Goal: Task Accomplishment & Management: Use online tool/utility

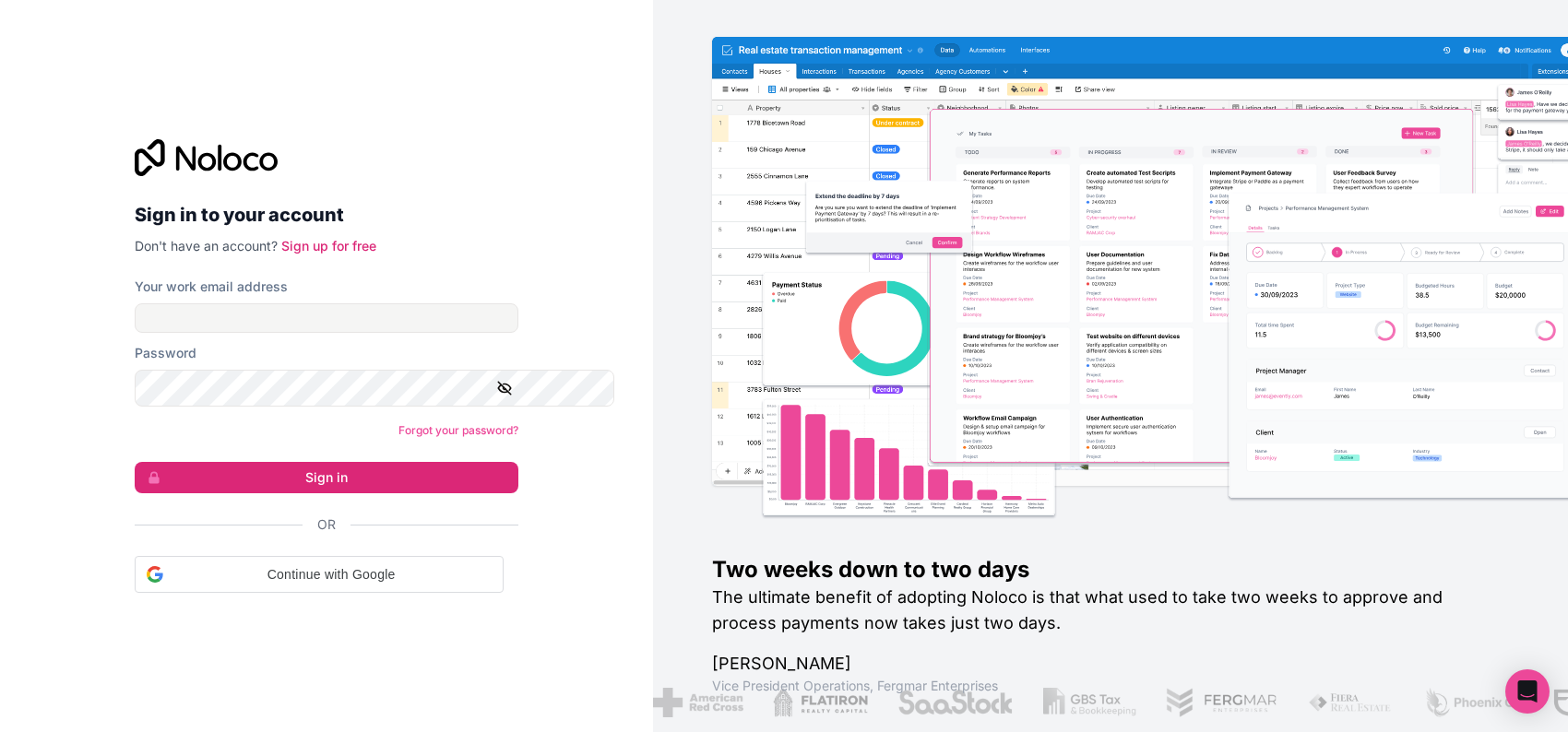
scroll to position [2855, 0]
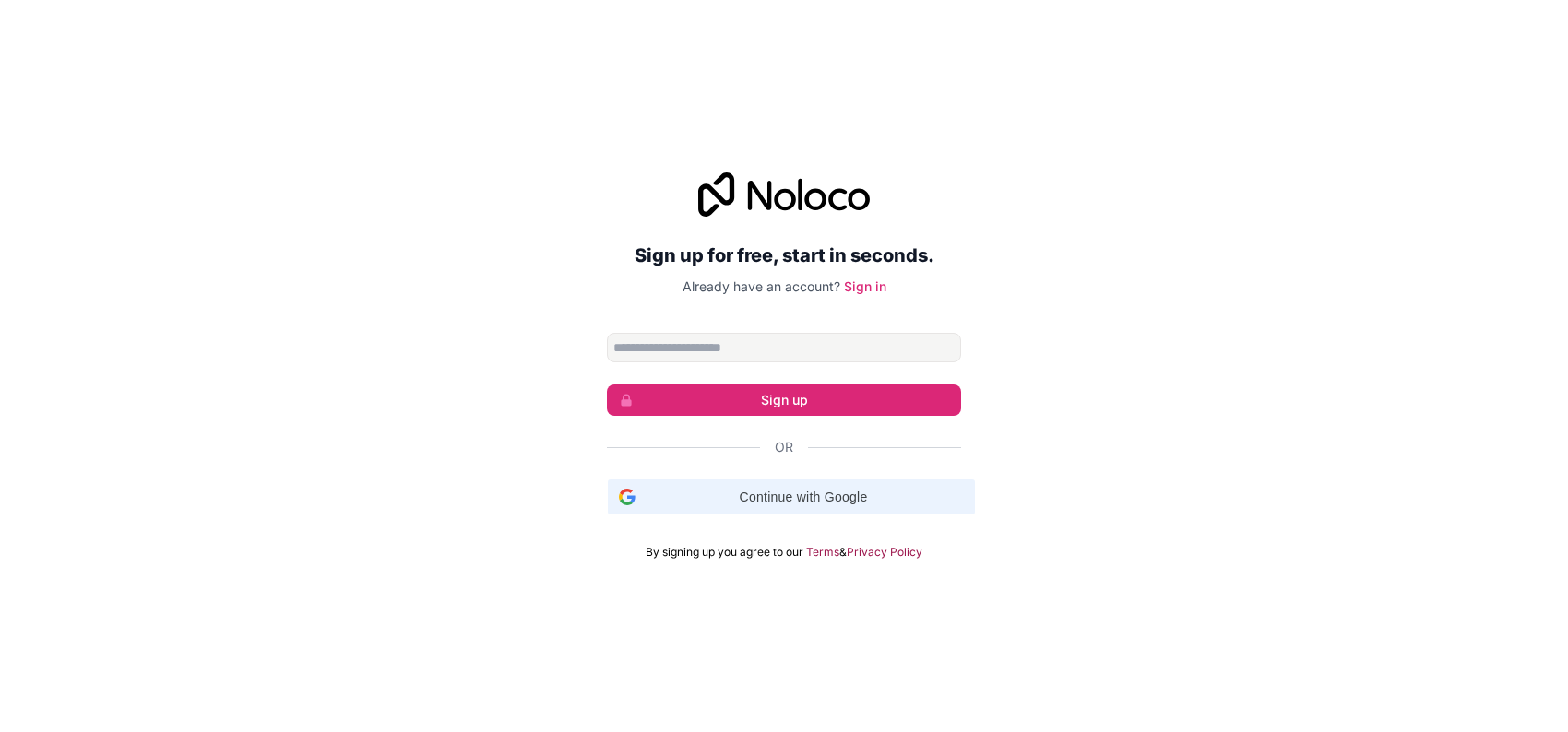
click at [712, 507] on span "Continue with Google" at bounding box center [803, 497] width 321 height 19
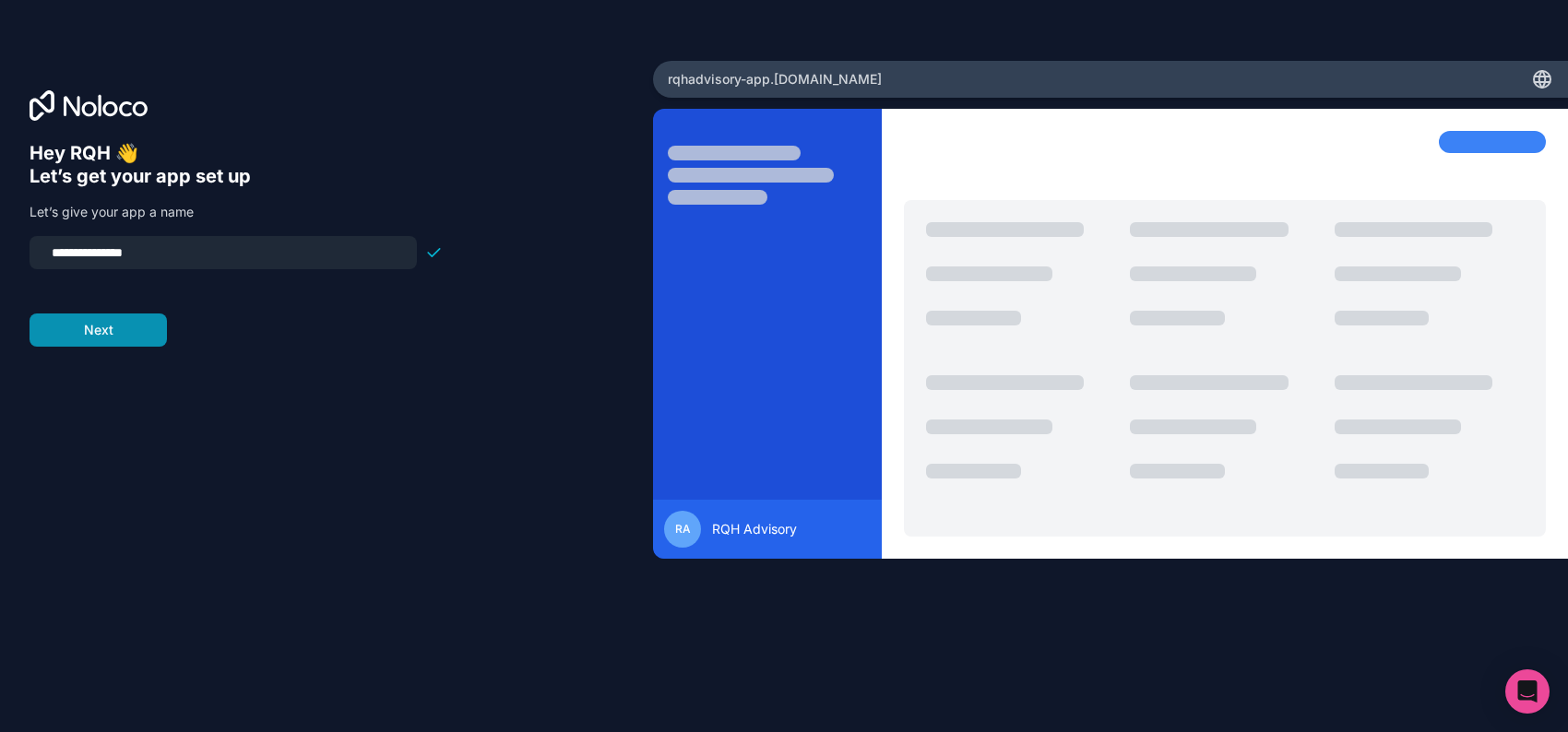
click at [164, 347] on button "Next" at bounding box center [97, 330] width 137 height 33
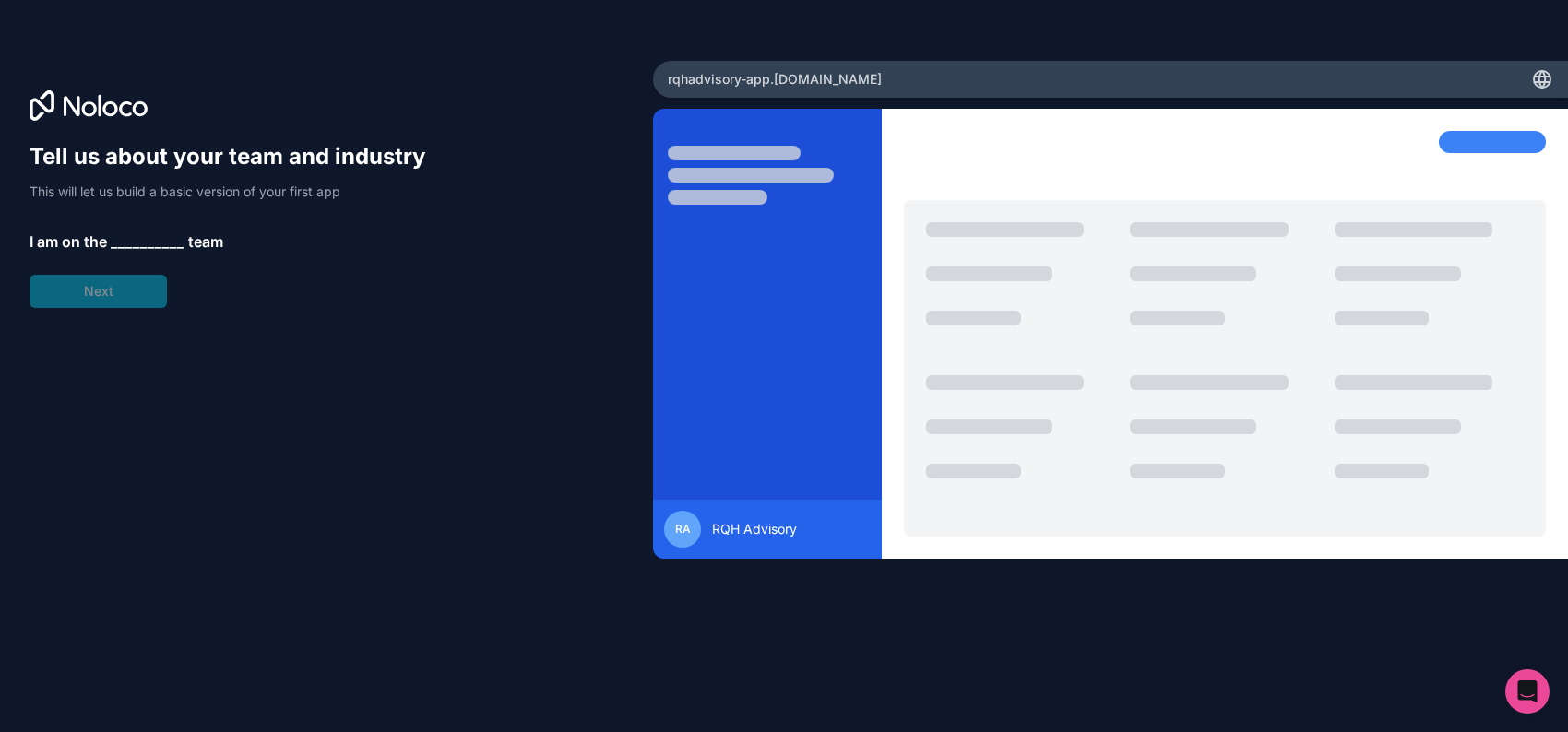
click at [184, 252] on span "__________" at bounding box center [147, 241] width 74 height 22
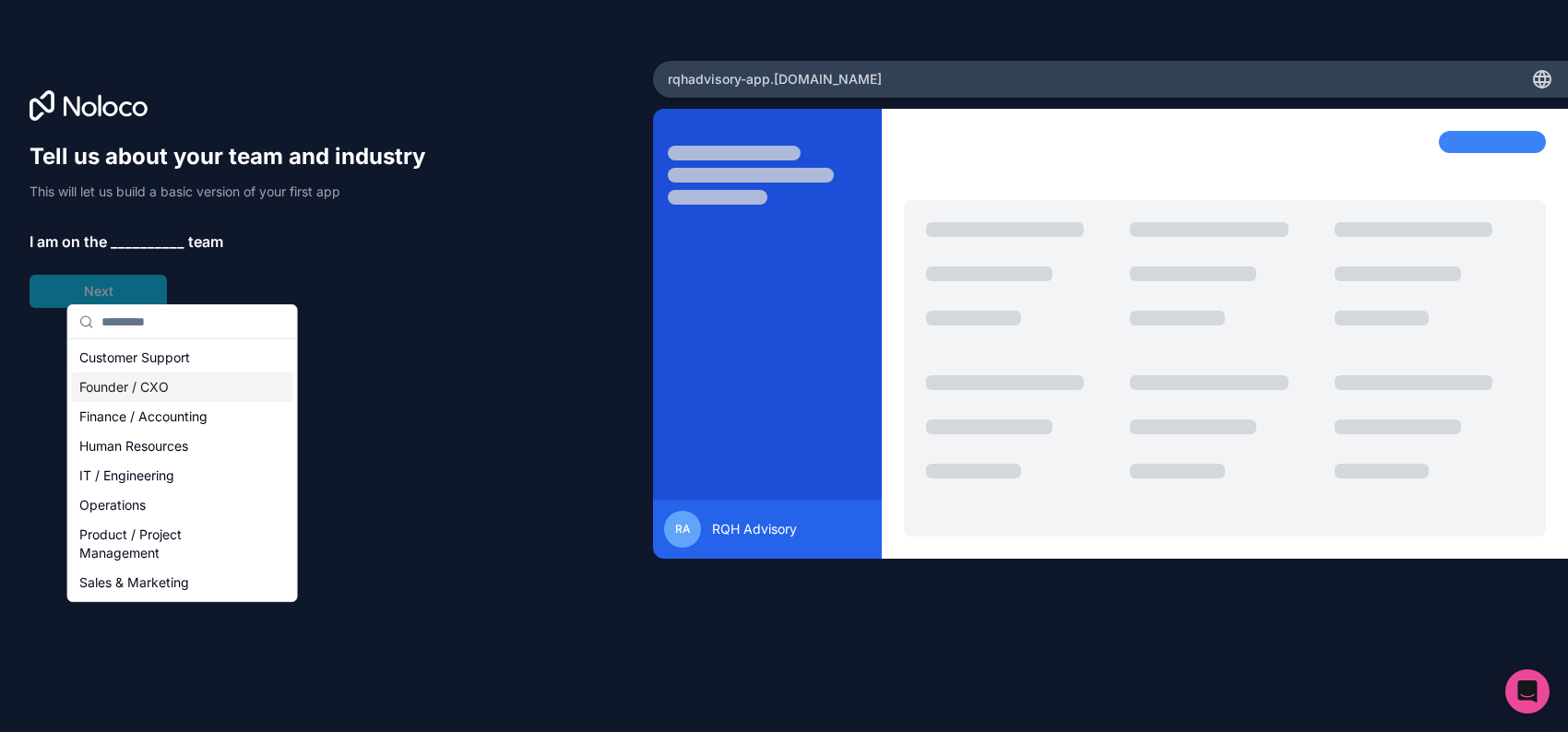
click at [169, 391] on div "Founder / CXO" at bounding box center [182, 386] width 221 height 29
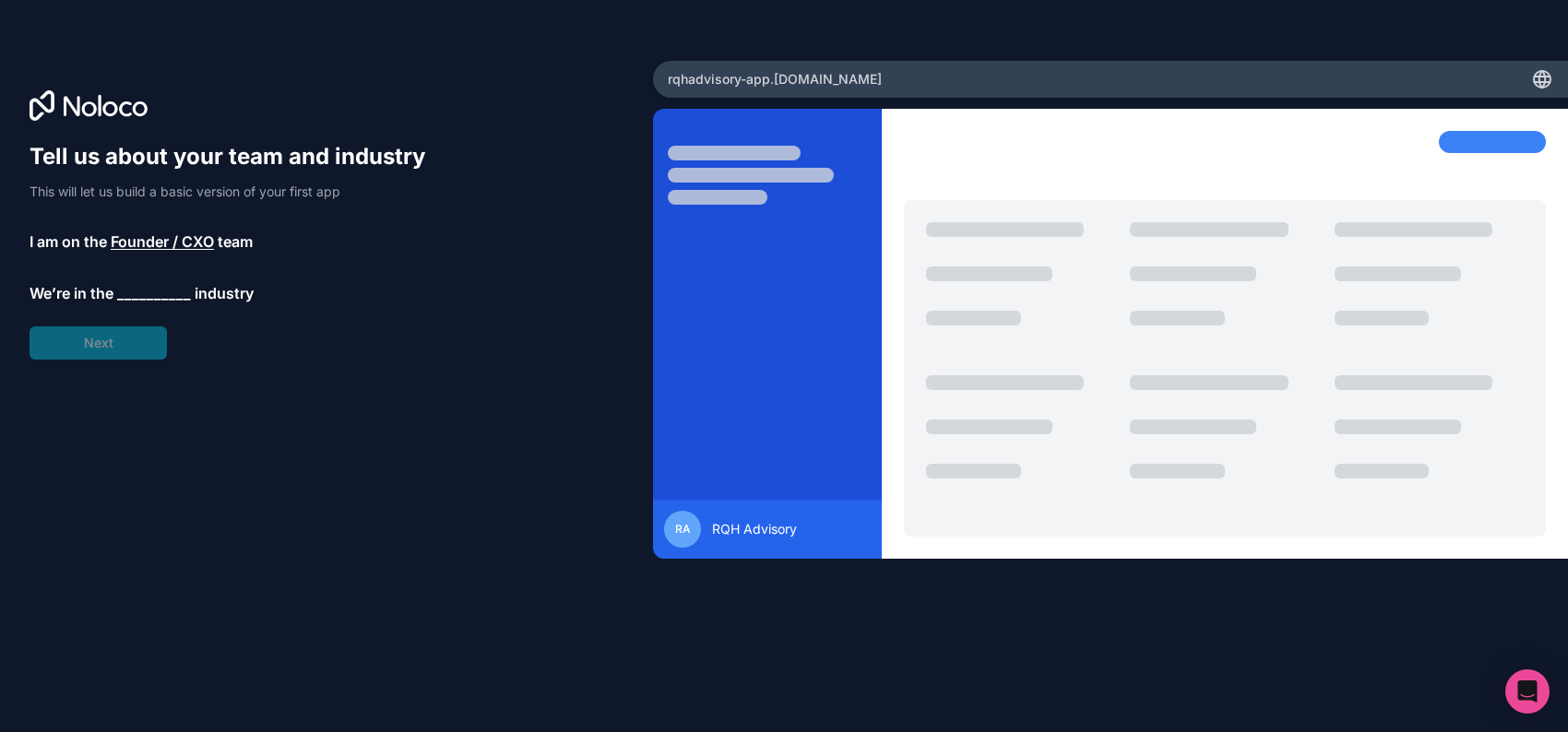
click at [170, 304] on span "__________" at bounding box center [154, 293] width 74 height 22
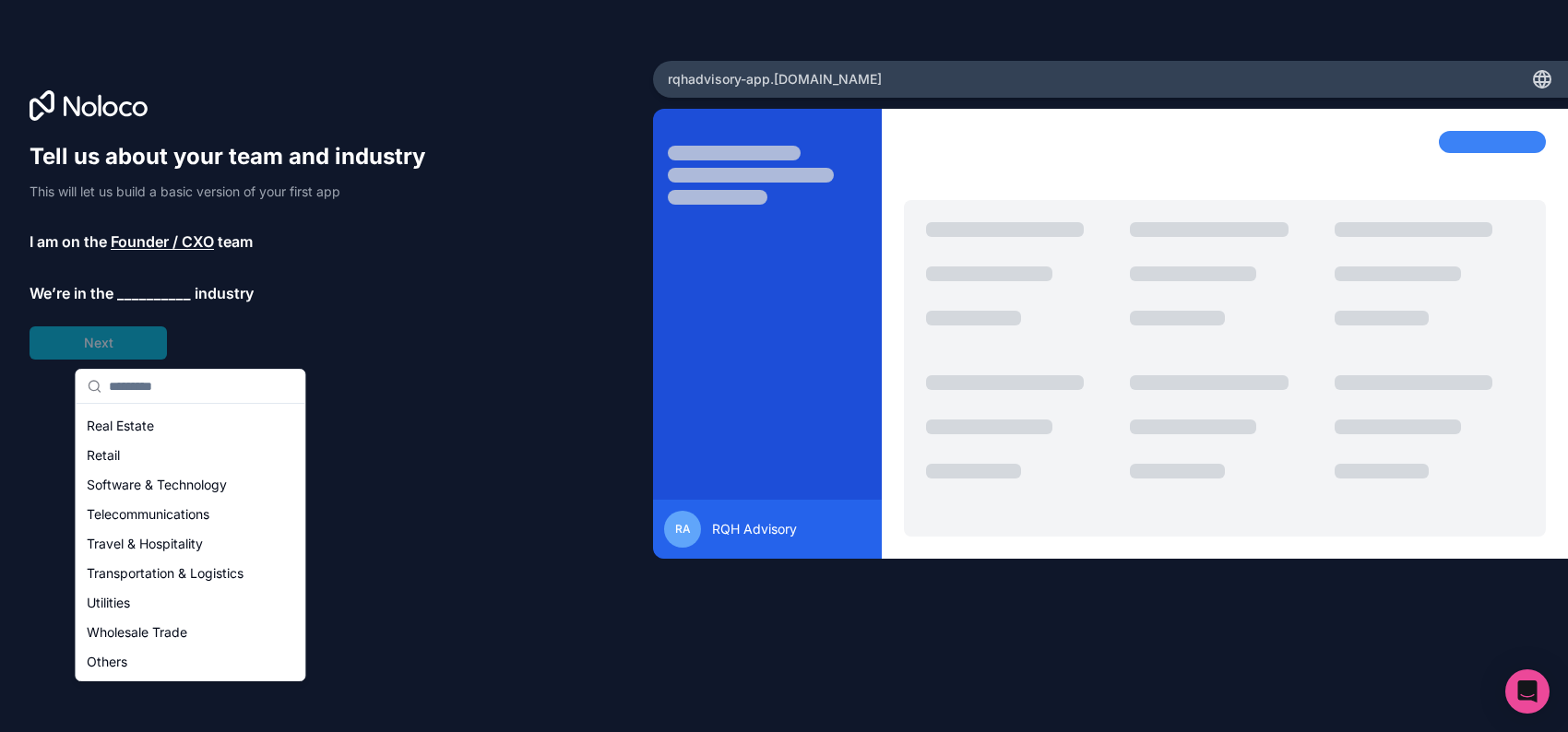
scroll to position [635, 0]
click at [143, 664] on div "Others" at bounding box center [190, 661] width 221 height 29
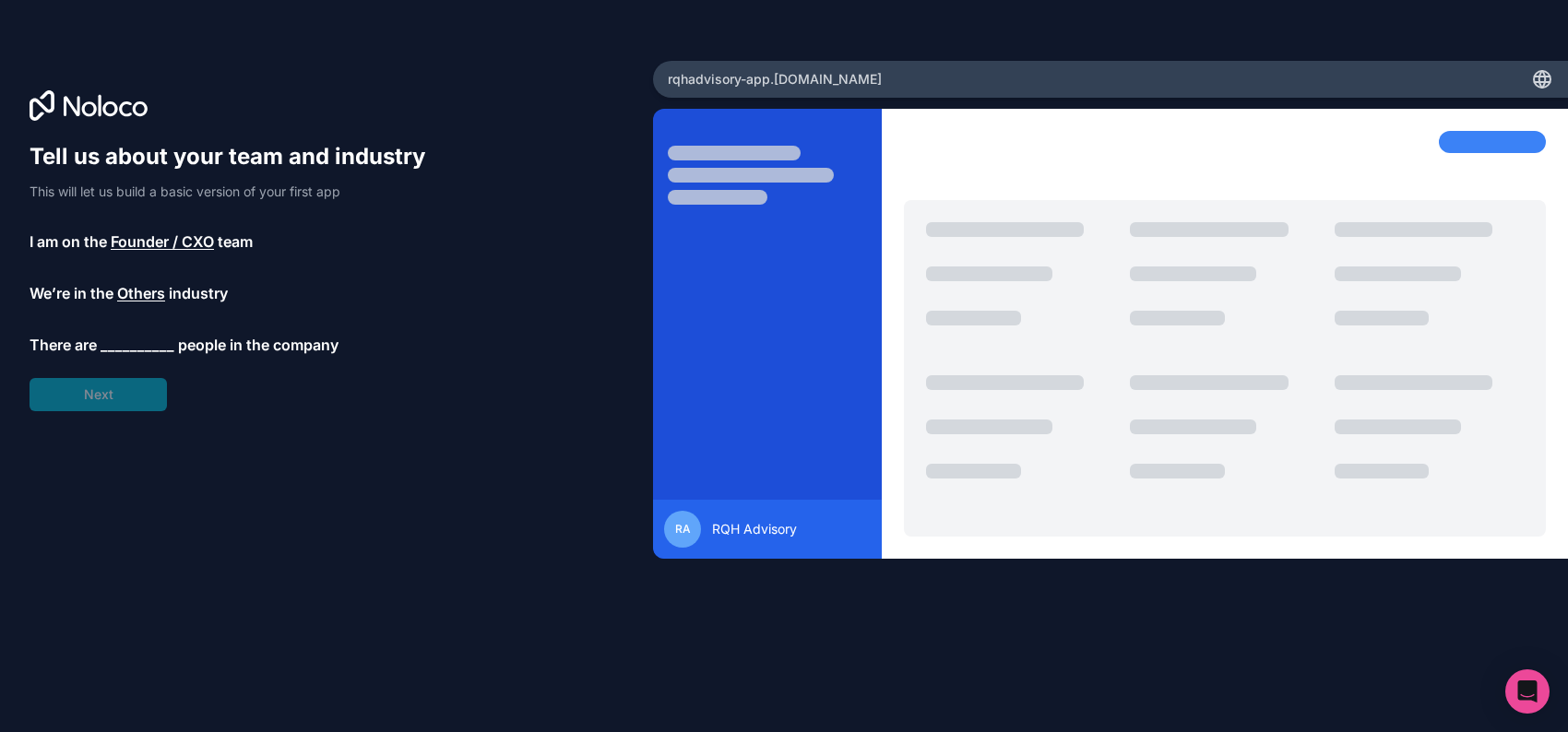
click at [149, 356] on span "__________" at bounding box center [137, 344] width 74 height 22
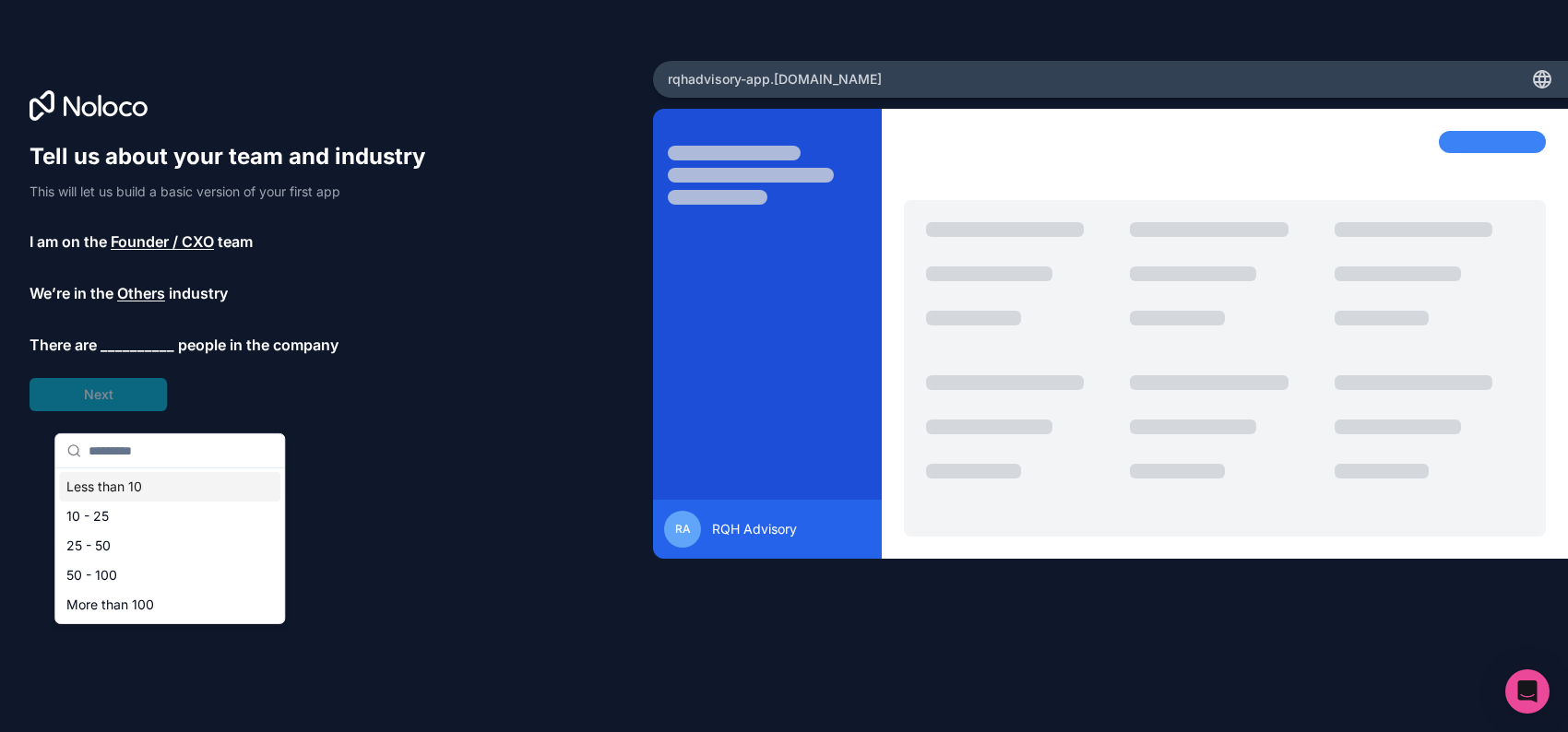
click at [129, 502] on div "Less than 10" at bounding box center [169, 486] width 221 height 29
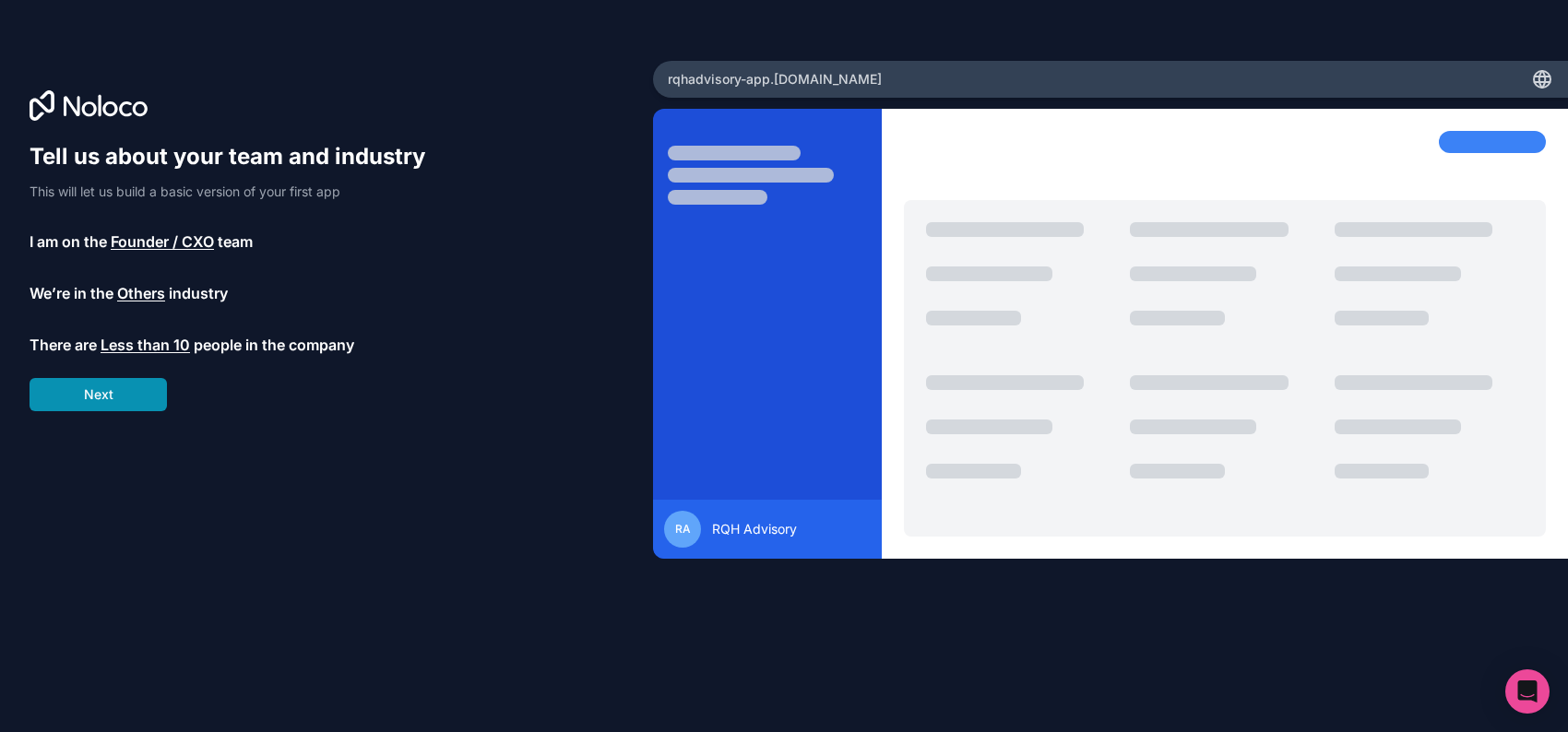
click at [125, 411] on button "Next" at bounding box center [97, 394] width 137 height 33
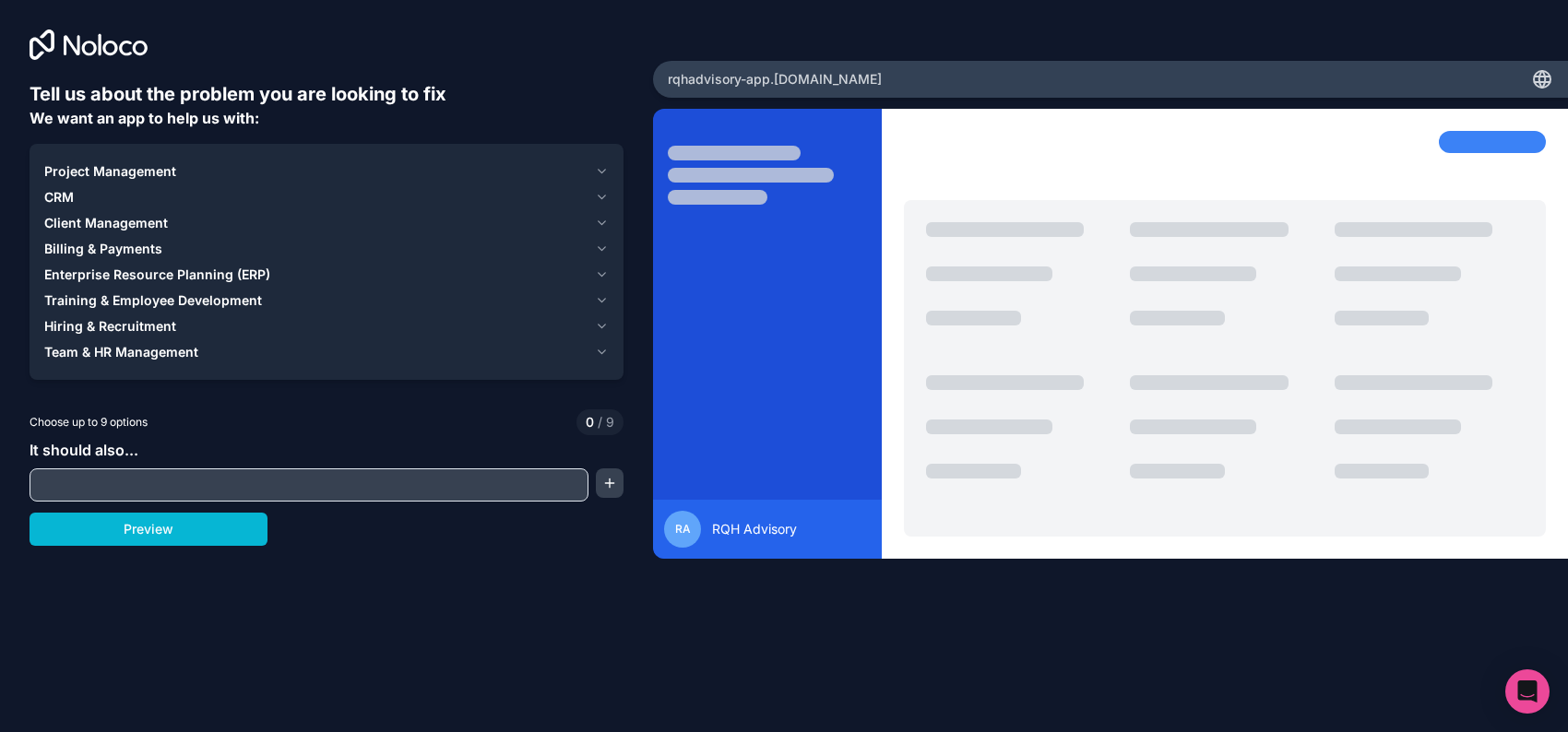
click at [148, 180] on span "Project Management" at bounding box center [111, 172] width 132 height 19
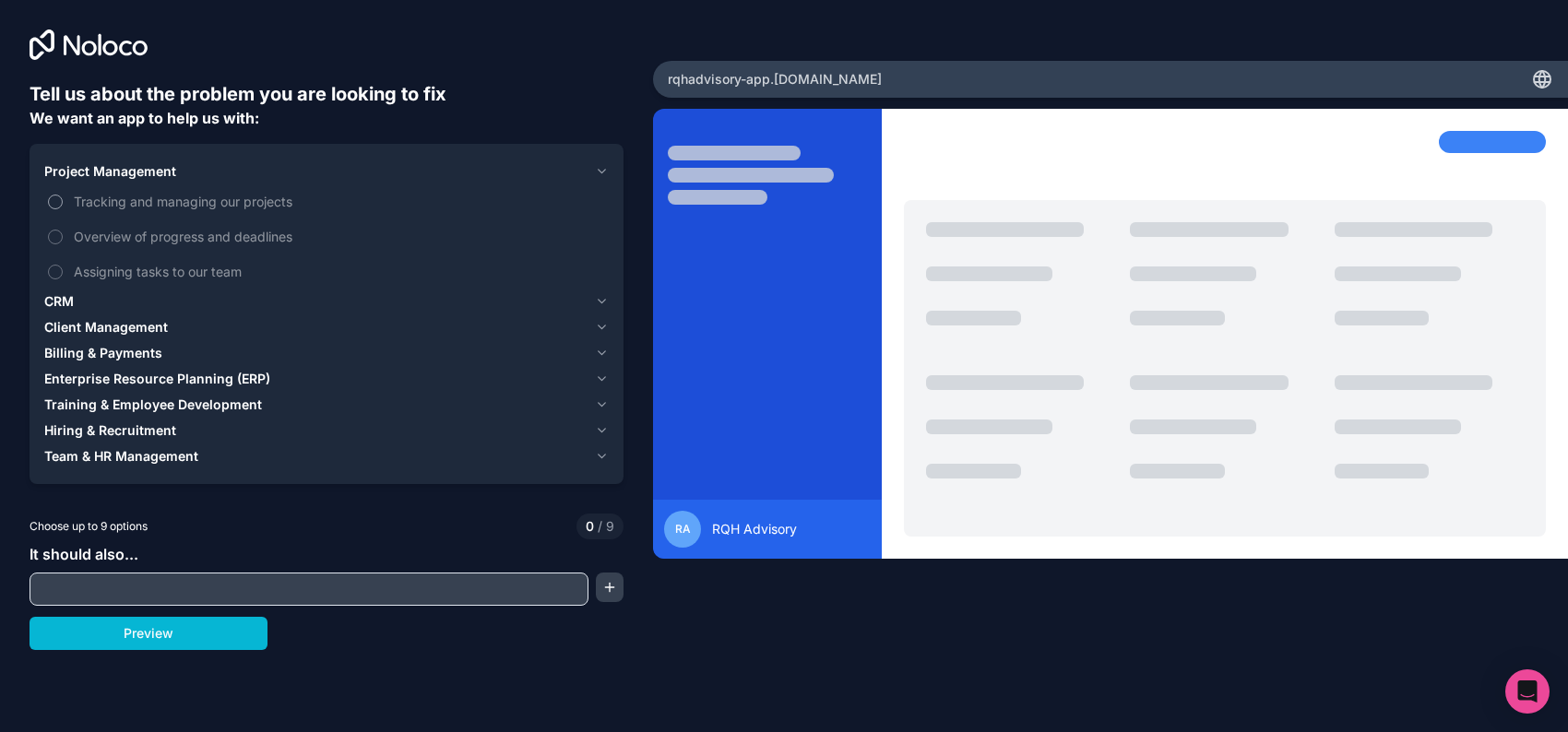
click at [108, 212] on span "Tracking and managing our projects" at bounding box center [339, 201] width 531 height 19
click at [62, 210] on button "Tracking and managing our projects" at bounding box center [56, 202] width 15 height 15
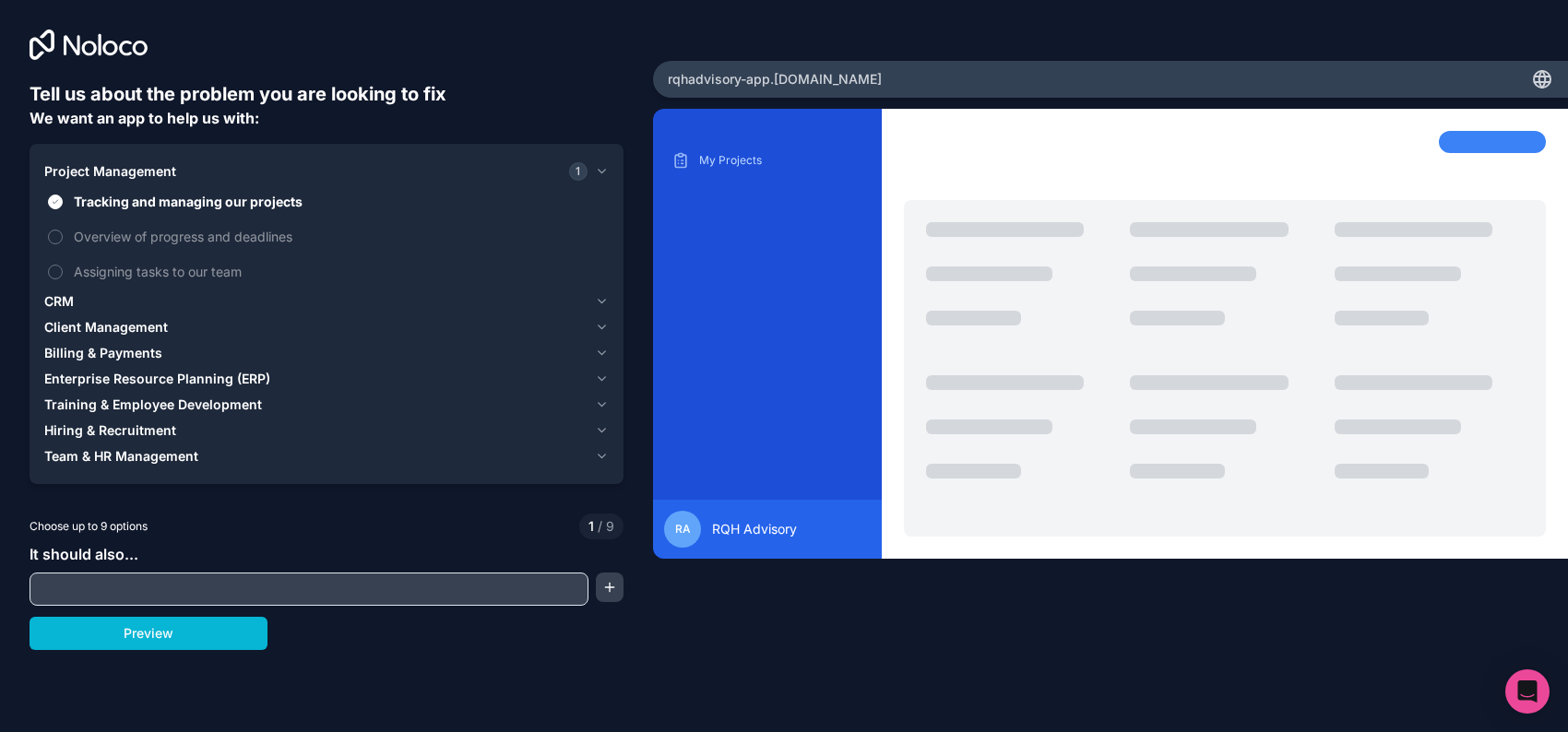
click at [69, 311] on span "CRM" at bounding box center [59, 301] width 29 height 19
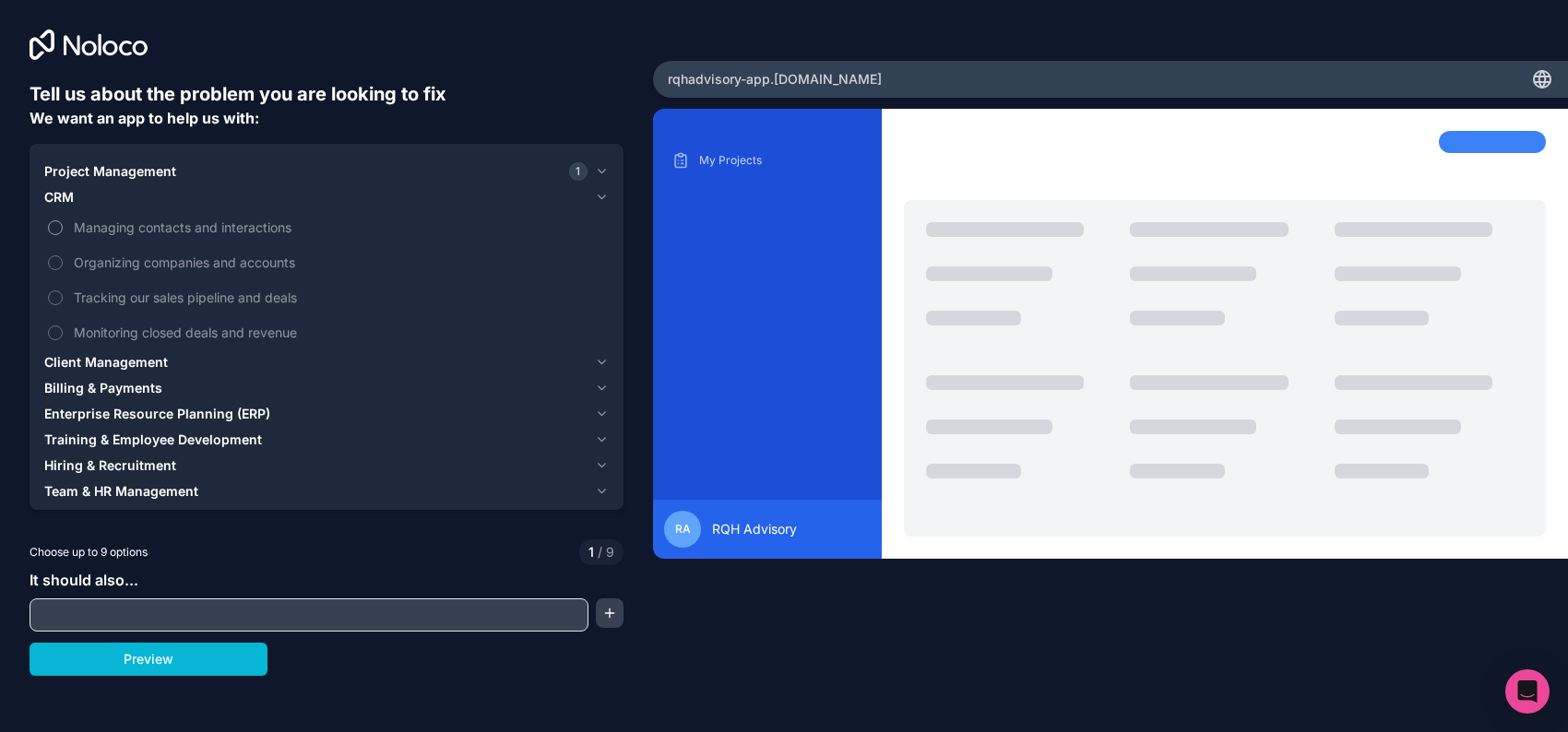
click at [62, 235] on button "Managing contacts and interactions" at bounding box center [56, 228] width 15 height 15
click at [61, 305] on button "Tracking our sales pipeline and deals" at bounding box center [56, 298] width 15 height 15
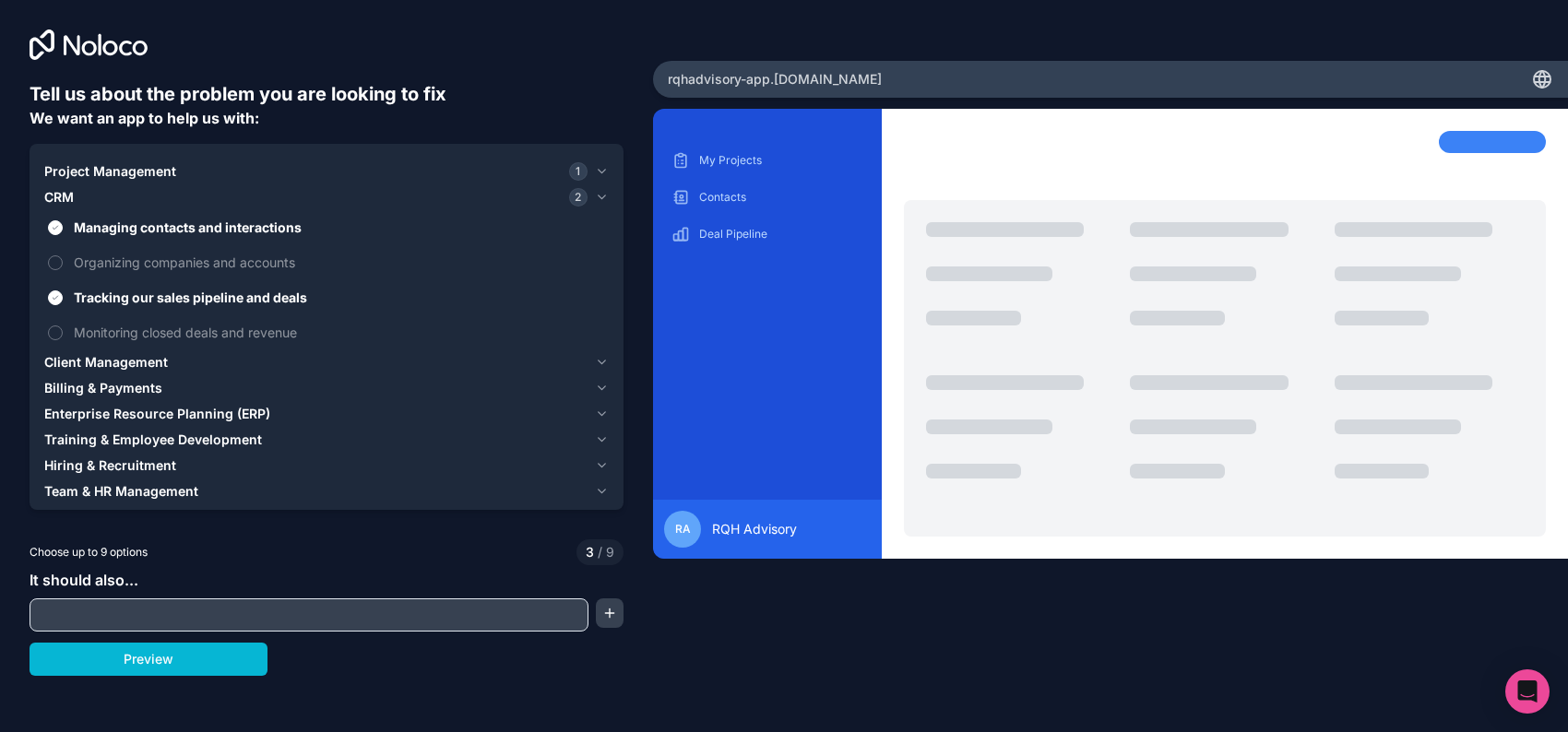
click at [70, 371] on span "Client Management" at bounding box center [106, 363] width 124 height 19
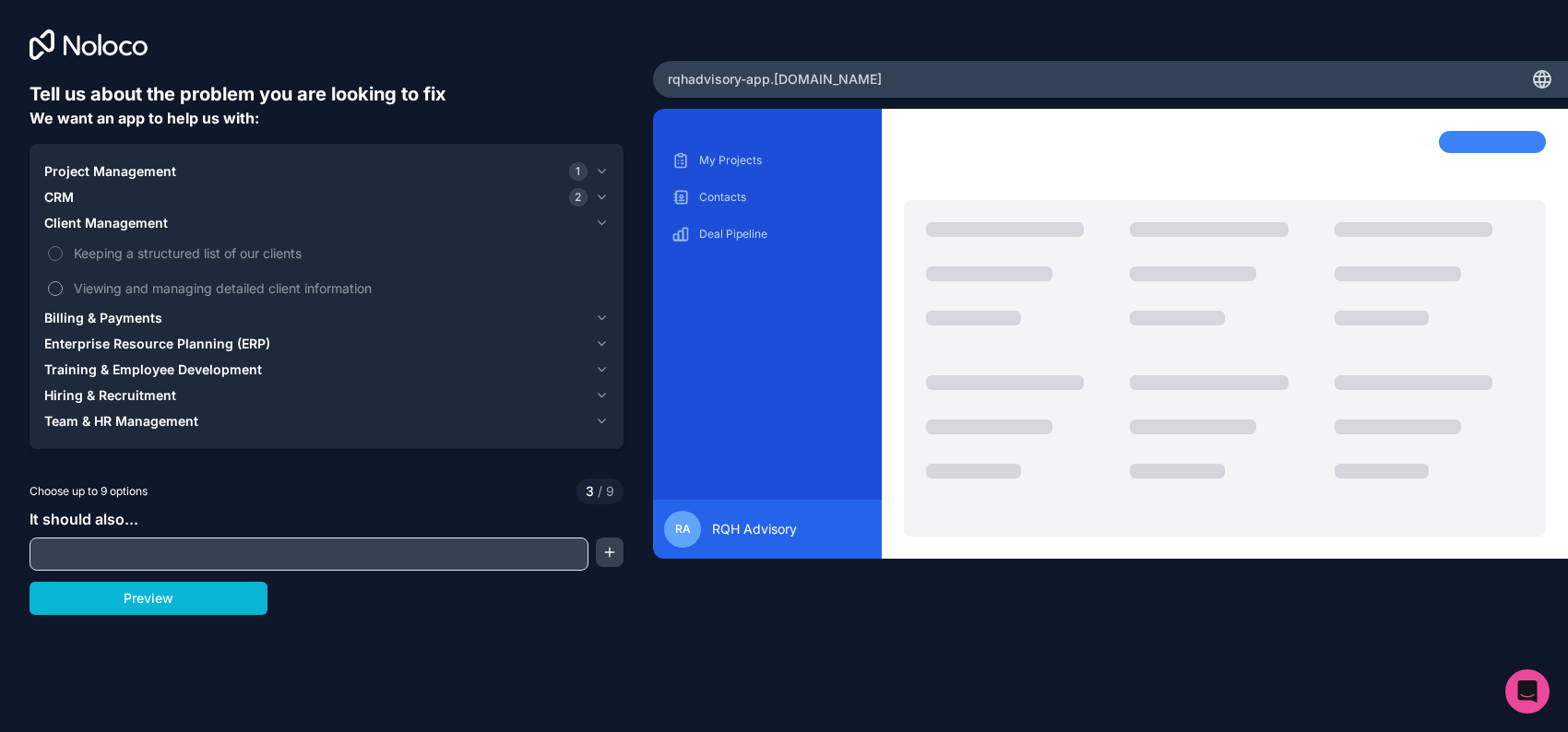
click at [110, 298] on span "Viewing and managing detailed client information" at bounding box center [339, 288] width 531 height 19
click at [62, 296] on button "Viewing and managing detailed client information" at bounding box center [56, 289] width 15 height 15
click at [92, 327] on span "Billing & Payments" at bounding box center [103, 318] width 118 height 19
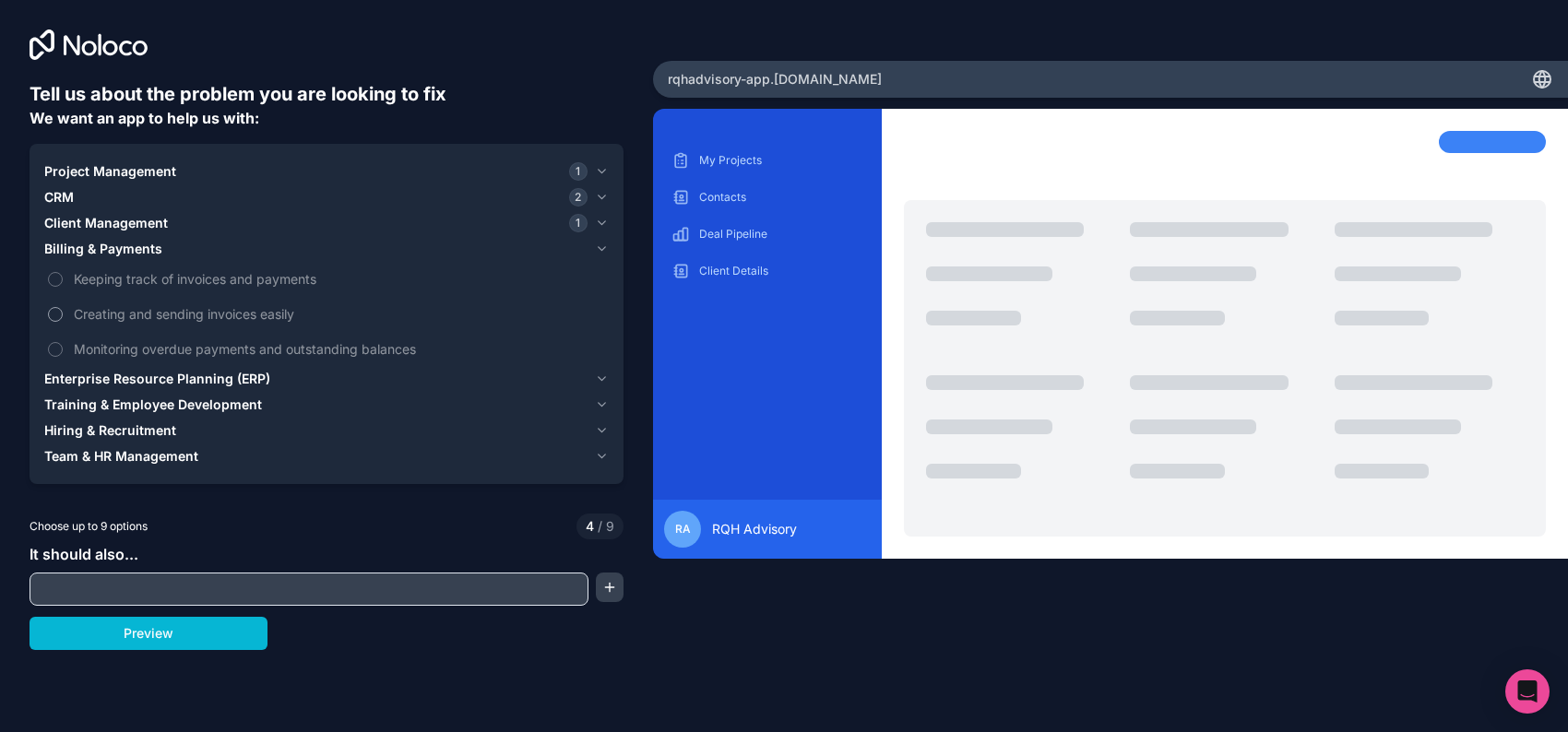
click at [89, 331] on label "Creating and sending invoices easily" at bounding box center [326, 314] width 564 height 34
click at [62, 322] on button "Creating and sending invoices easily" at bounding box center [56, 315] width 15 height 15
click at [63, 388] on span "Enterprise Resource Planning (ERP)" at bounding box center [157, 379] width 226 height 19
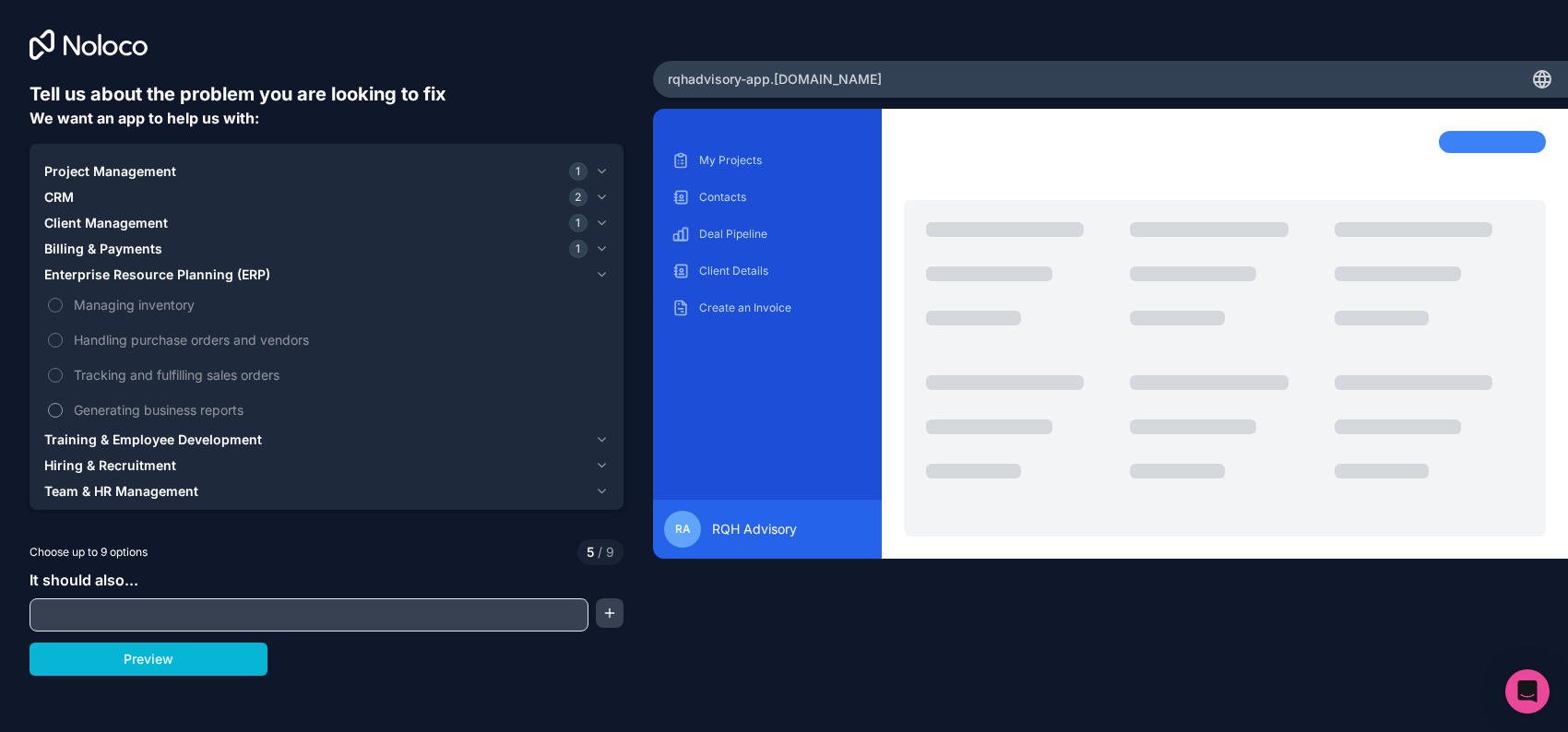
click at [62, 417] on button "Generating business reports" at bounding box center [56, 411] width 15 height 15
click at [96, 449] on span "Training & Employee Development" at bounding box center [153, 440] width 217 height 19
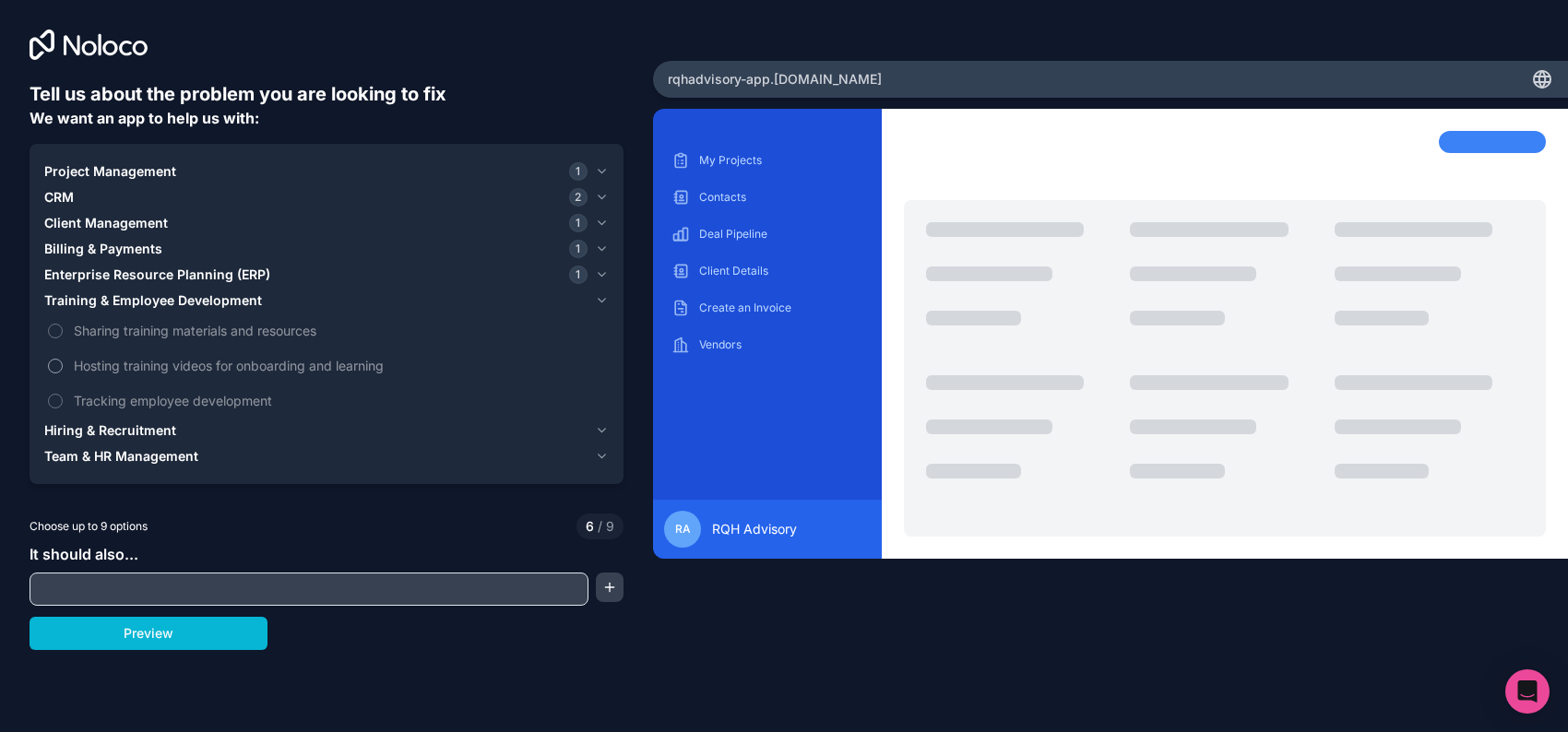
click at [122, 375] on span "Hosting training videos for onboarding and learning" at bounding box center [339, 366] width 531 height 19
click at [62, 373] on button "Hosting training videos for onboarding and learning" at bounding box center [56, 366] width 15 height 15
click at [103, 440] on span "Hiring & Recruitment" at bounding box center [111, 431] width 132 height 19
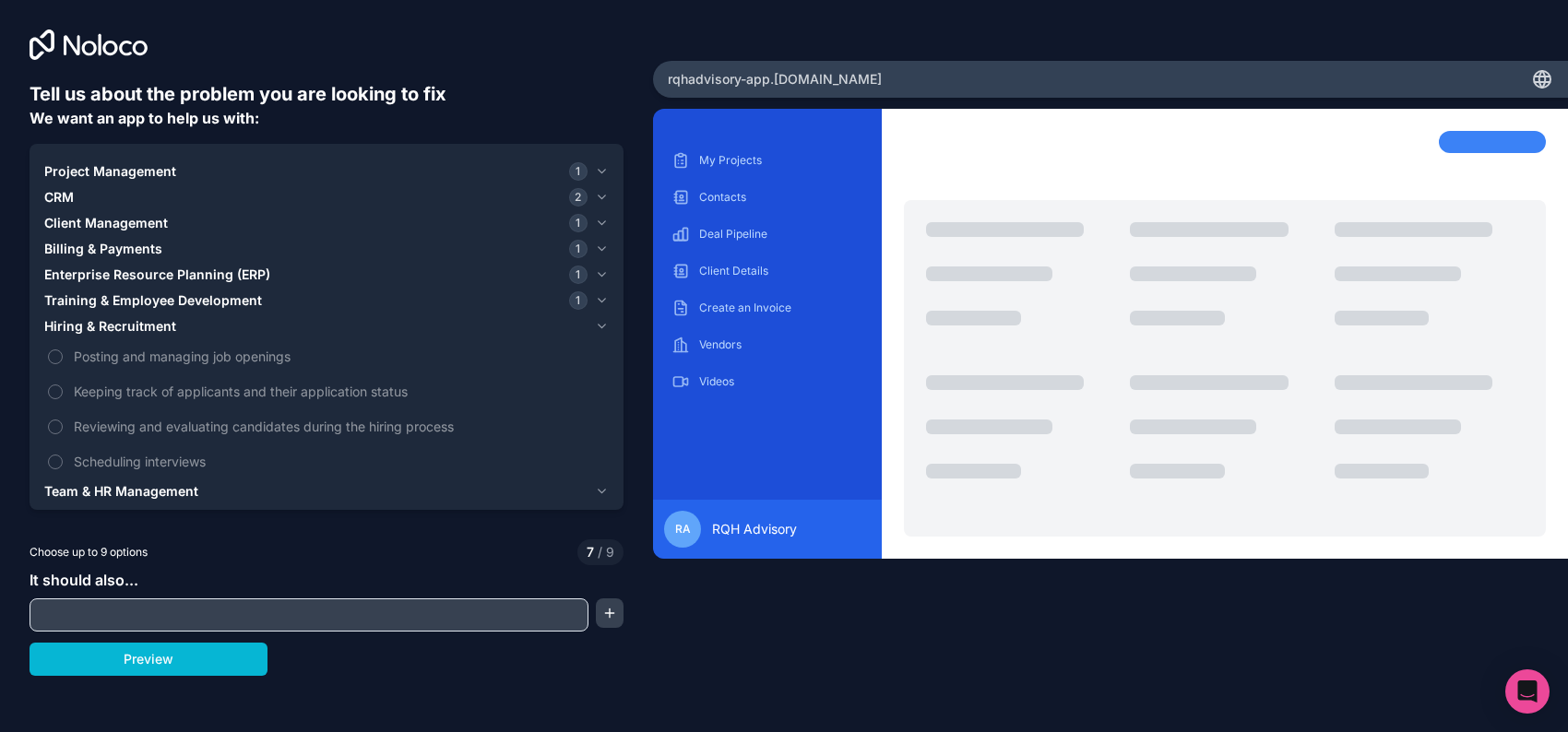
click at [107, 232] on span "Client Management" at bounding box center [106, 223] width 124 height 19
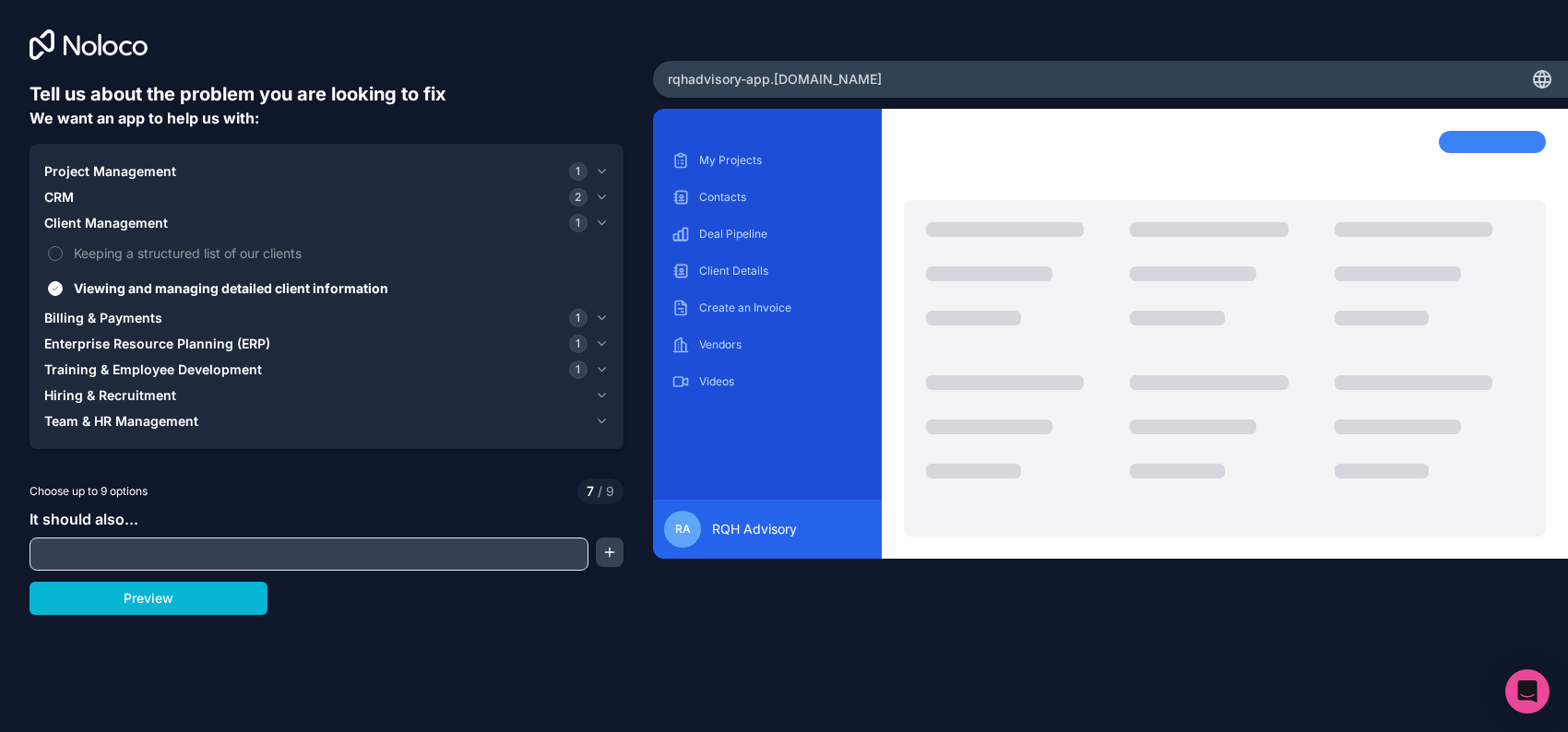
click at [74, 207] on span "CRM" at bounding box center [59, 197] width 29 height 19
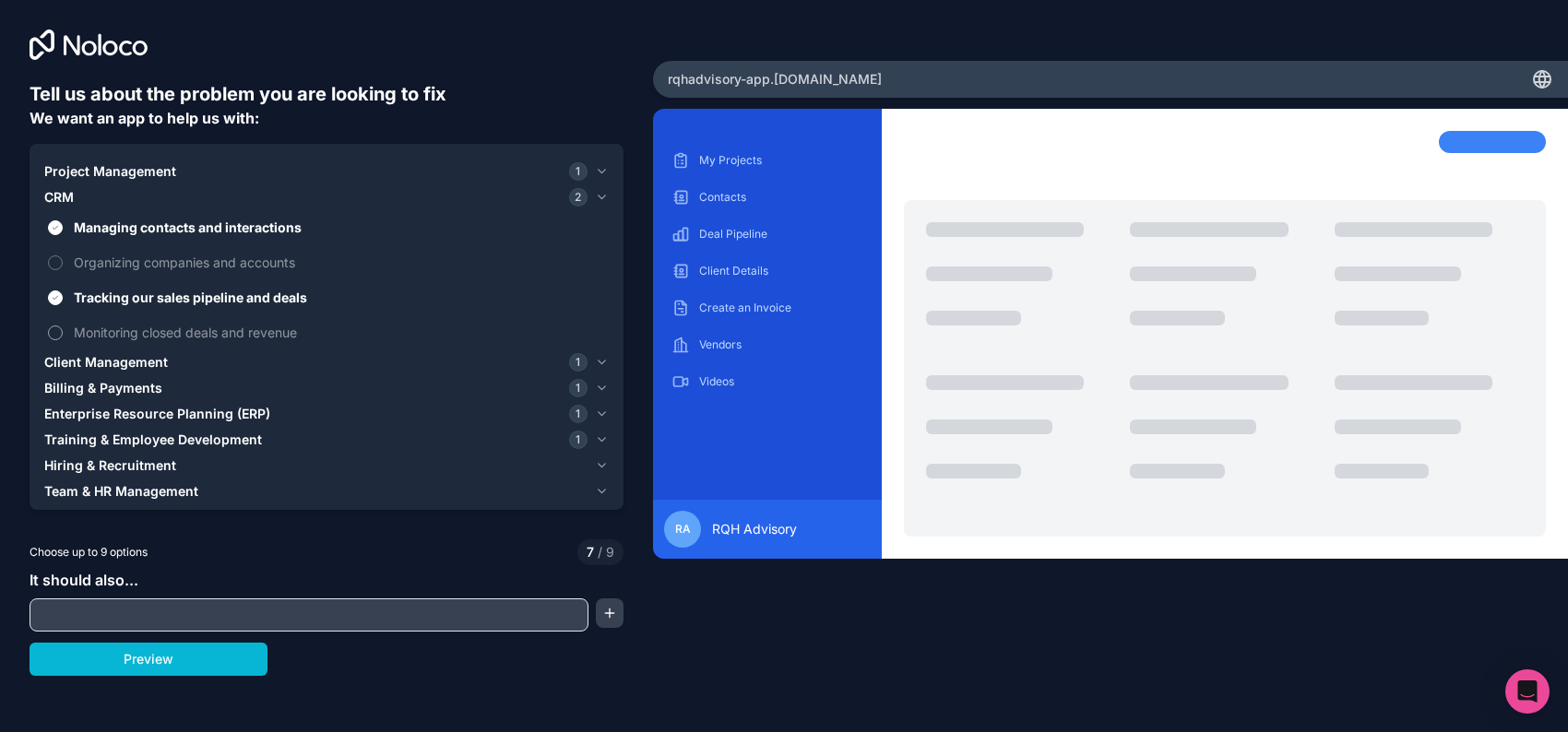
click at [65, 349] on label "Monitoring closed deals and revenue" at bounding box center [326, 332] width 564 height 34
click at [62, 340] on button "Monitoring closed deals and revenue" at bounding box center [56, 333] width 15 height 15
click at [65, 349] on label "Monitoring closed deals and revenue" at bounding box center [326, 332] width 564 height 34
click at [62, 340] on button "Monitoring closed deals and revenue" at bounding box center [56, 333] width 15 height 15
click at [91, 280] on label "Organizing companies and accounts" at bounding box center [326, 263] width 564 height 34
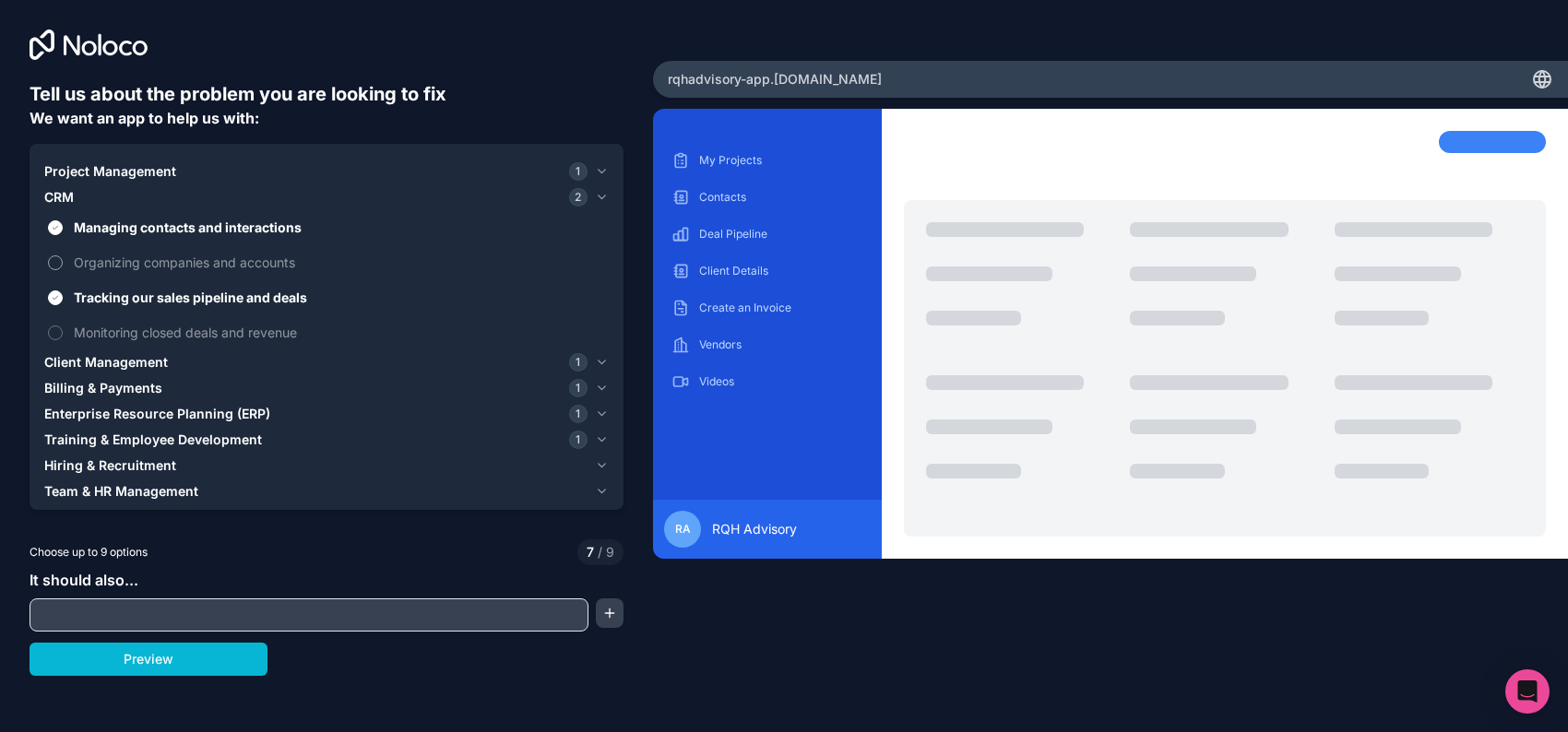
click at [62, 270] on button "Organizing companies and accounts" at bounding box center [56, 263] width 15 height 15
click at [152, 180] on span "Project Management" at bounding box center [111, 172] width 132 height 19
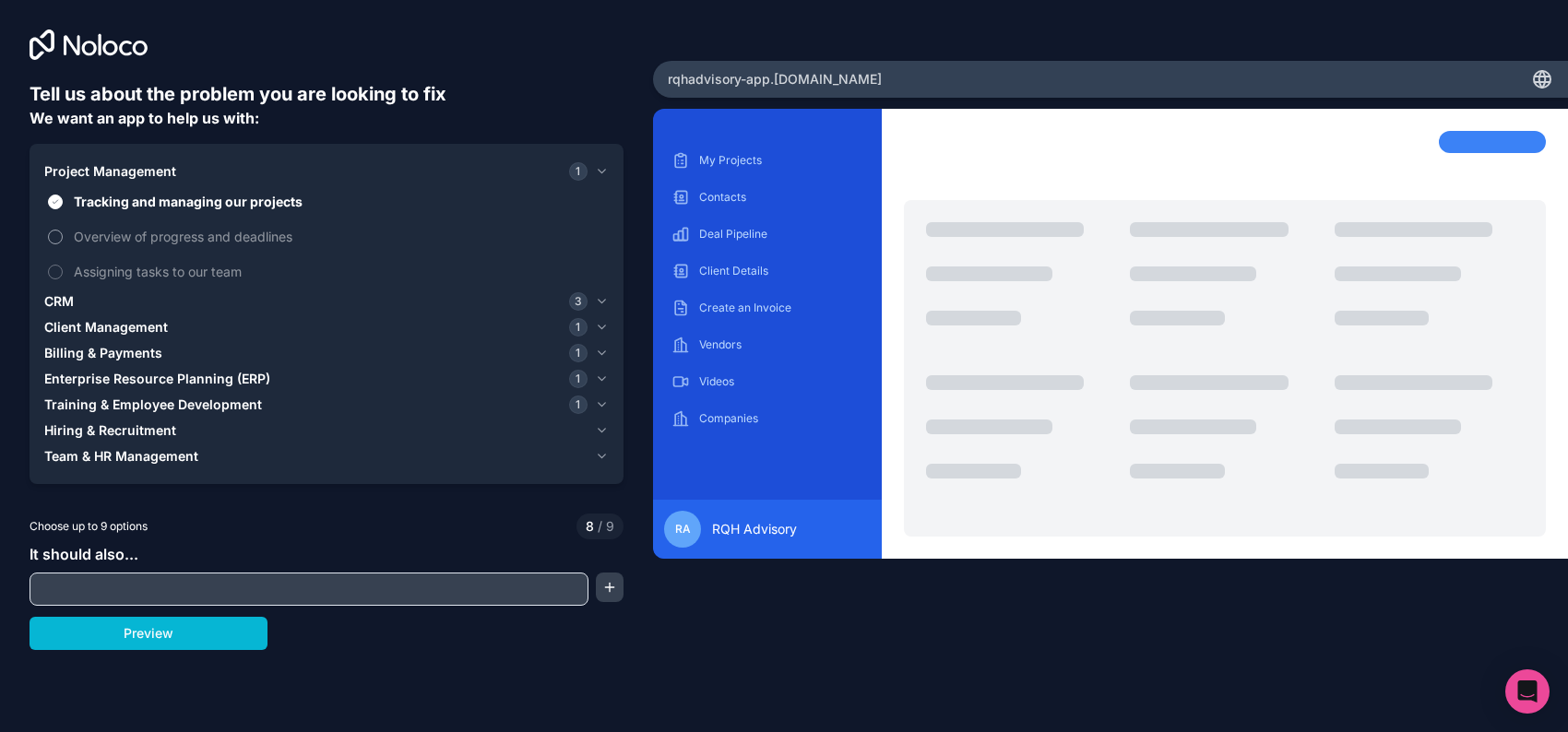
click at [125, 247] on span "Overview of progress and deadlines" at bounding box center [339, 236] width 531 height 19
click at [62, 245] on button "Overview of progress and deadlines" at bounding box center [56, 237] width 15 height 15
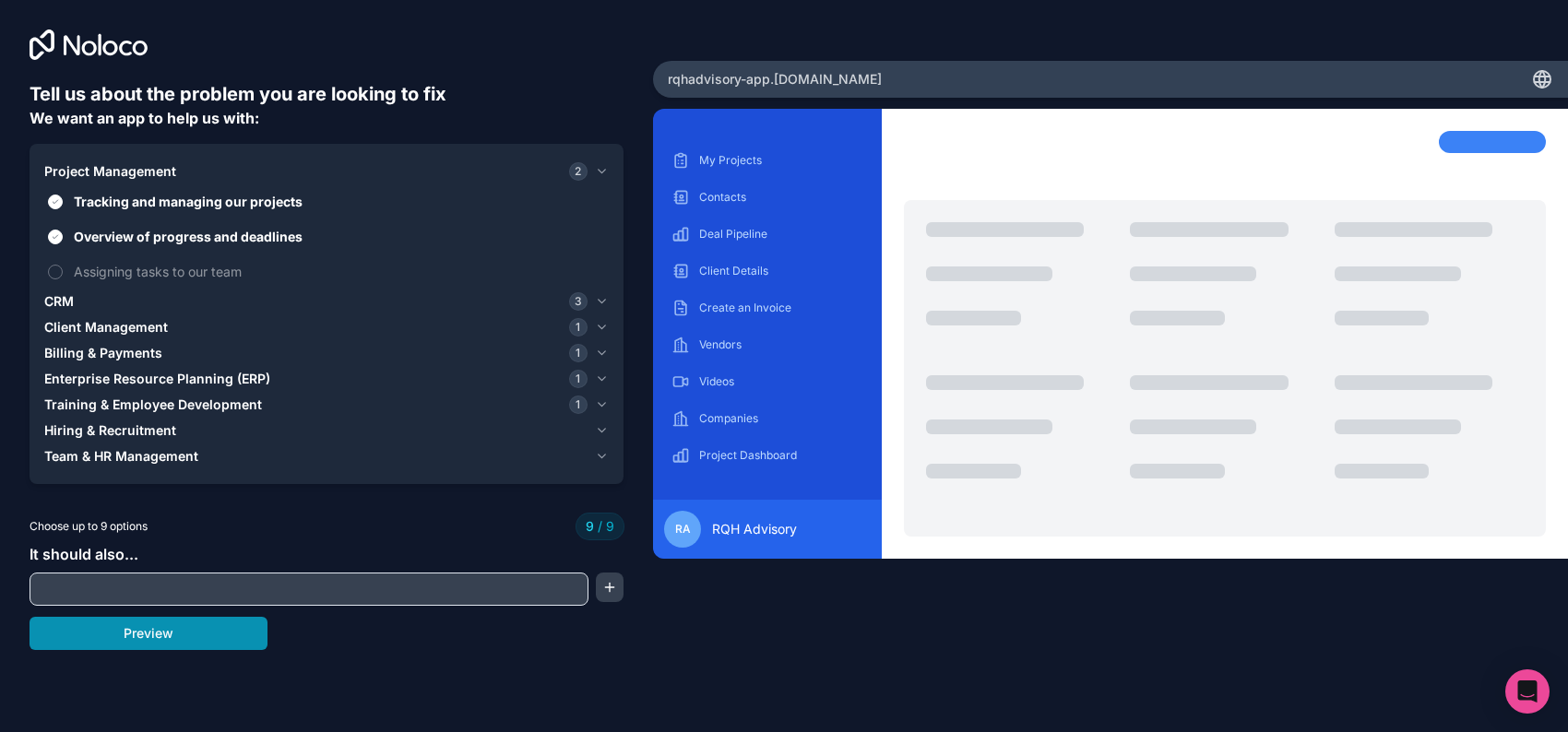
click at [94, 650] on button "Preview" at bounding box center [148, 633] width 238 height 33
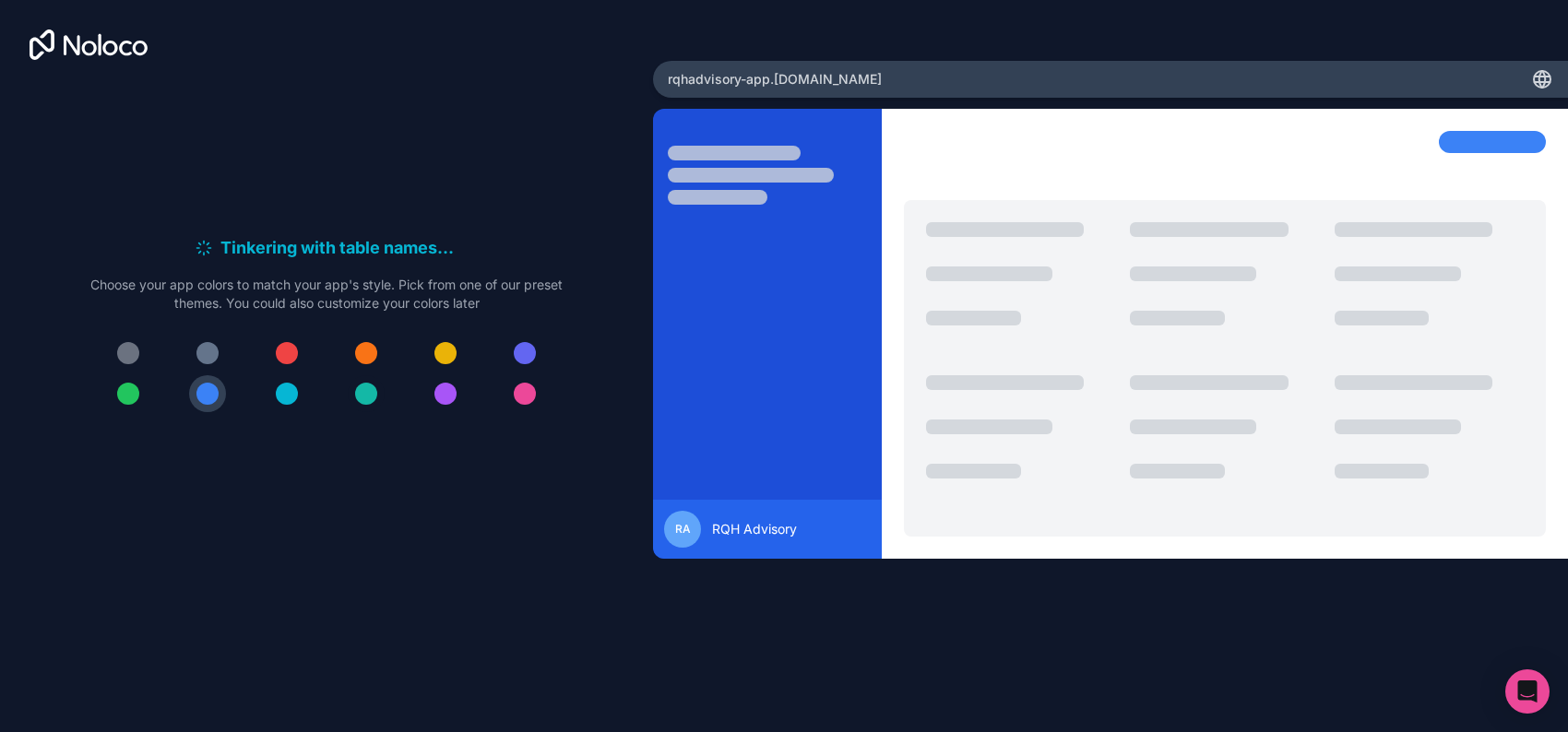
click at [373, 404] on div at bounding box center [366, 393] width 22 height 22
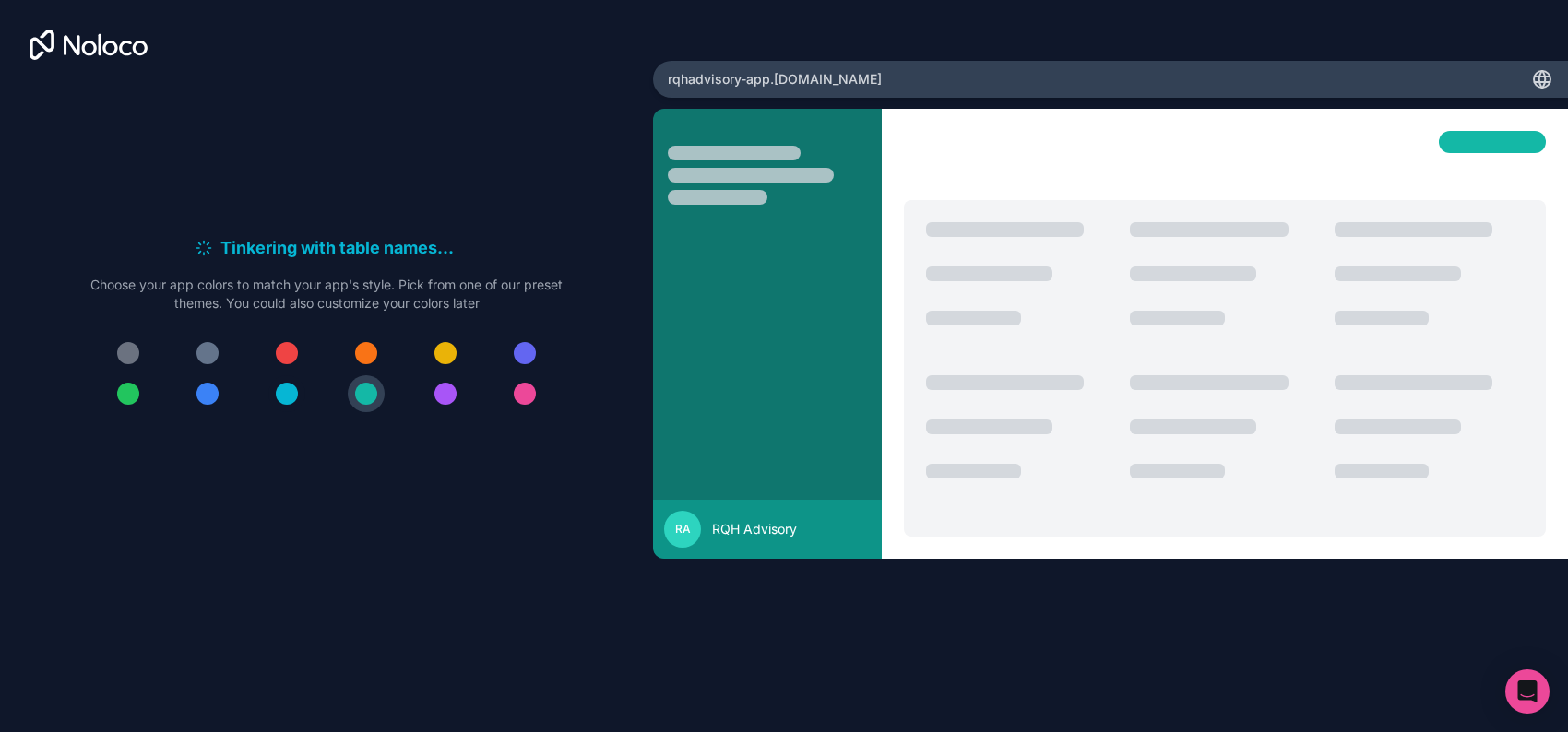
click at [268, 412] on button at bounding box center [286, 393] width 37 height 37
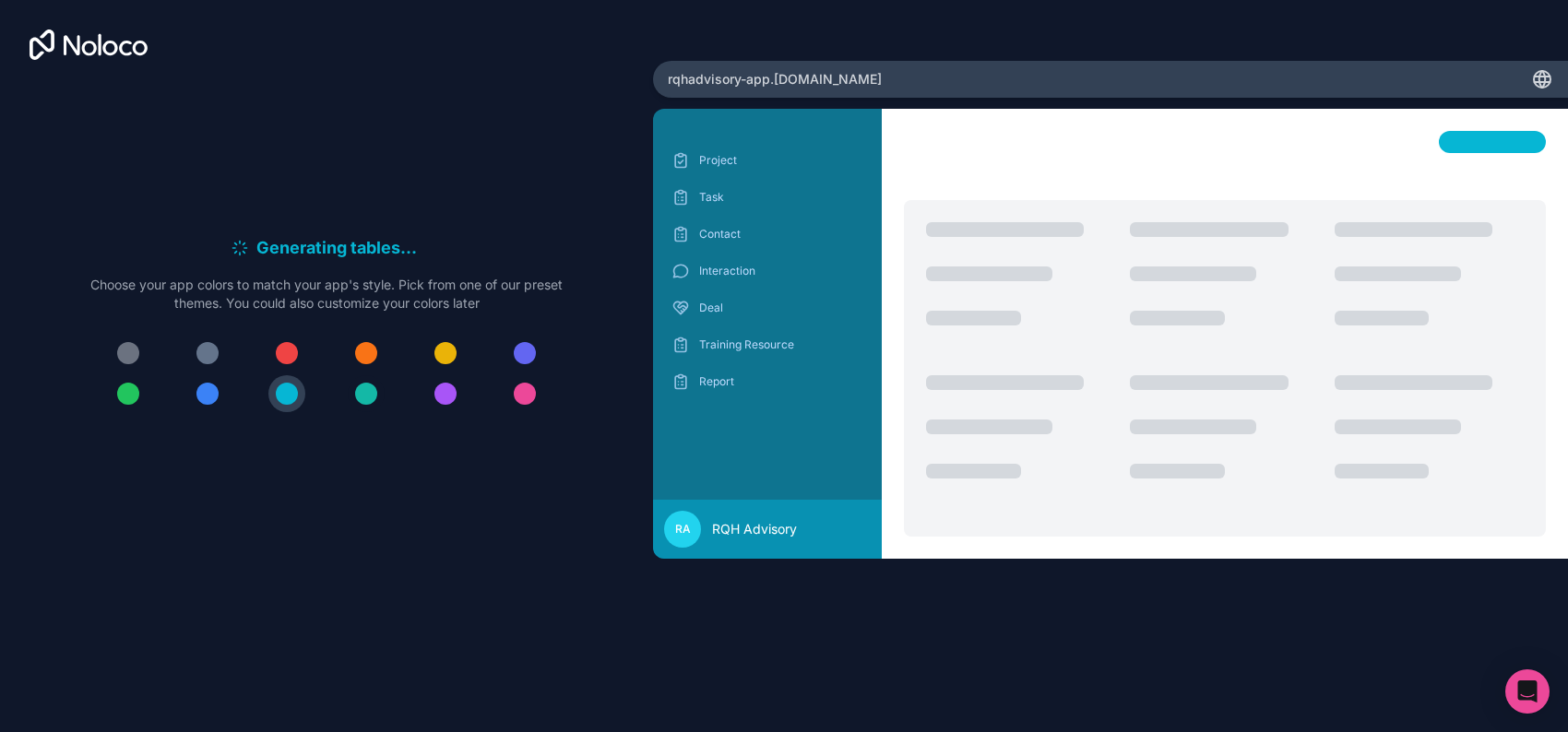
click at [370, 404] on div at bounding box center [366, 393] width 22 height 22
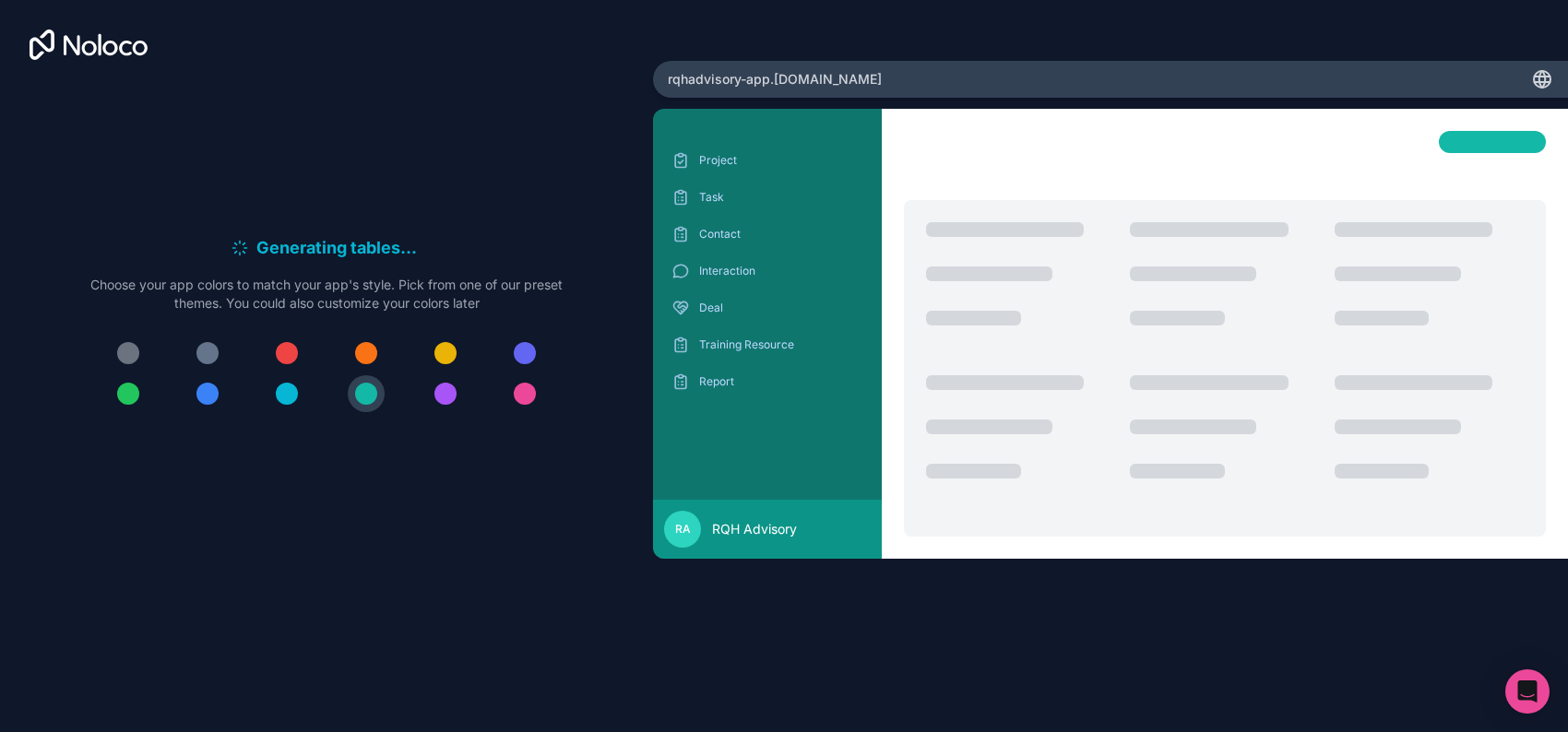
click at [197, 360] on div at bounding box center [207, 352] width 22 height 22
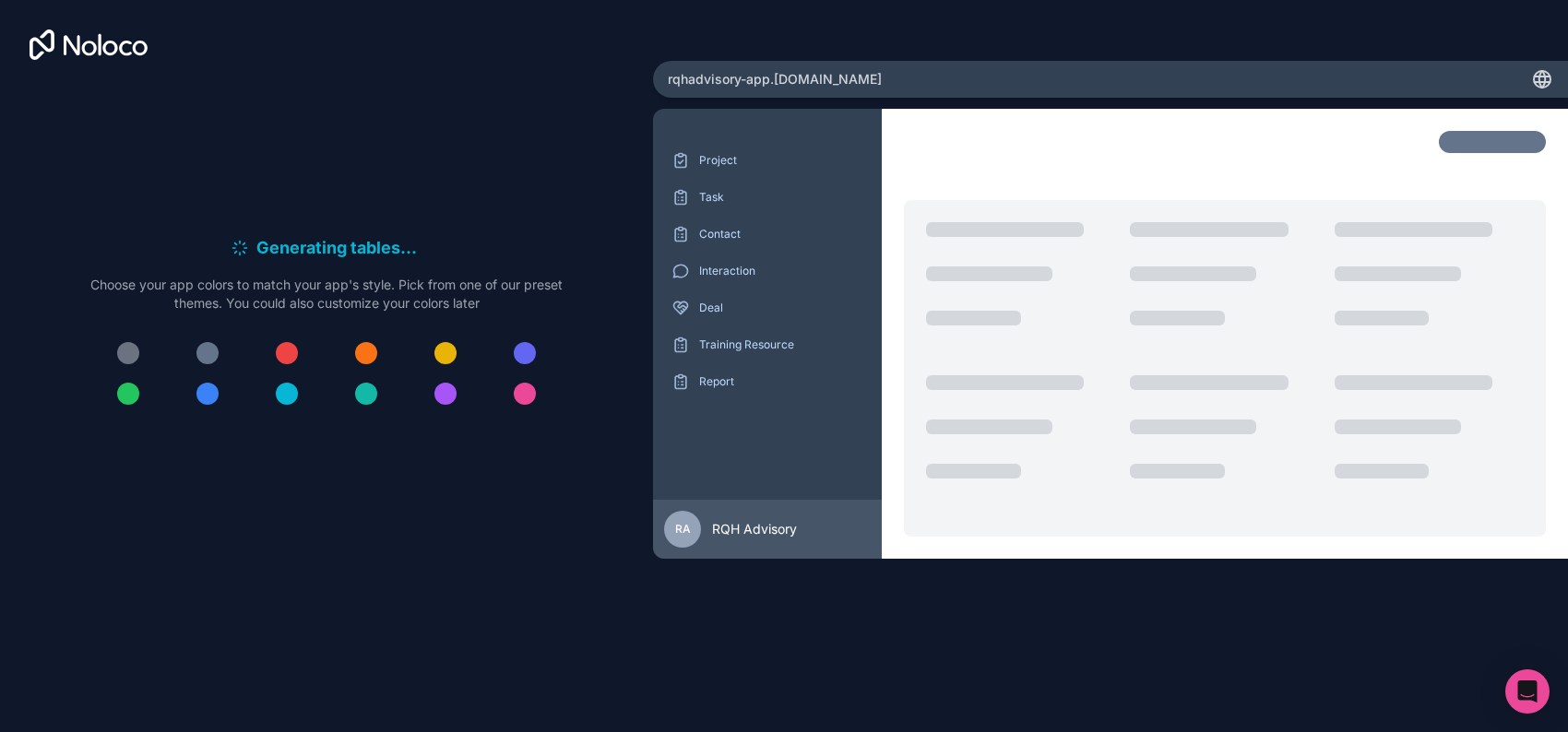
click at [197, 360] on div at bounding box center [207, 352] width 22 height 22
click at [385, 412] on button at bounding box center [366, 393] width 37 height 37
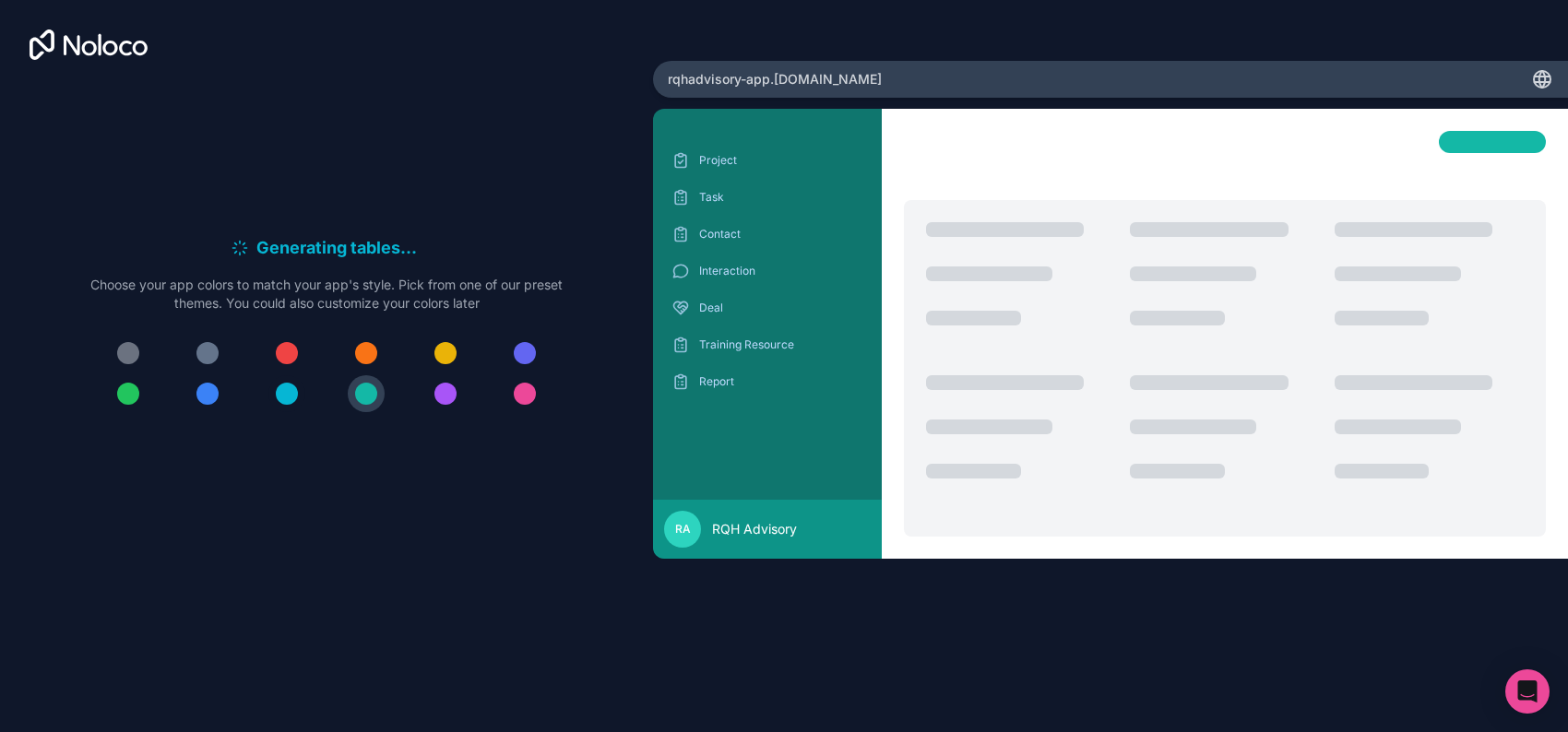
click at [276, 404] on div at bounding box center [286, 393] width 22 height 22
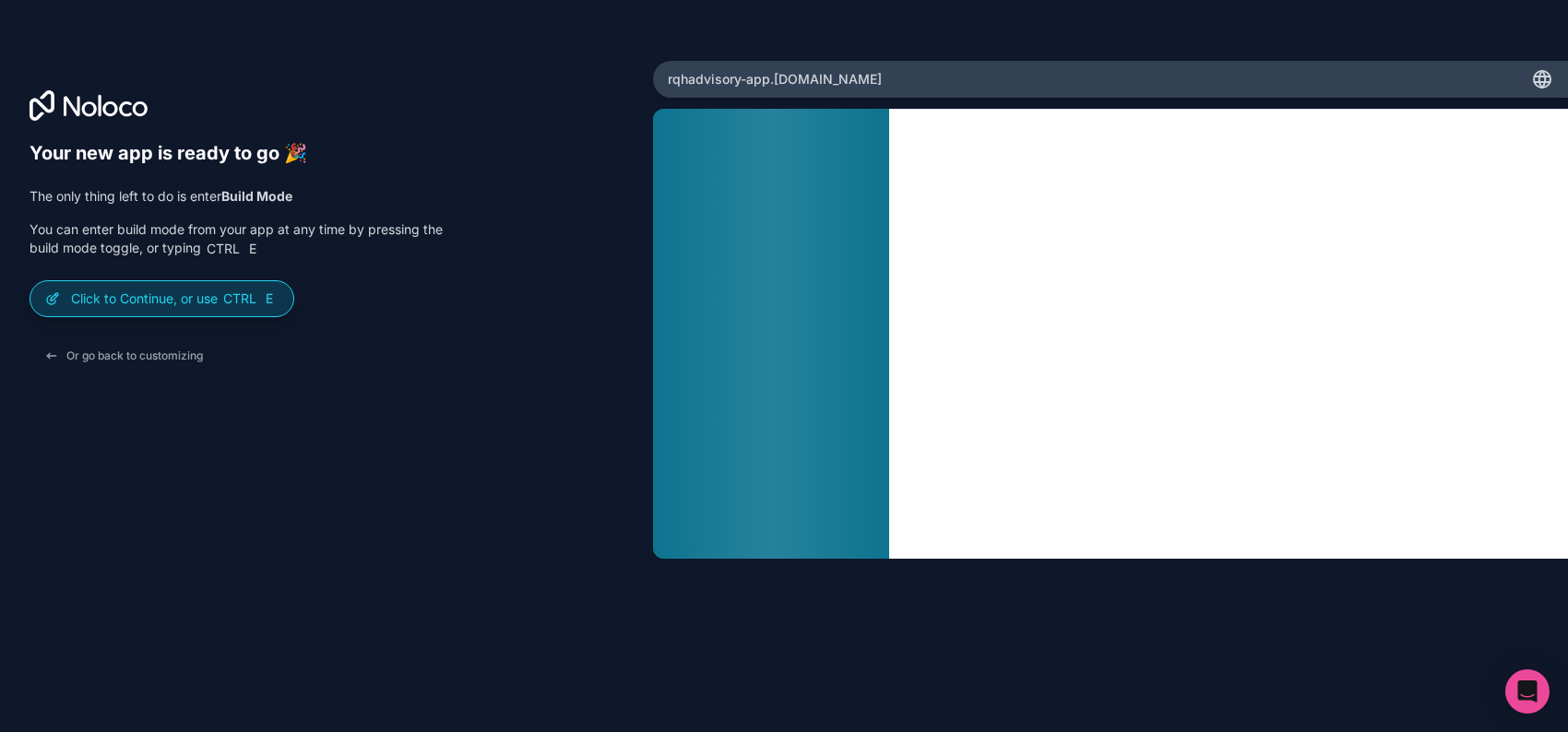
click at [212, 308] on p "Click to Continue, or use Ctrl E" at bounding box center [175, 298] width 208 height 19
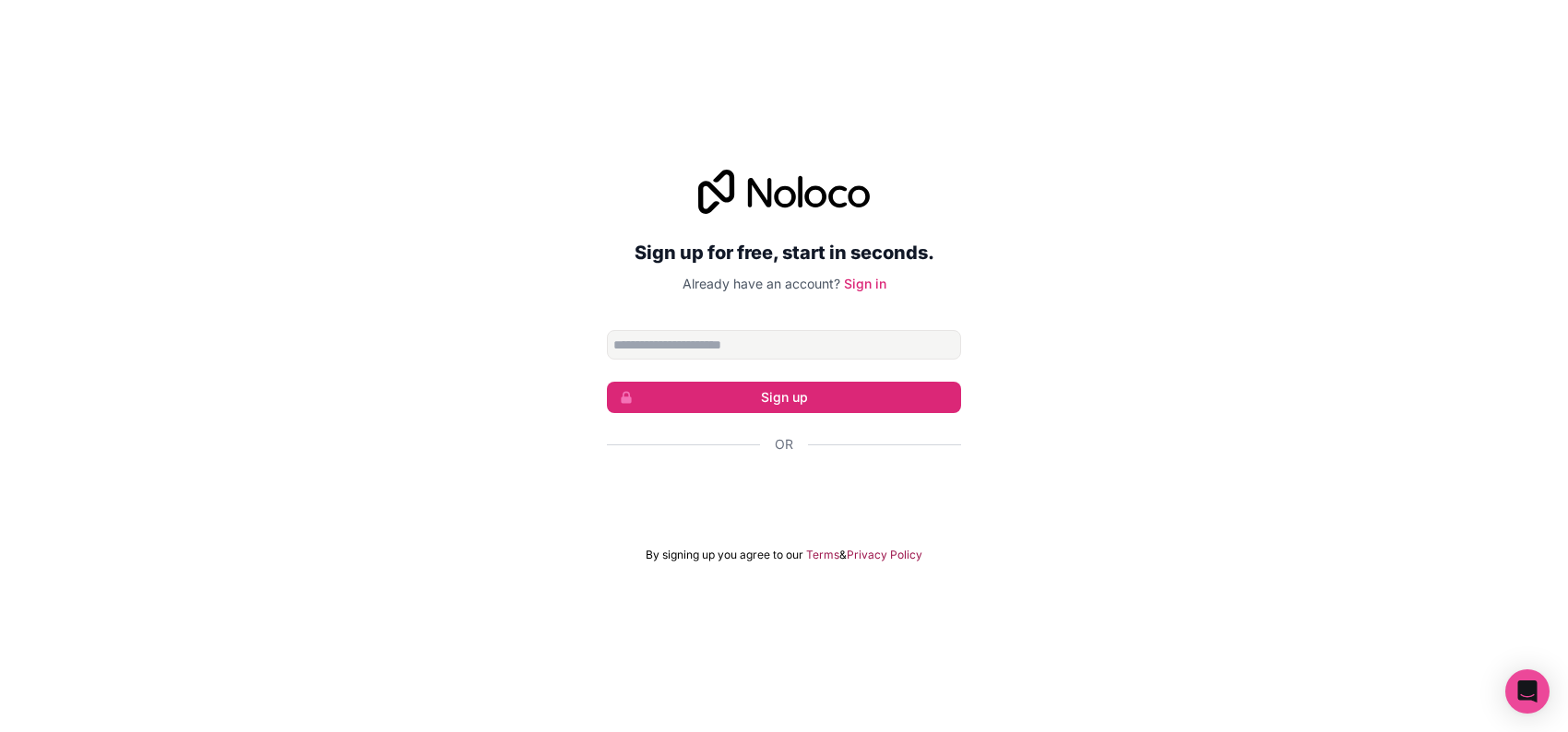
scroll to position [2855, 0]
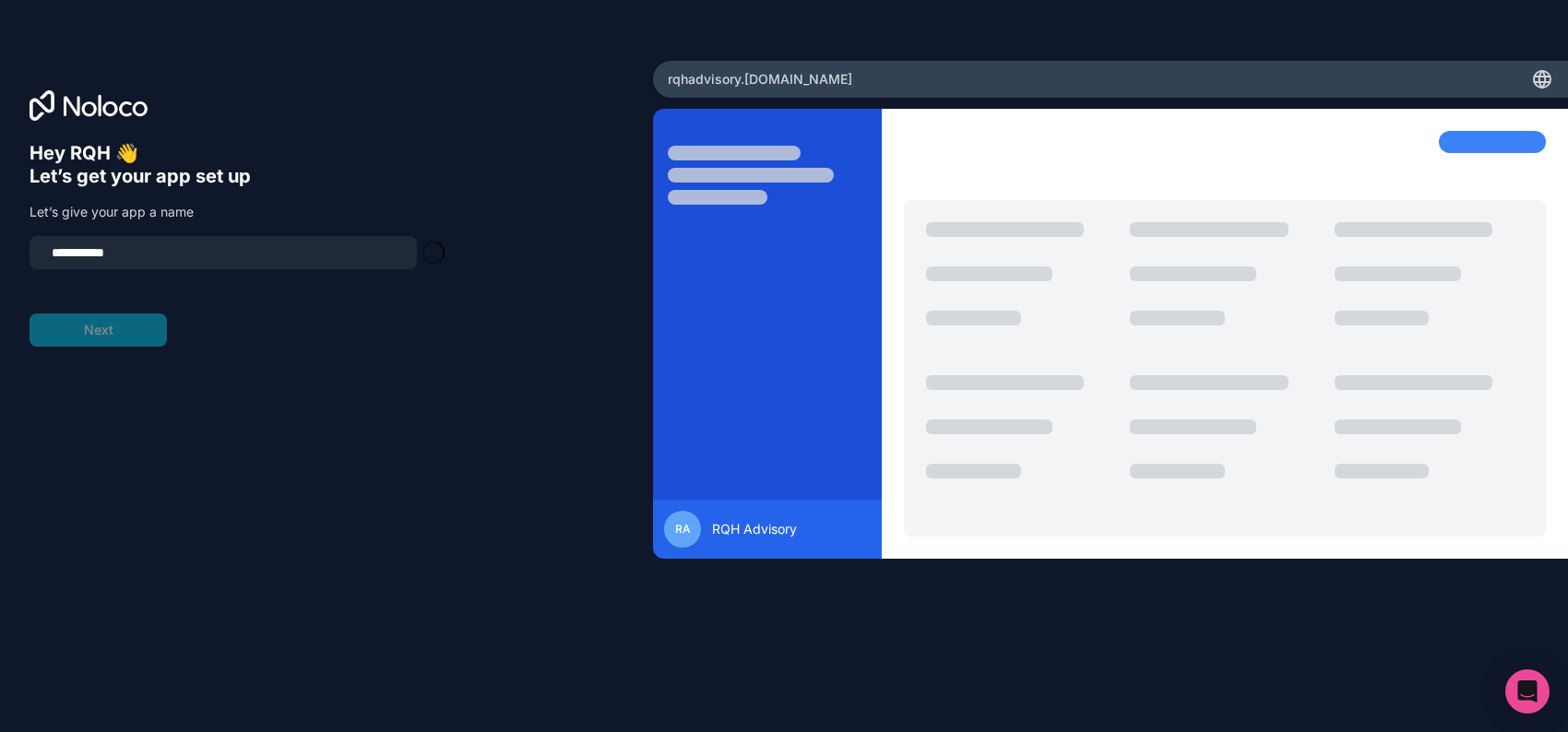
type input "**********"
click at [109, 347] on button "Next" at bounding box center [97, 330] width 137 height 33
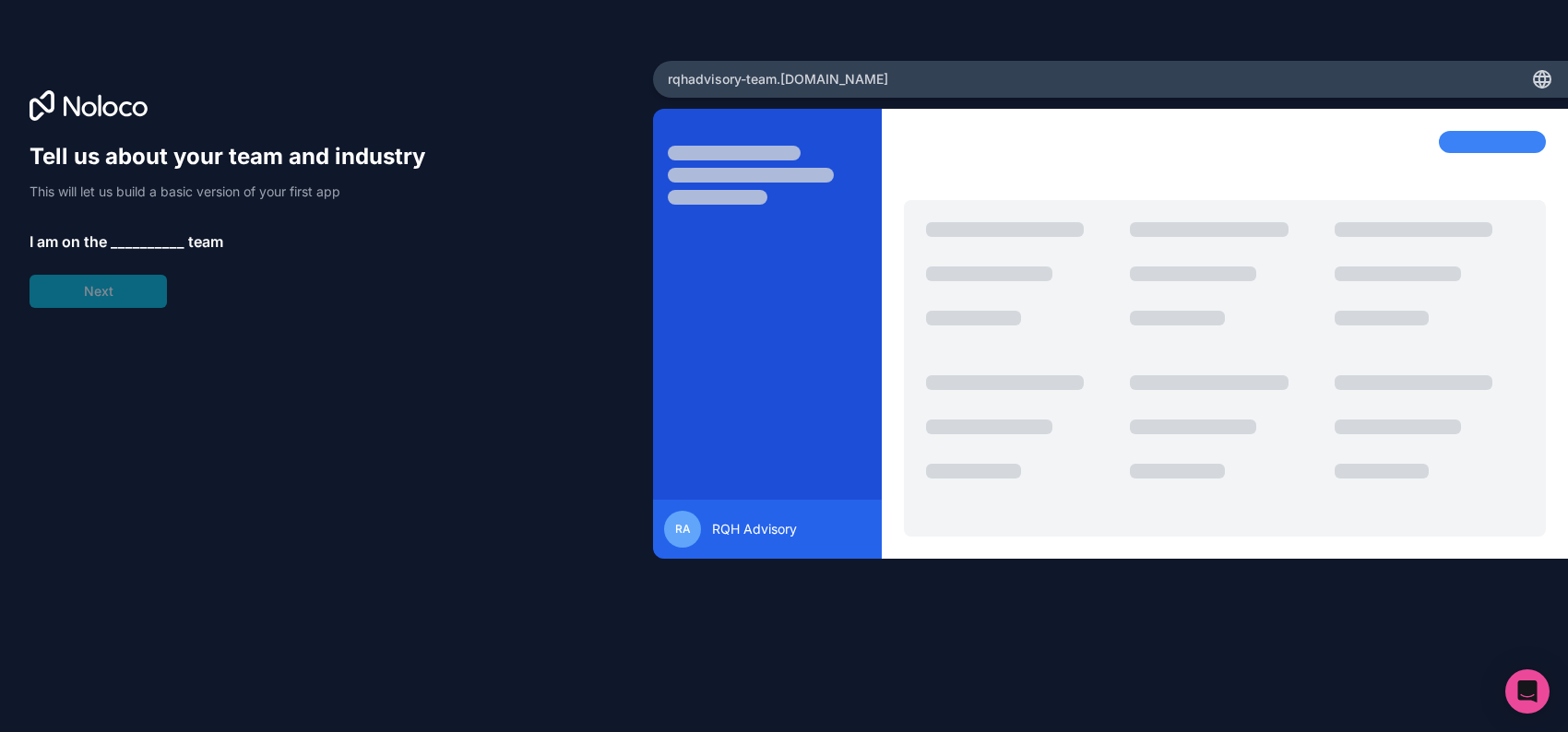
click at [177, 252] on span "__________" at bounding box center [147, 241] width 74 height 22
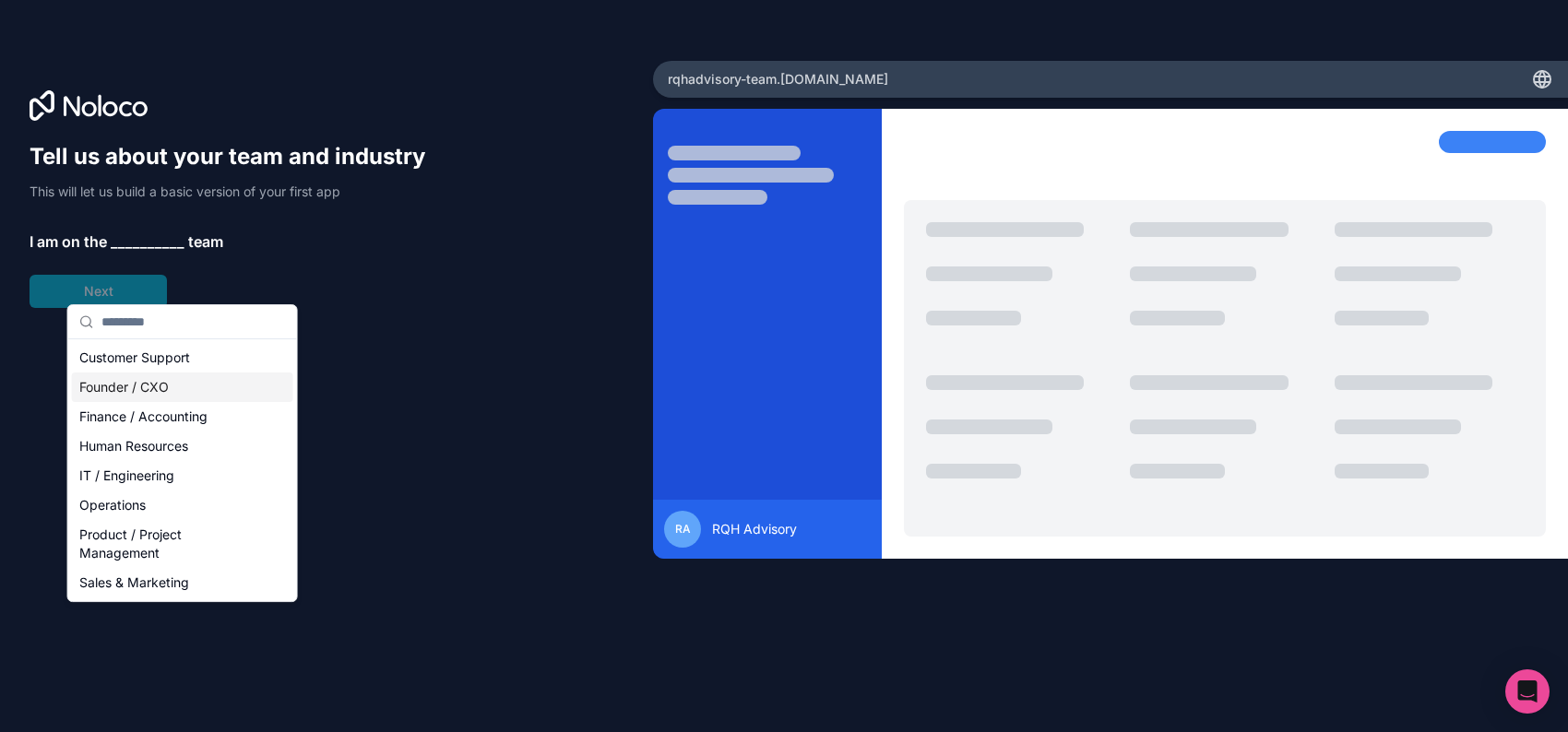
click at [146, 402] on div "Founder / CXO" at bounding box center [182, 386] width 221 height 29
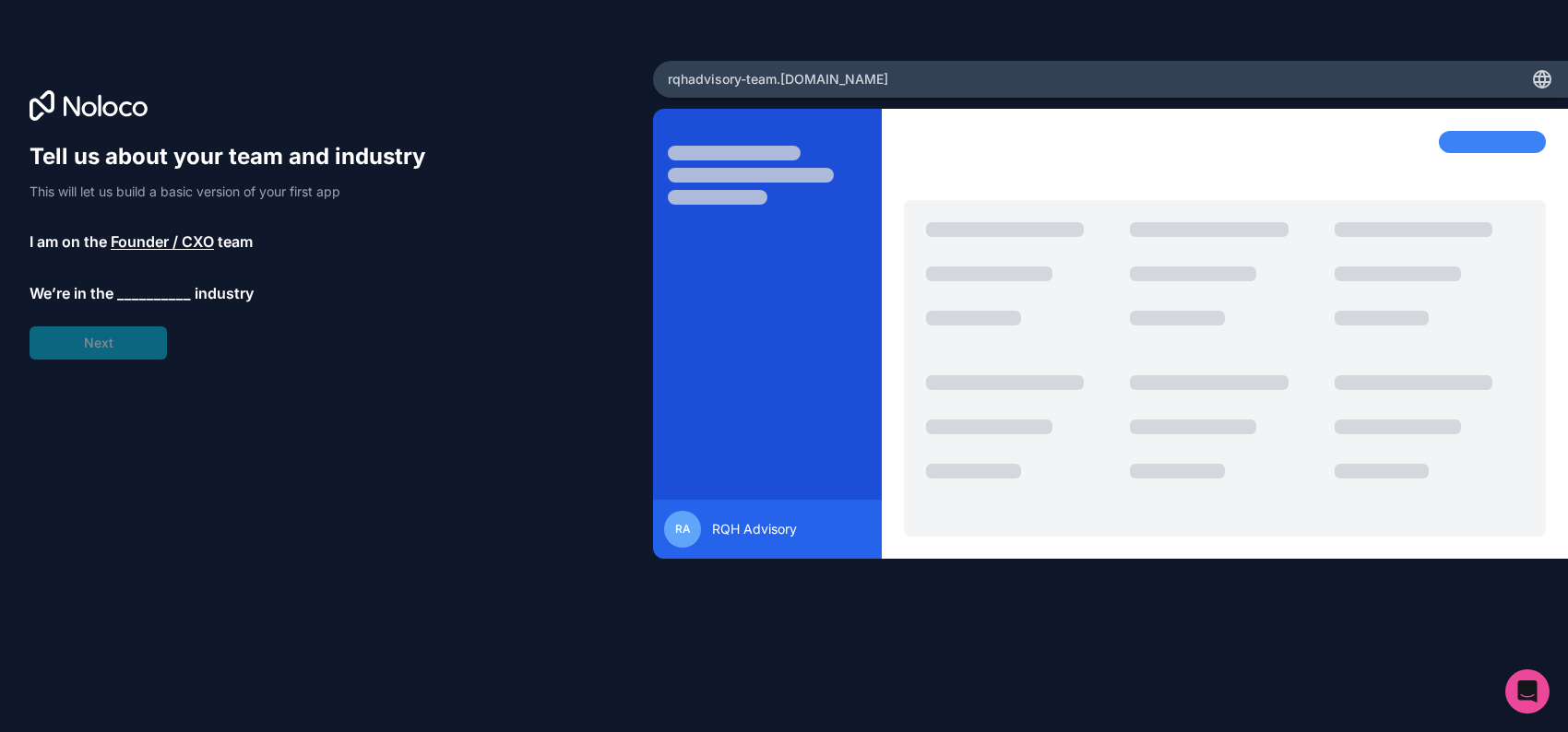
click at [166, 304] on span "__________" at bounding box center [154, 293] width 74 height 22
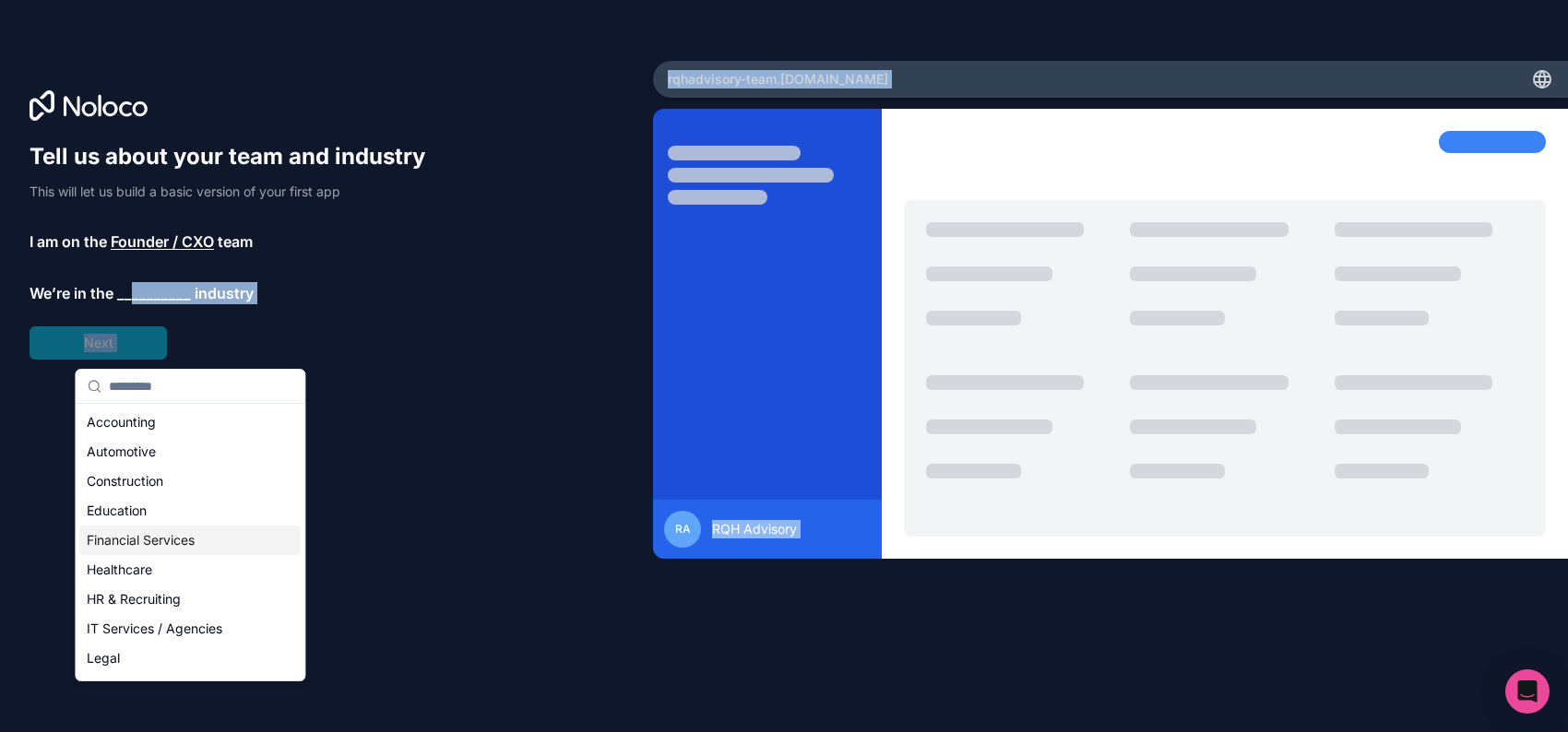
drag, startPoint x: 166, startPoint y: 361, endPoint x: 303, endPoint y: 576, distance: 254.9
type textarea "**********"
click at [303, 576] on body "Tell us about your team and industry This will let us build a basic version of …" at bounding box center [784, 366] width 1568 height 732
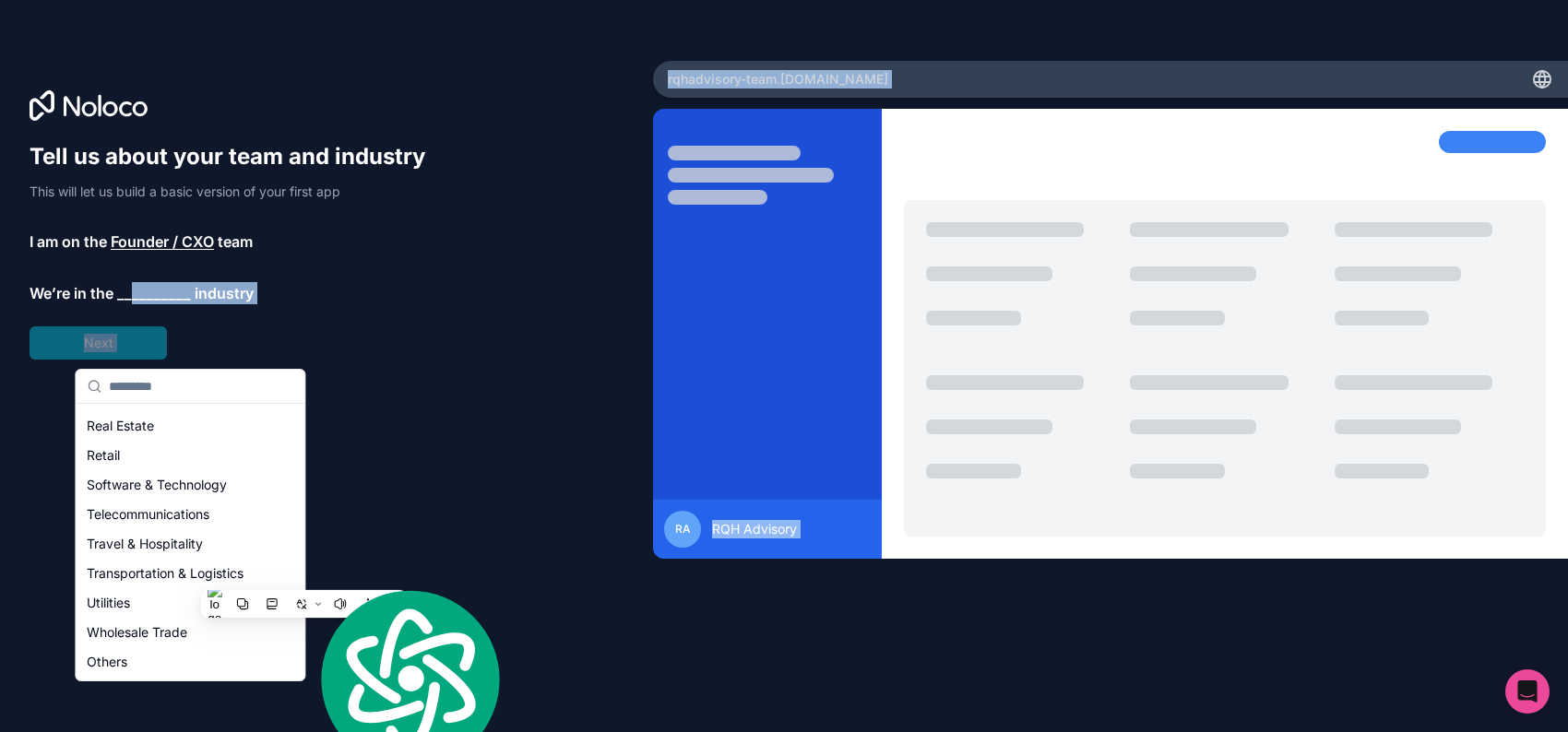
scroll to position [635, 0]
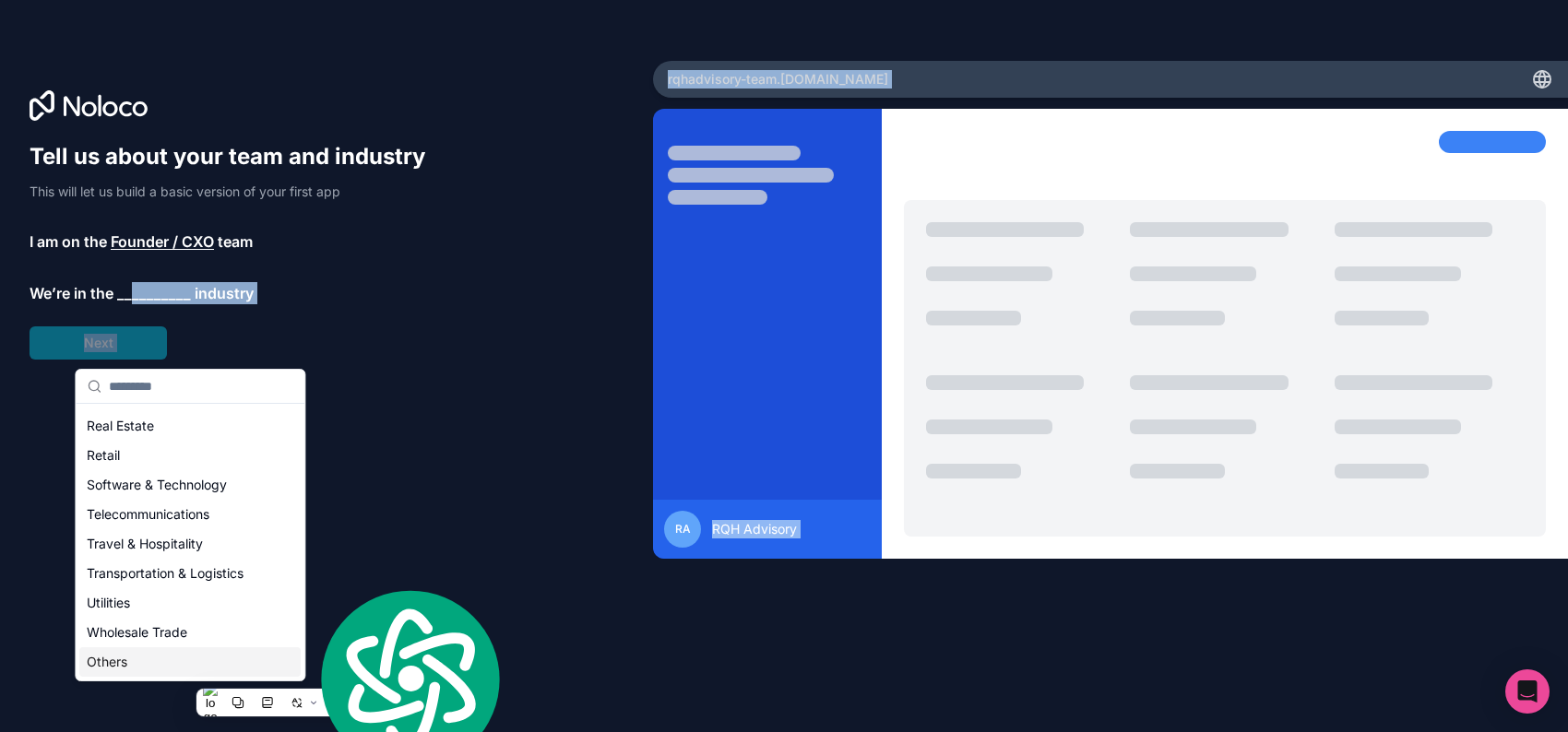
click at [186, 672] on div "Others" at bounding box center [190, 661] width 221 height 29
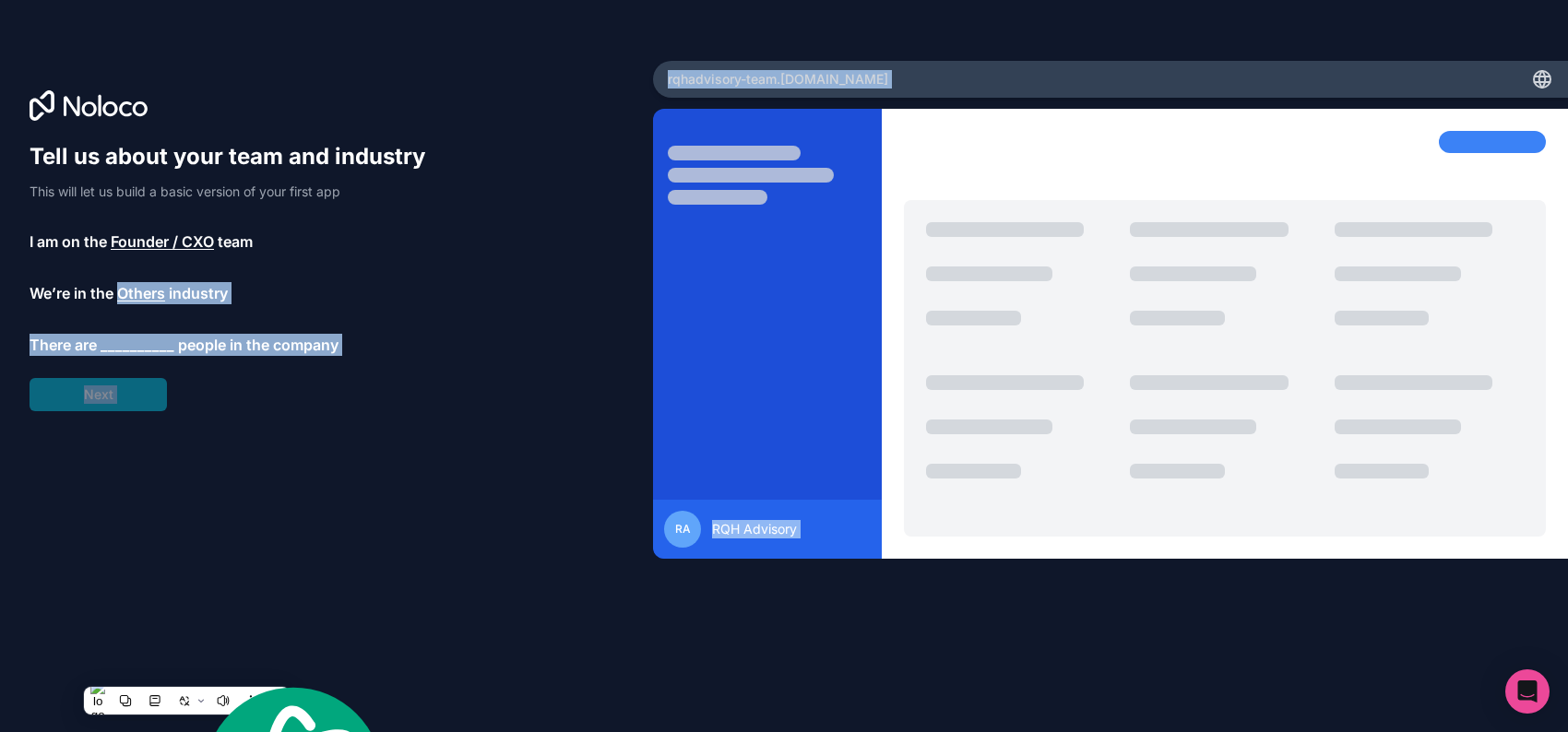
click at [168, 411] on div "Tell us about your team and industry This will let us build a basic version of …" at bounding box center [235, 276] width 413 height 269
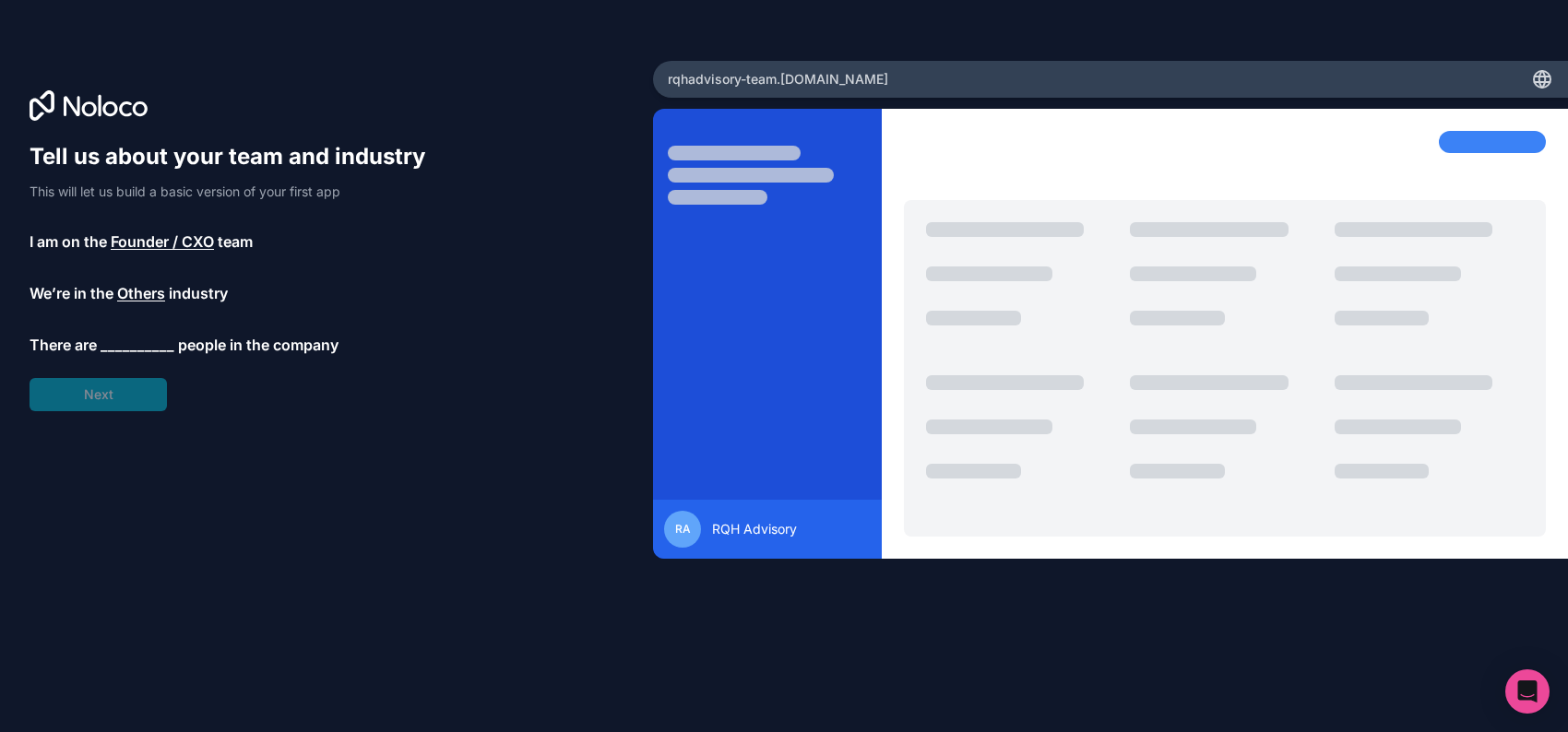
click at [174, 356] on span "__________" at bounding box center [137, 344] width 74 height 22
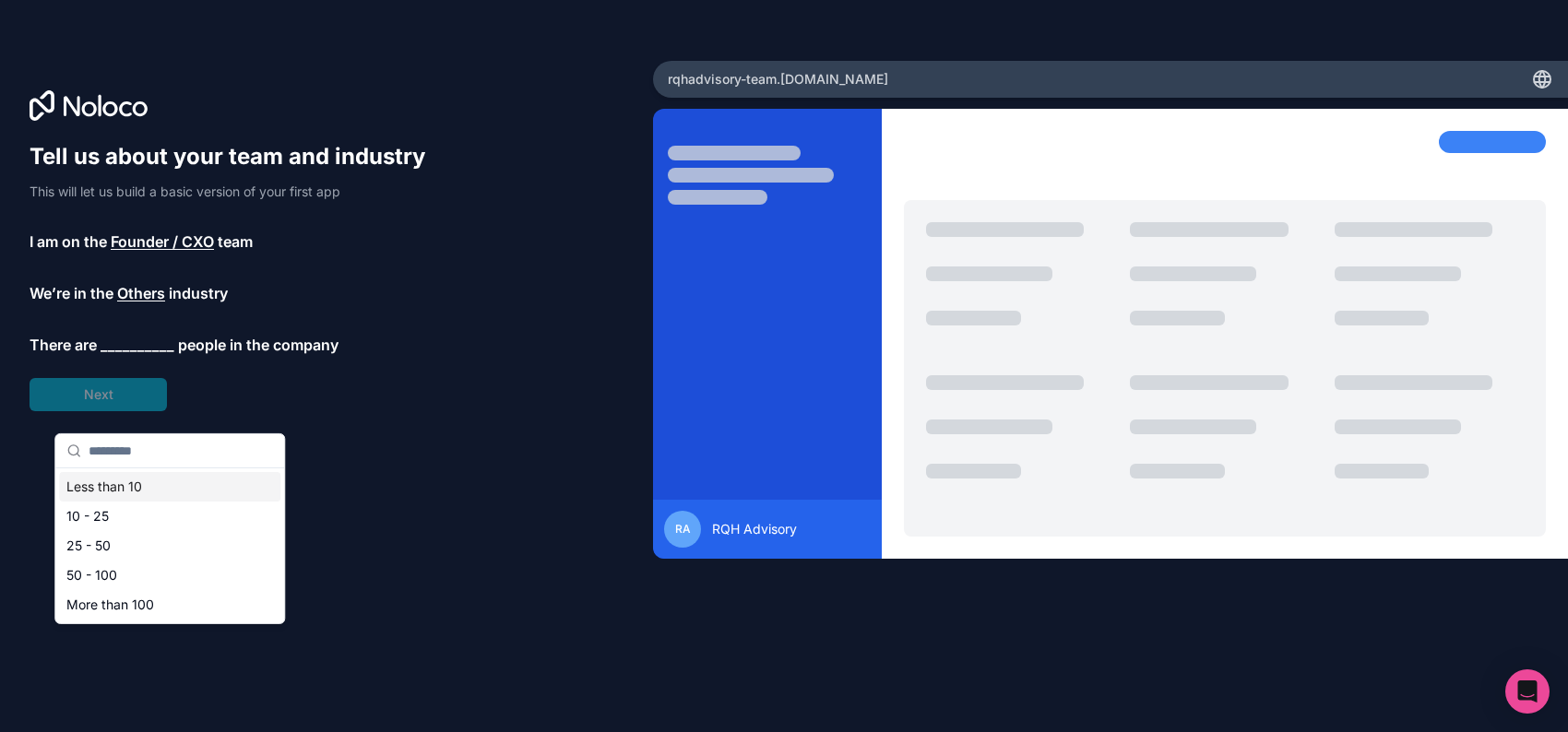
click at [146, 502] on div "Less than 10" at bounding box center [169, 486] width 221 height 29
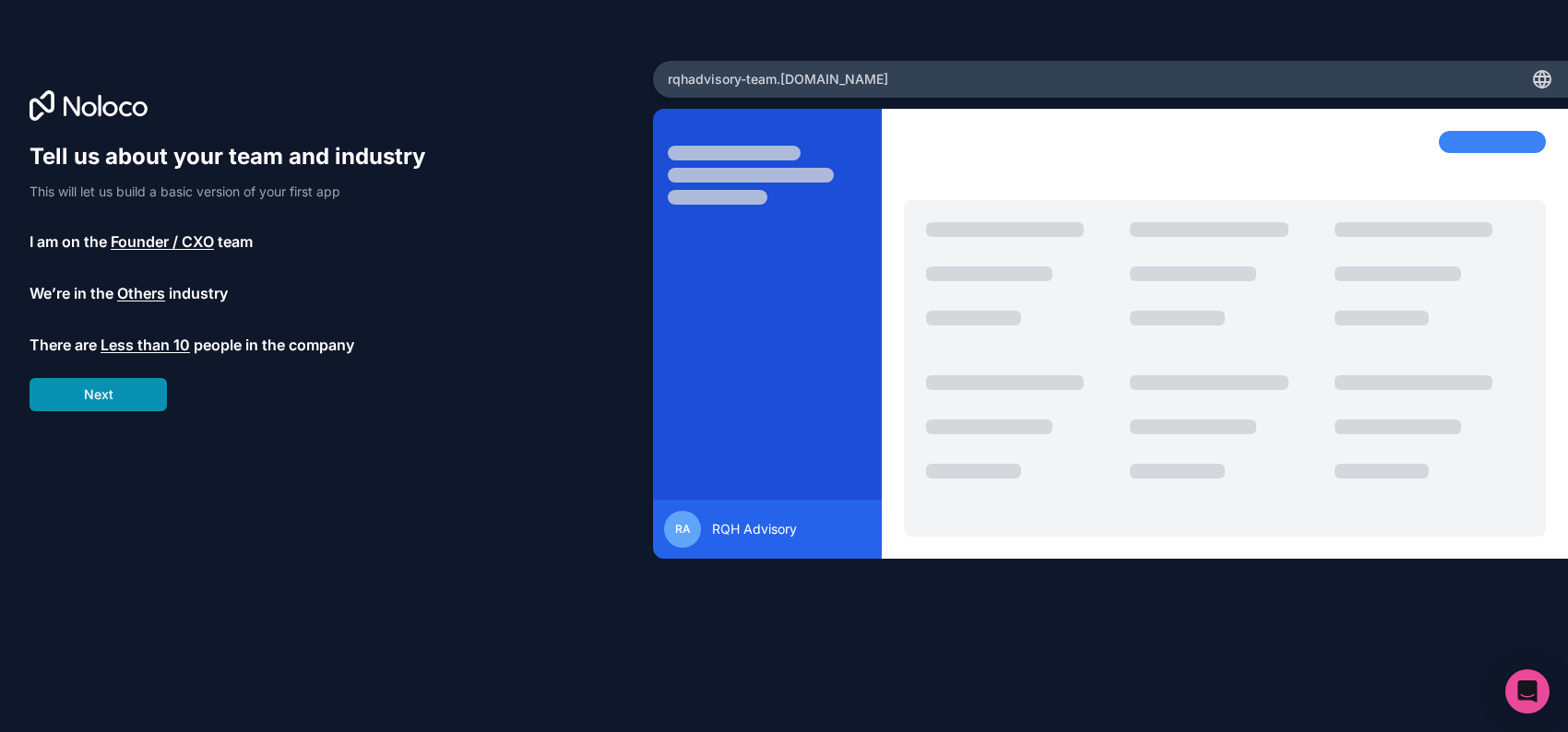
click at [113, 411] on button "Next" at bounding box center [97, 394] width 137 height 33
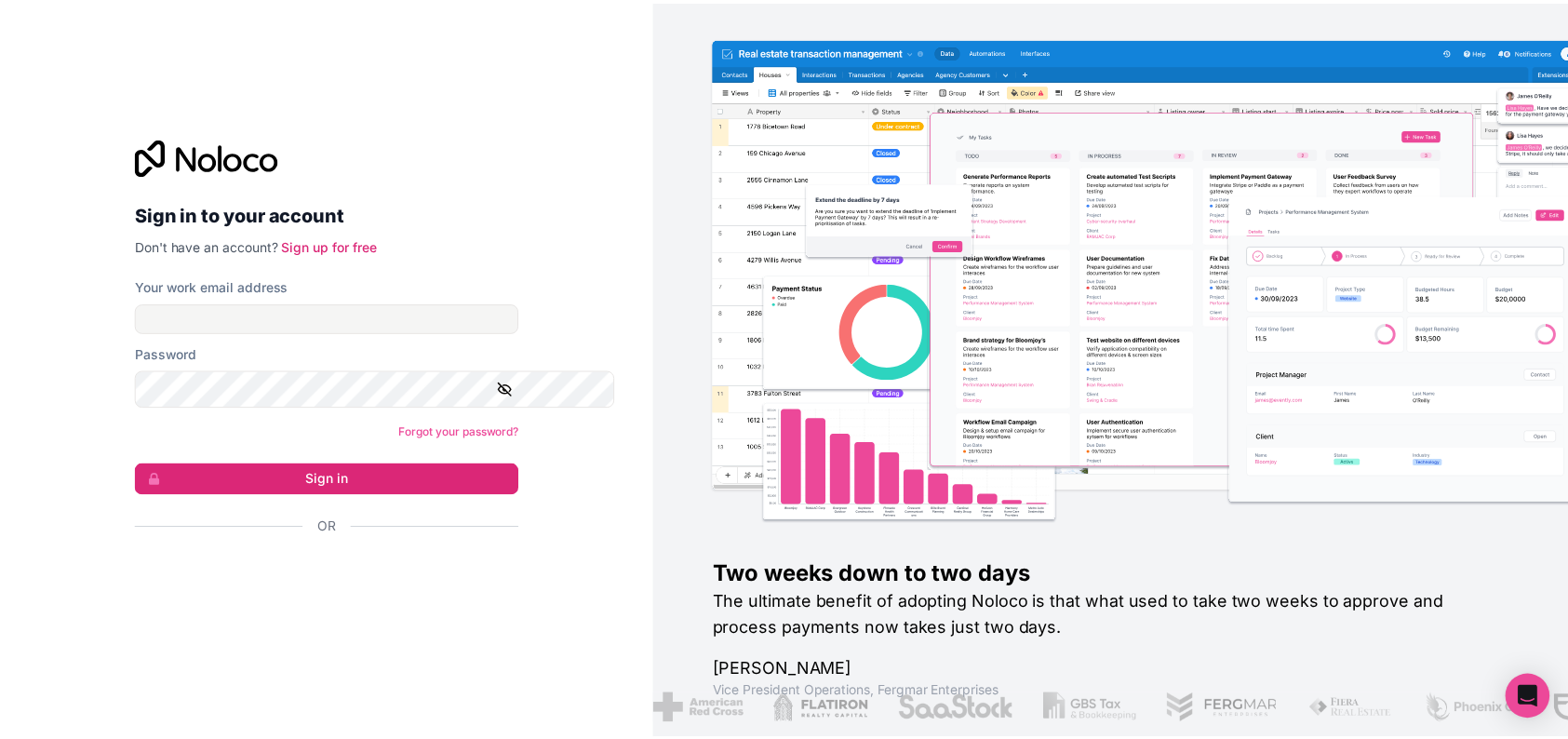
scroll to position [2883, 0]
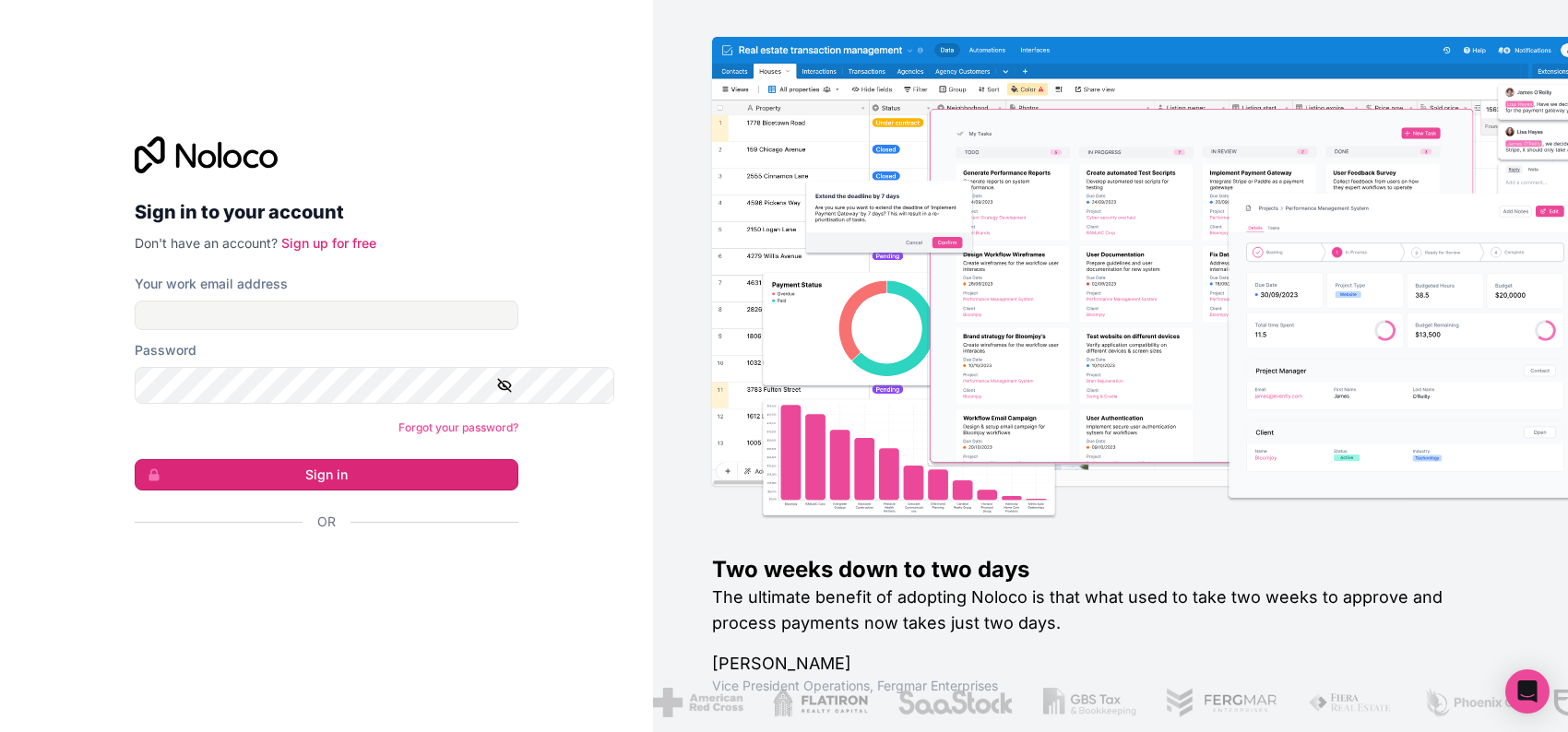
click at [134, 481] on form "Your work email address Password Forgot your password? Sign in Or" at bounding box center [326, 435] width 384 height 321
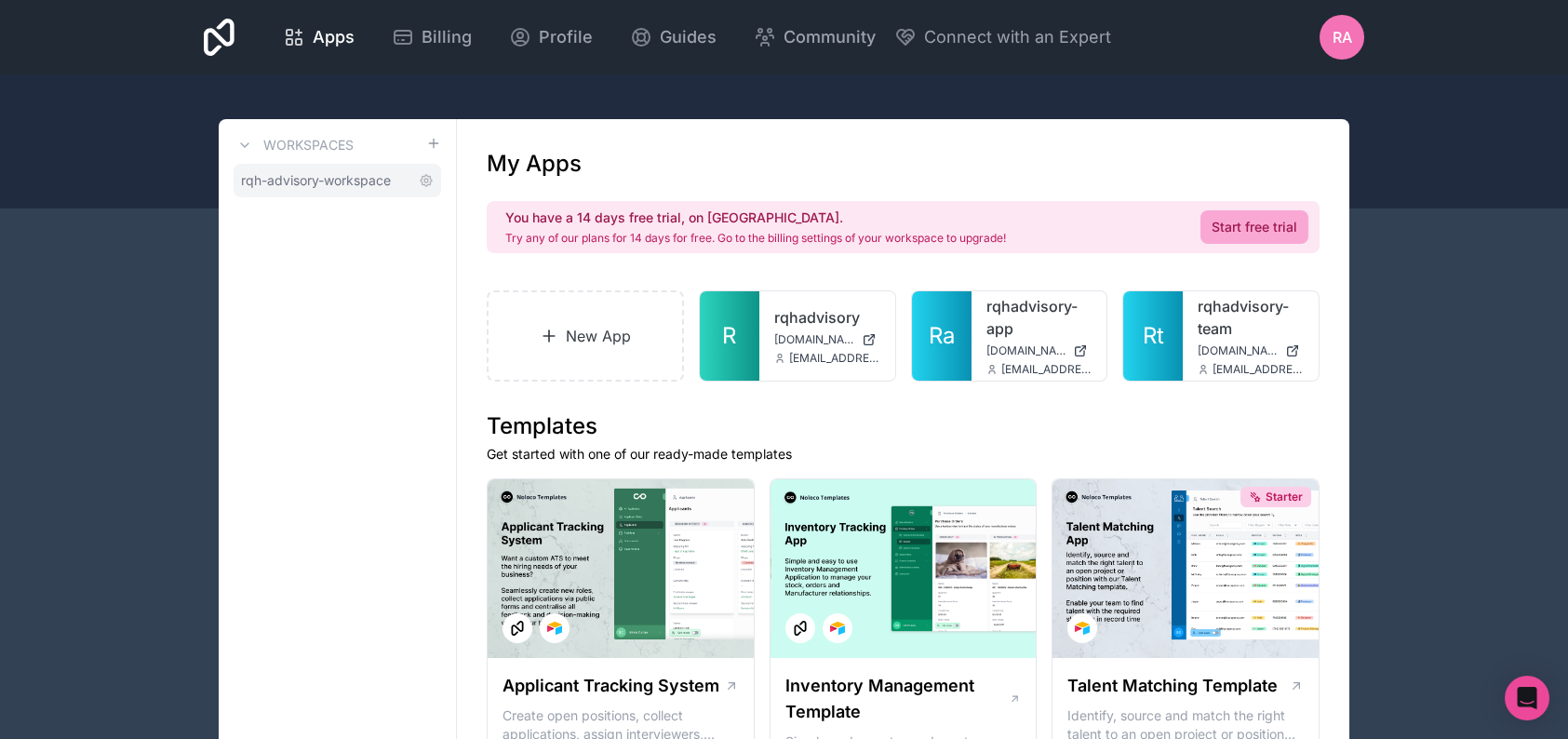
click at [364, 190] on span "rqh-advisory-workspace" at bounding box center [316, 181] width 150 height 19
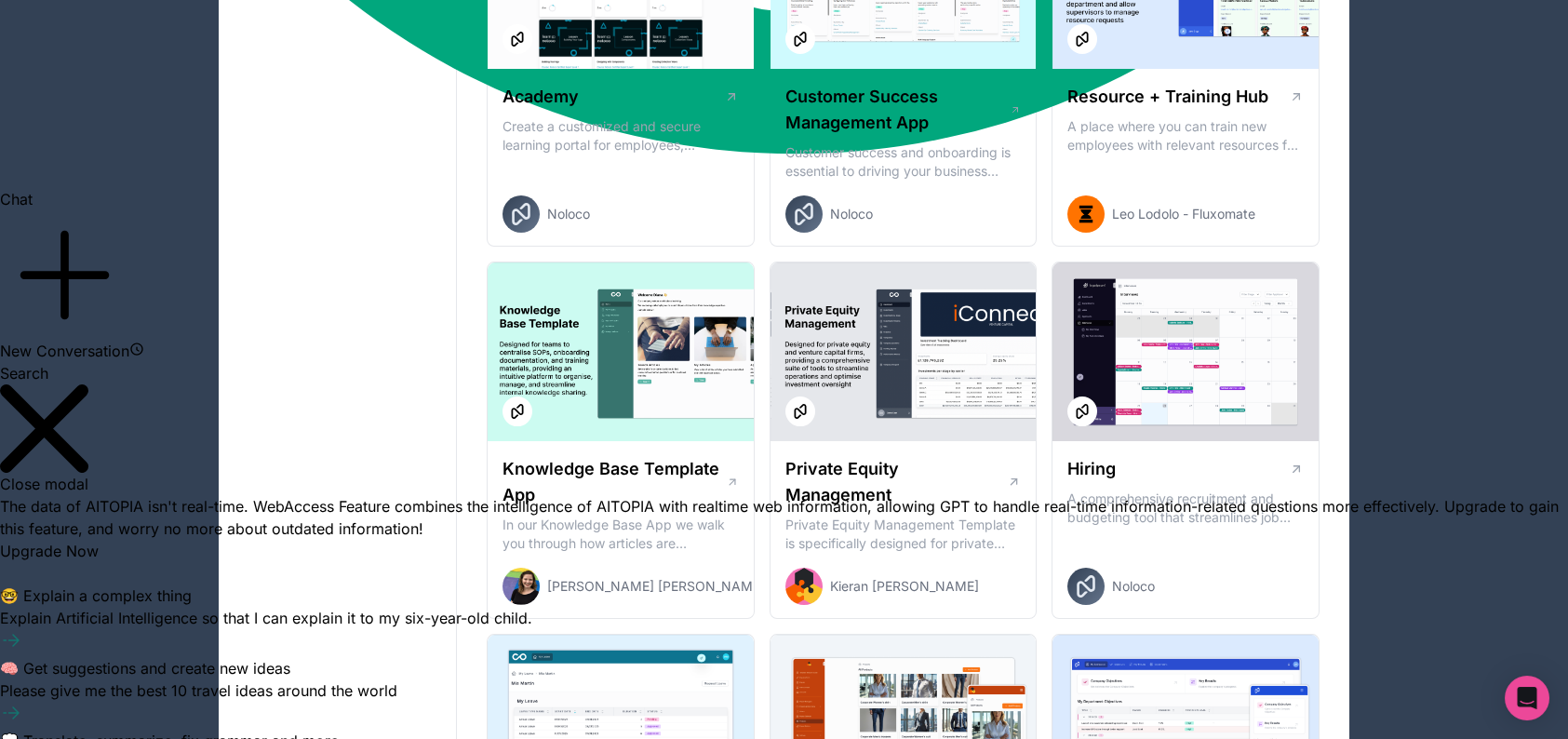
scroll to position [2125, 0]
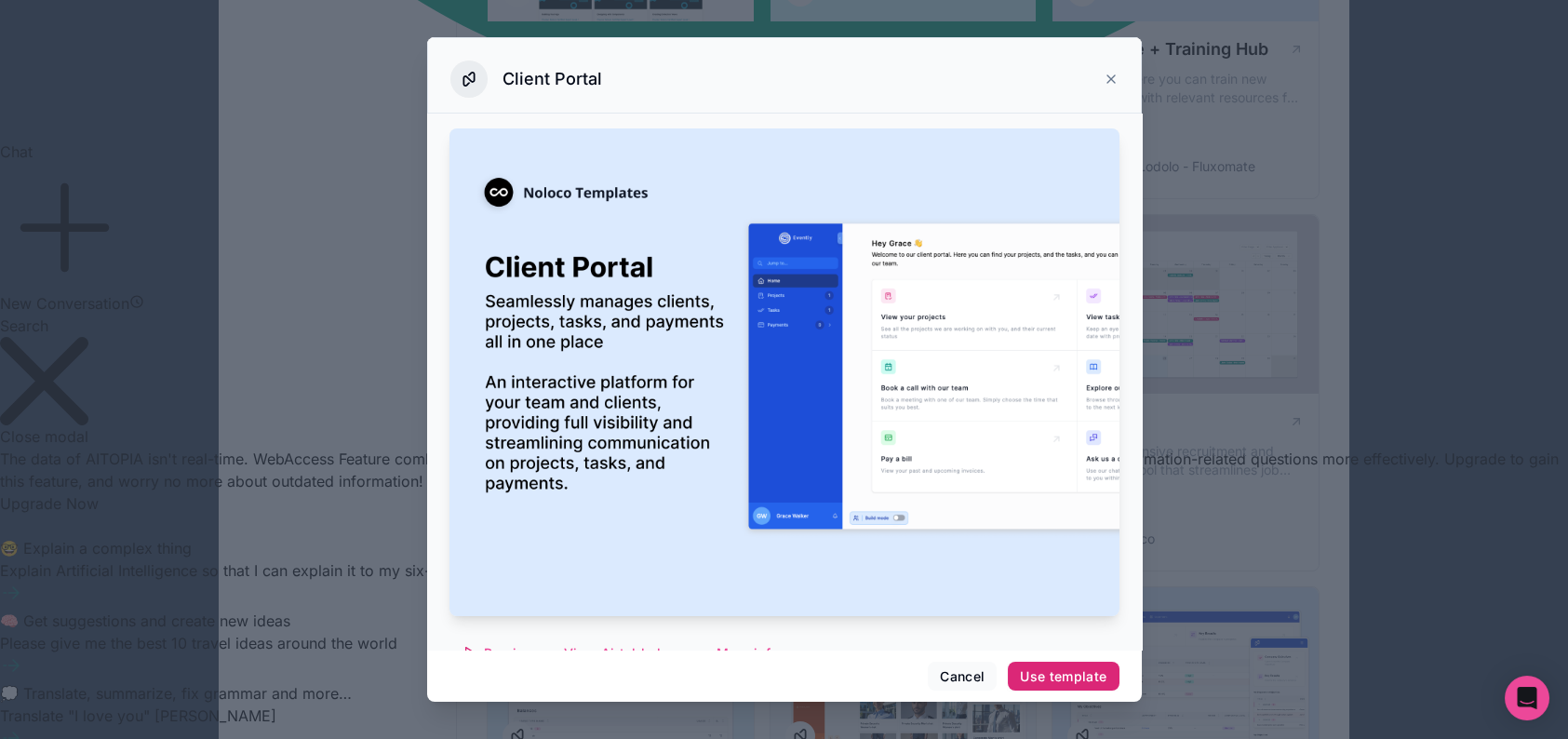
click at [1118, 682] on button "Use template" at bounding box center [1063, 676] width 111 height 30
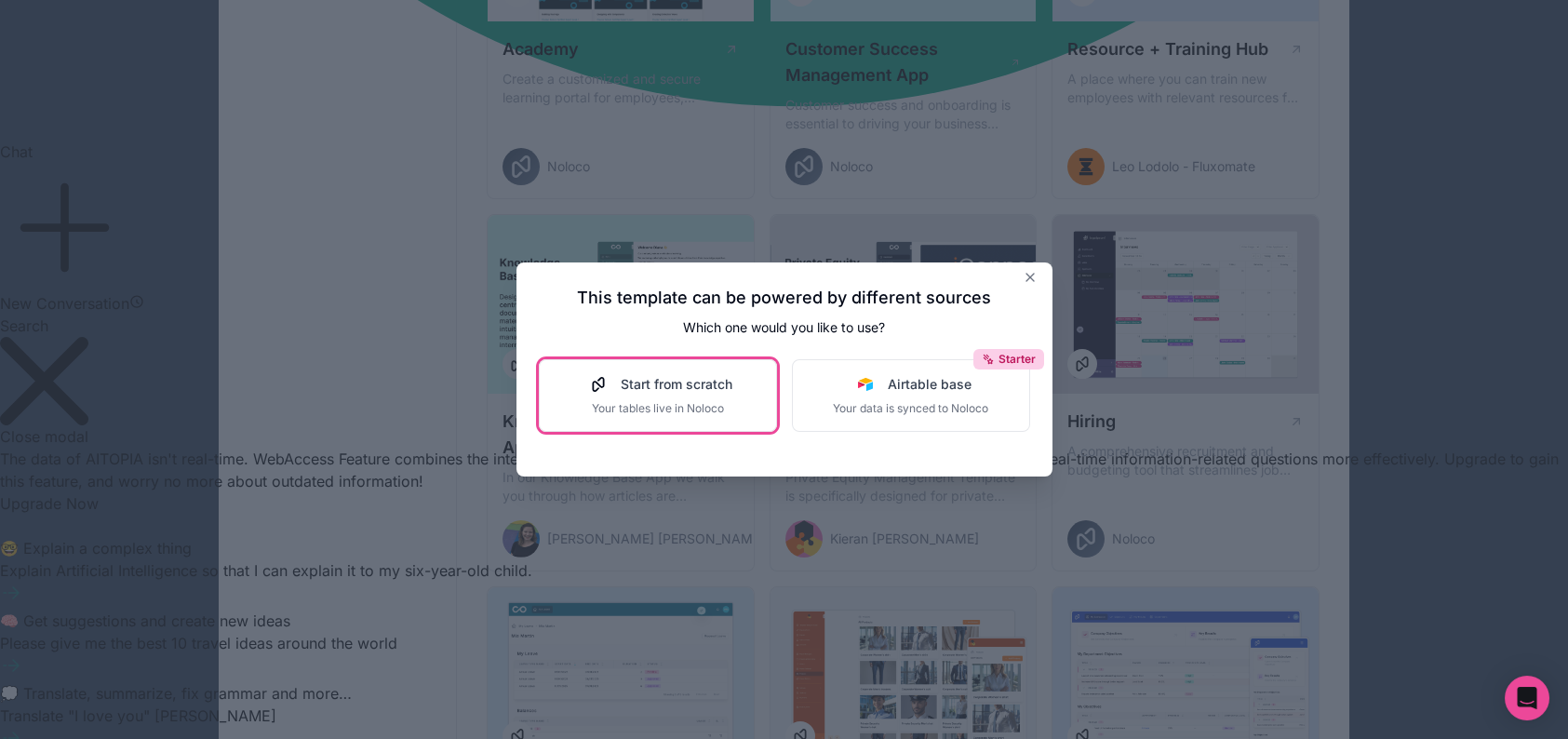
click at [694, 412] on span "Your tables live in Noloco" at bounding box center [658, 409] width 149 height 15
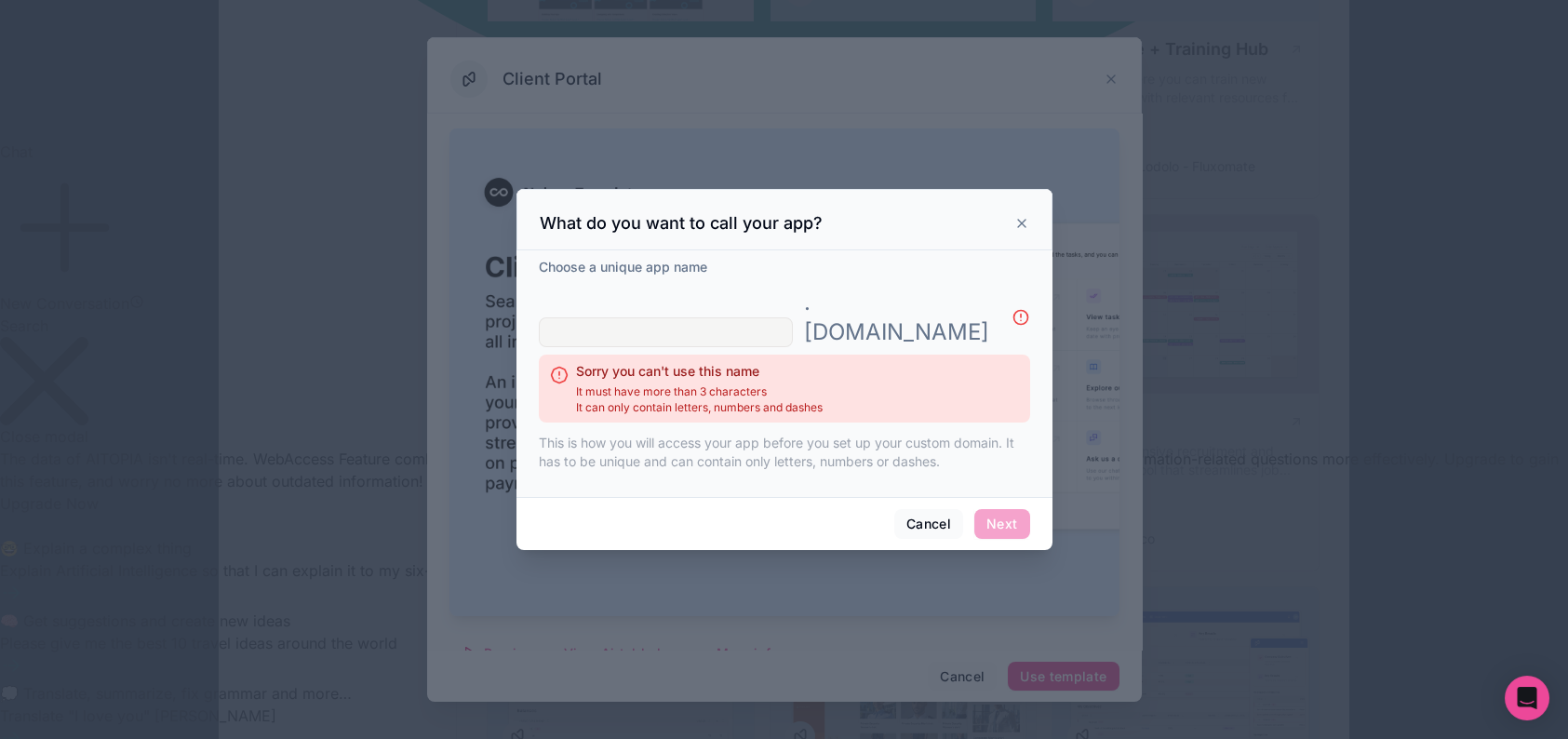
click at [714, 318] on input "text" at bounding box center [665, 332] width 254 height 30
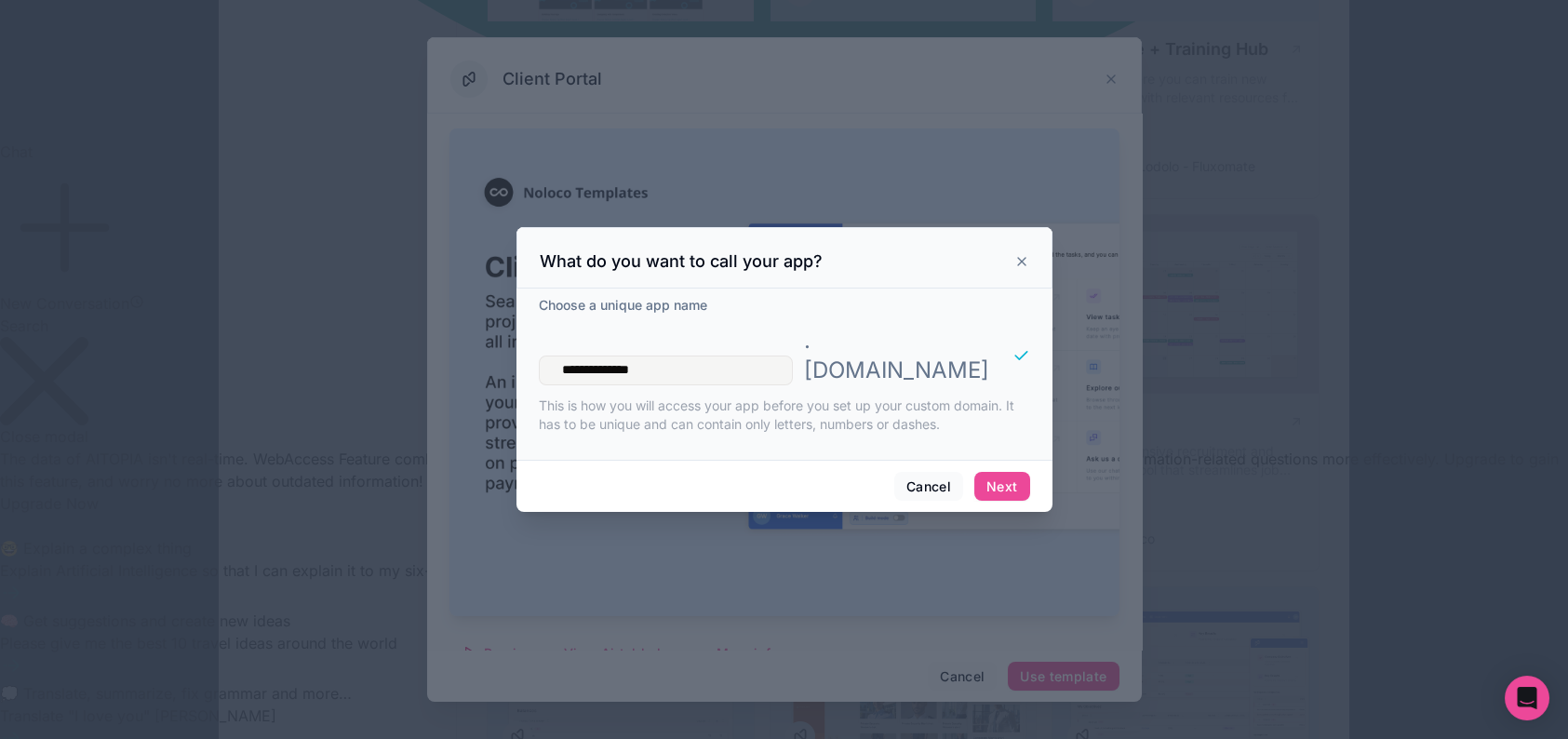
type input "**********"
click at [1052, 492] on div "Cancel Next" at bounding box center [784, 486] width 536 height 53
click at [1028, 491] on button "Next" at bounding box center [1002, 486] width 55 height 30
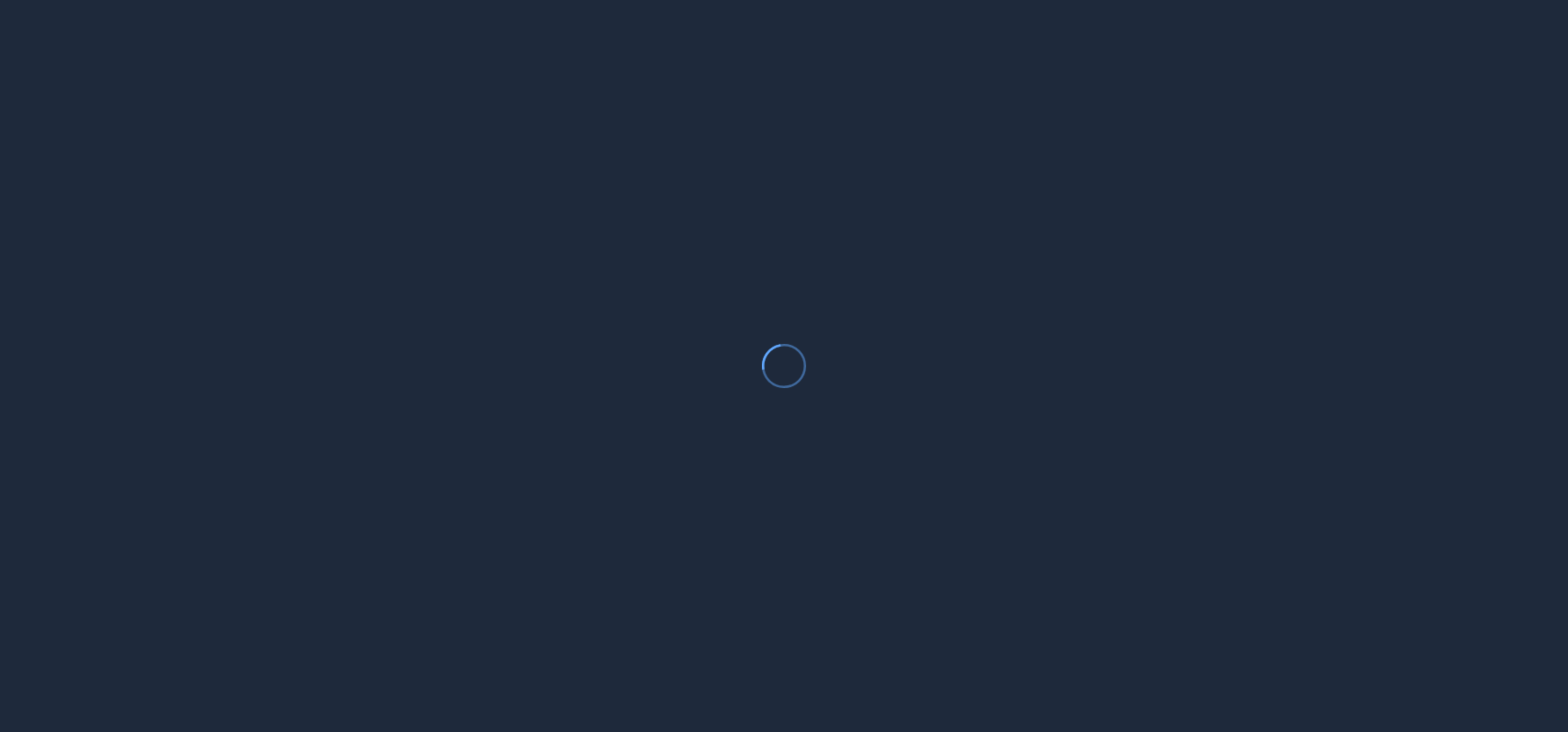
scroll to position [2855, 0]
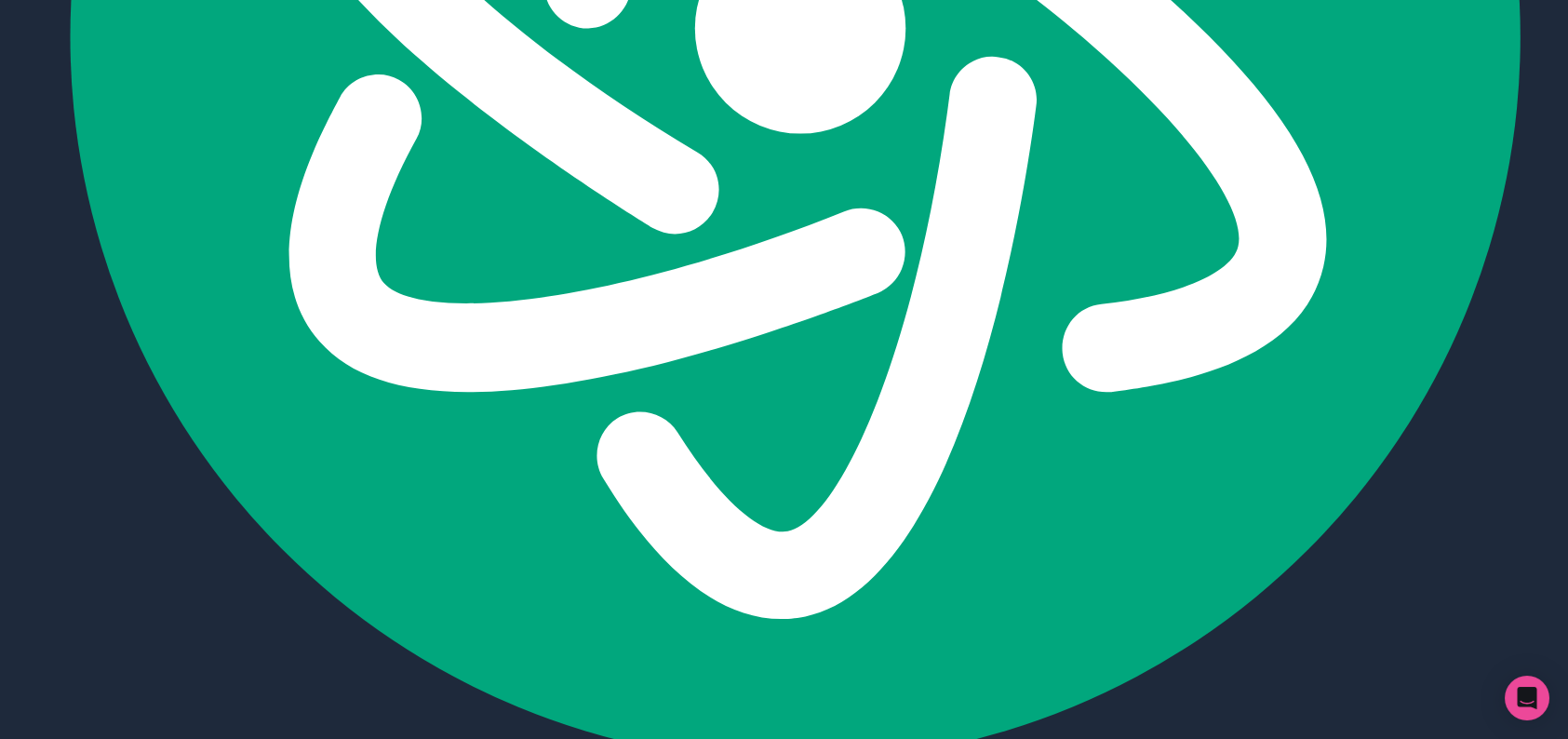
scroll to position [3600, 0]
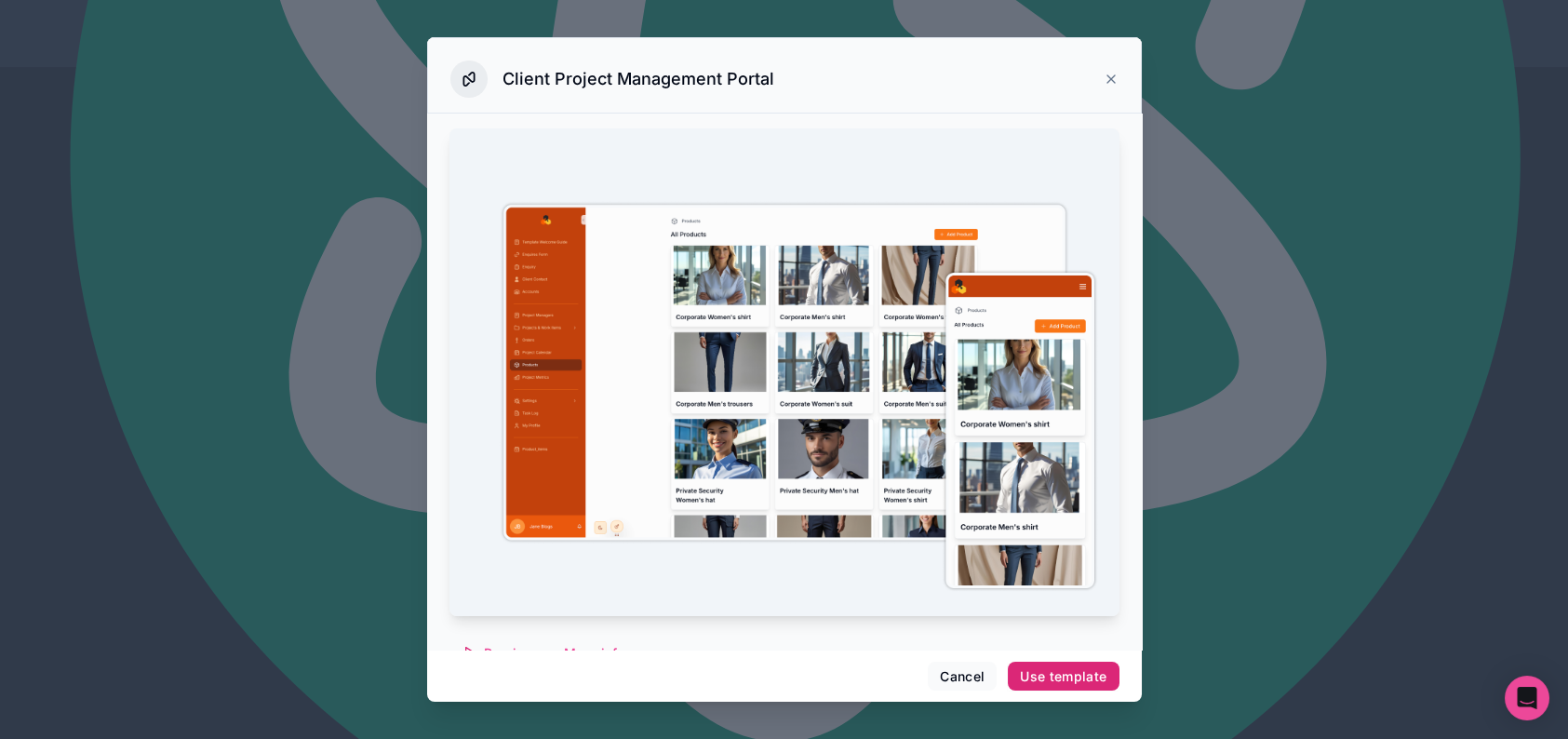
click at [1106, 679] on div "Use template" at bounding box center [1063, 677] width 87 height 17
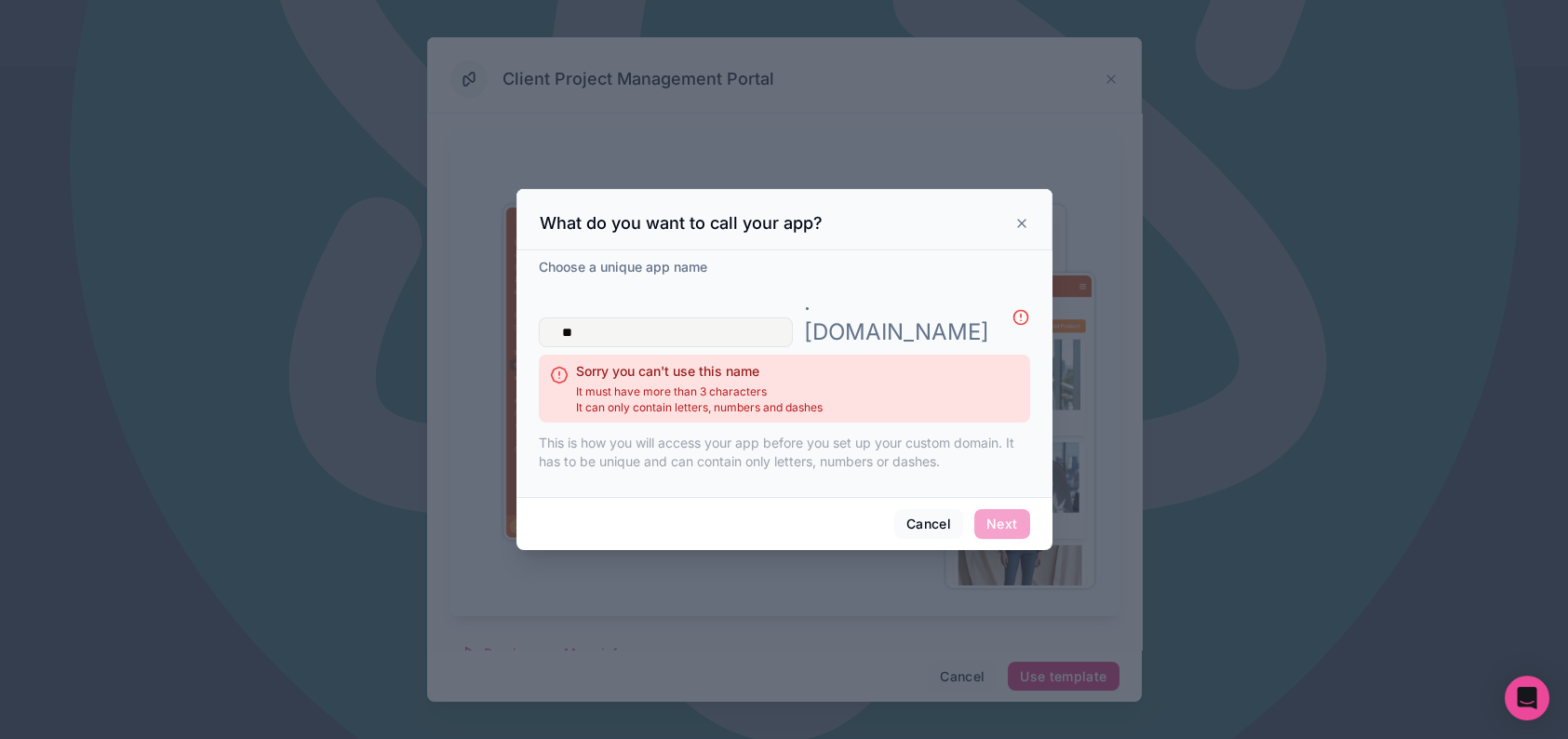
type input "*"
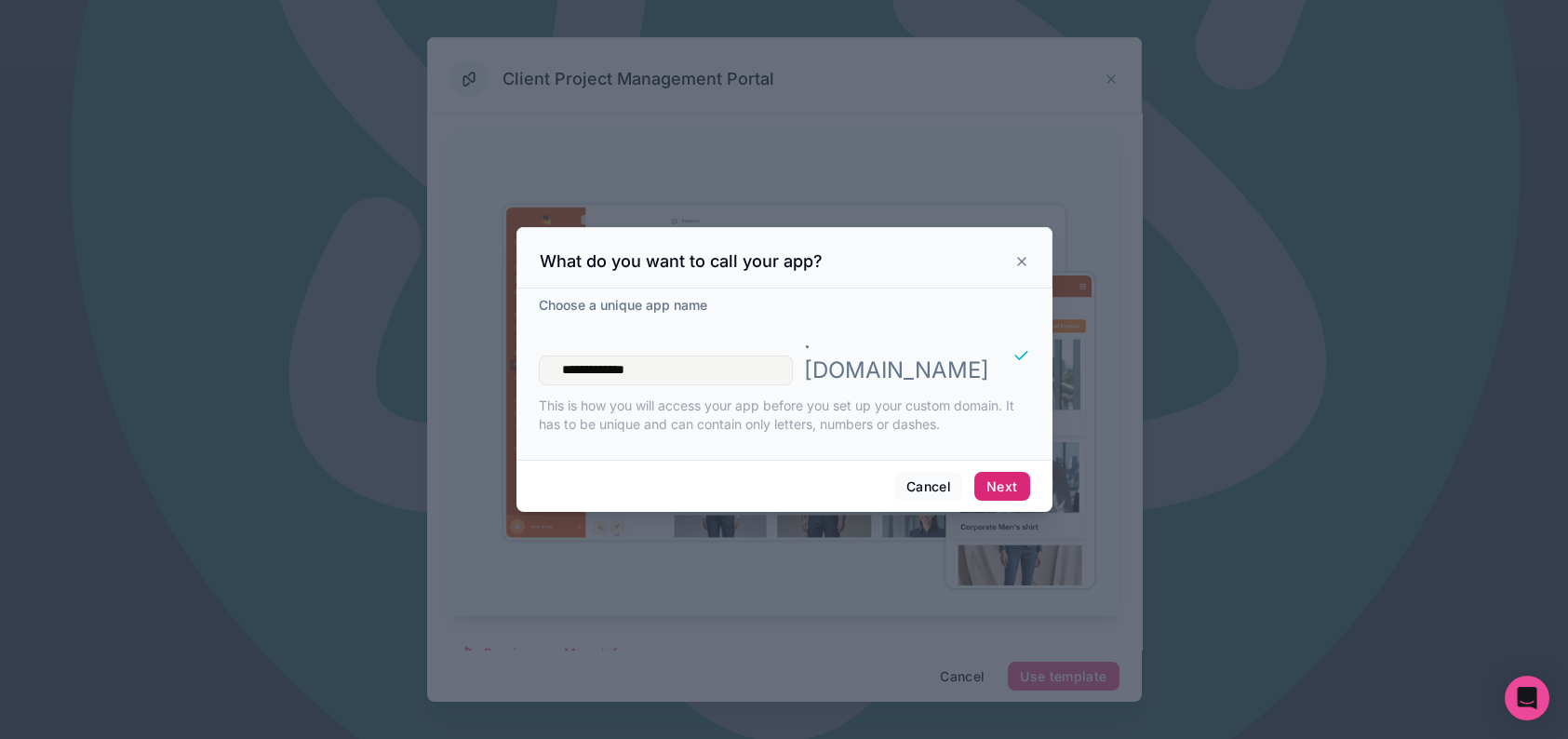
type input "**********"
click at [1028, 502] on button "Next" at bounding box center [1002, 486] width 55 height 30
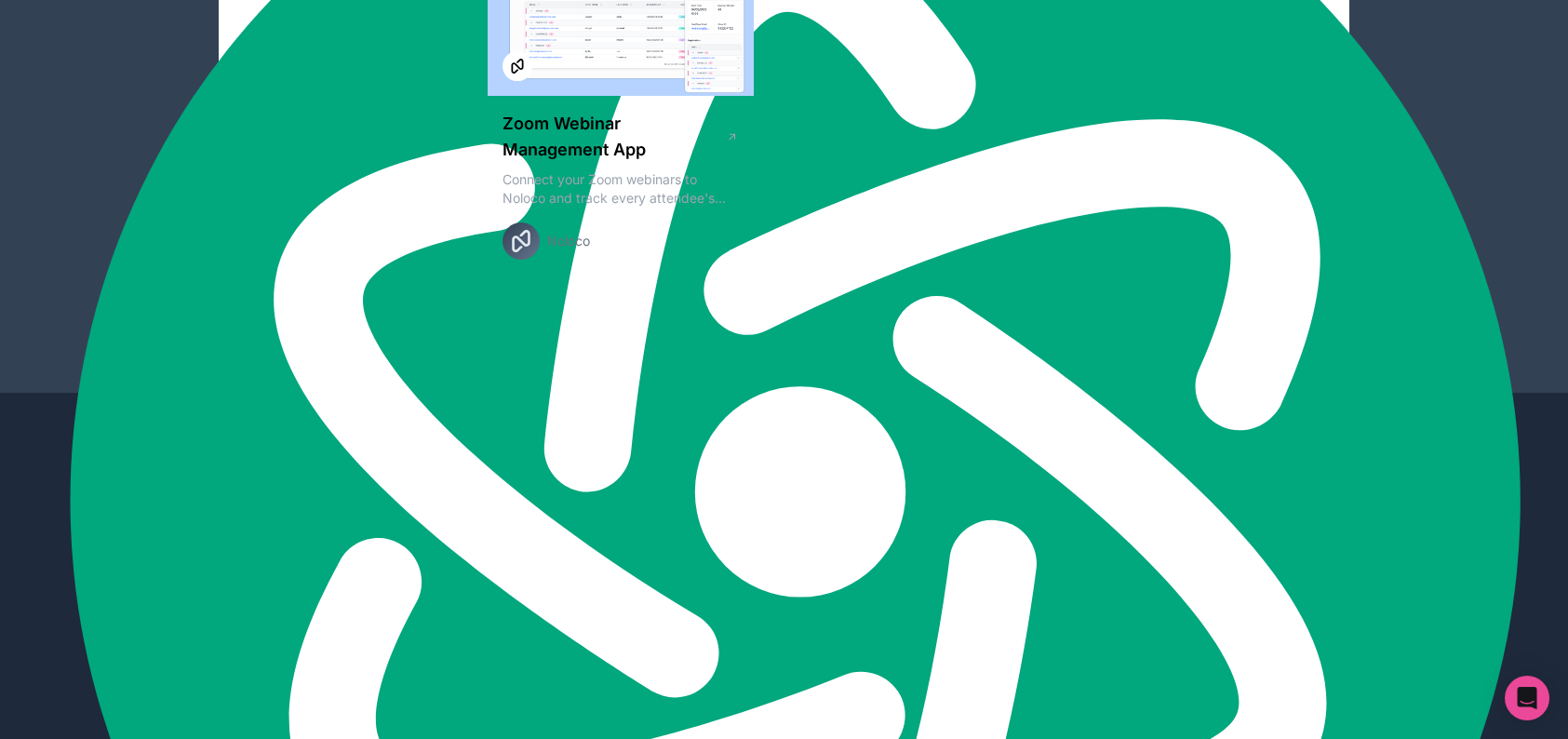
scroll to position [3345, 0]
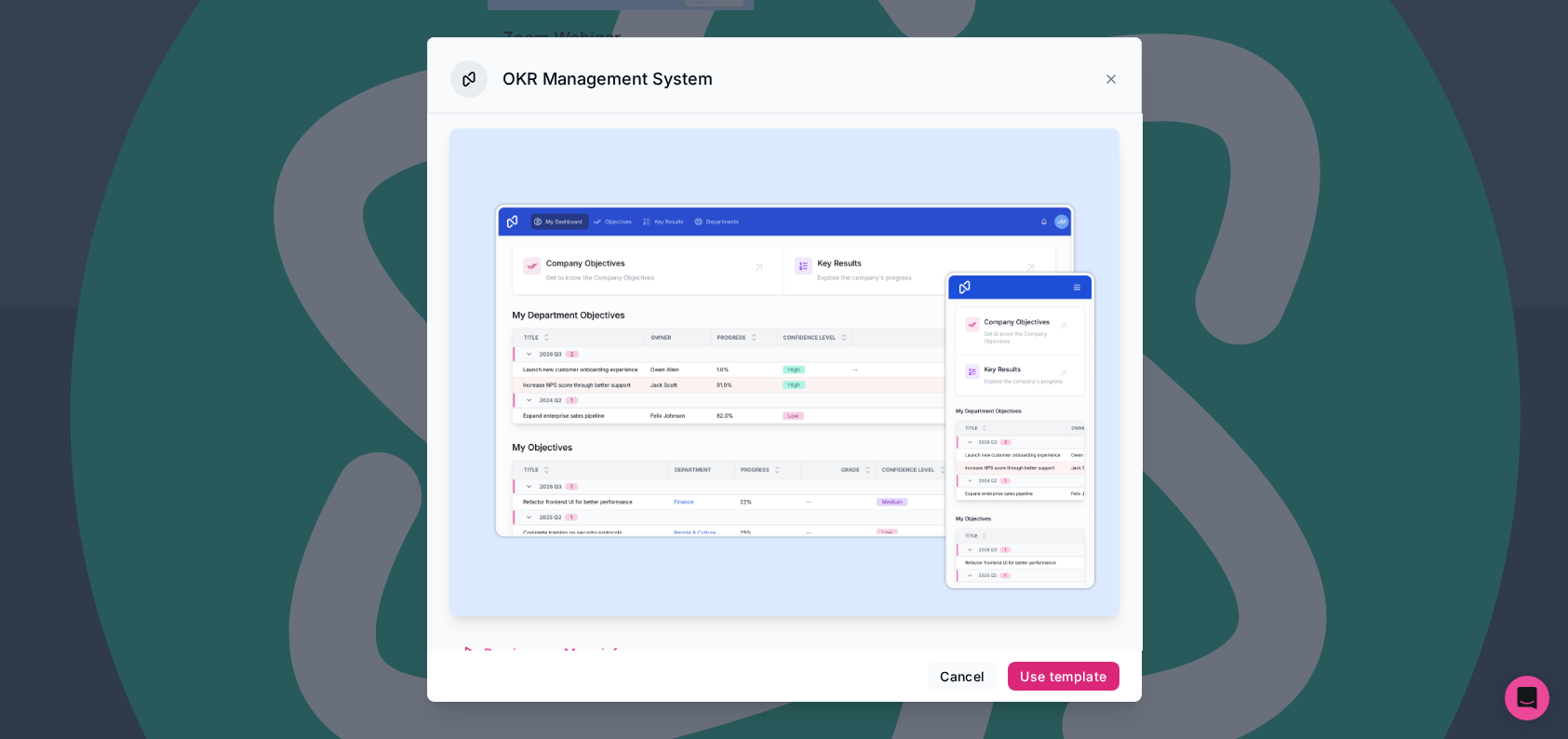
click at [1096, 677] on div "Use template" at bounding box center [1063, 677] width 87 height 17
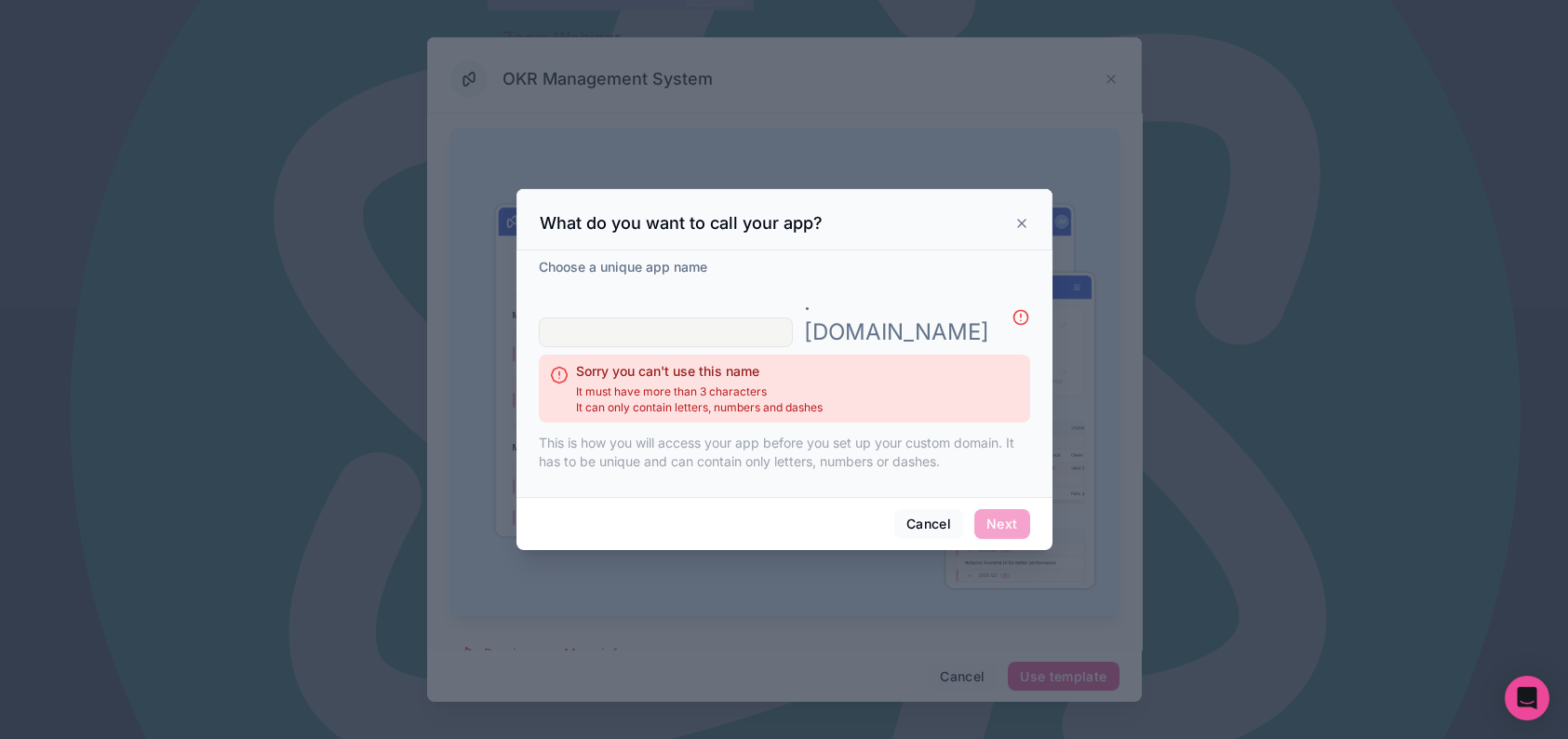
click at [793, 318] on input "text" at bounding box center [665, 332] width 254 height 30
type input "*"
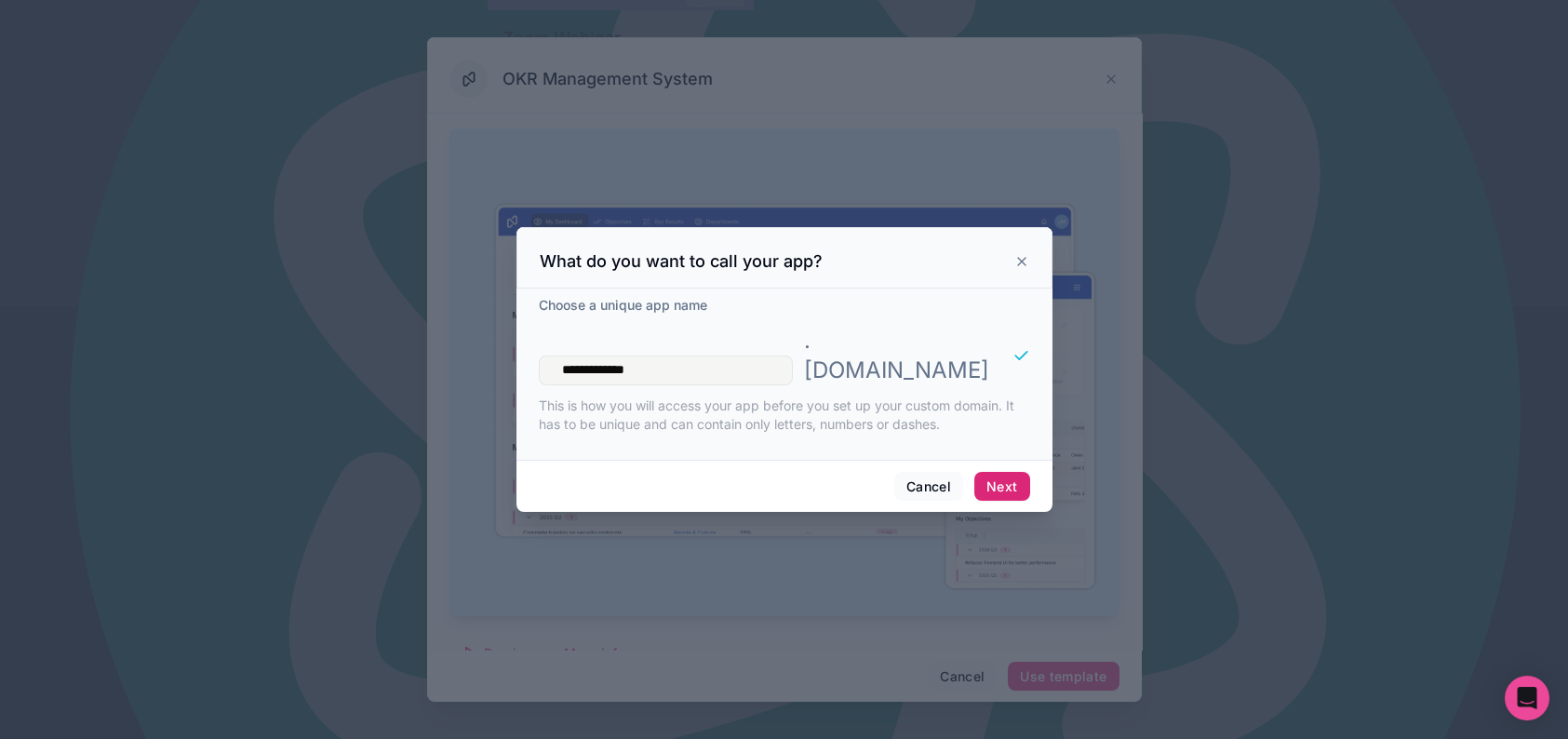
type input "**********"
click at [1028, 494] on button "Next" at bounding box center [1002, 486] width 55 height 30
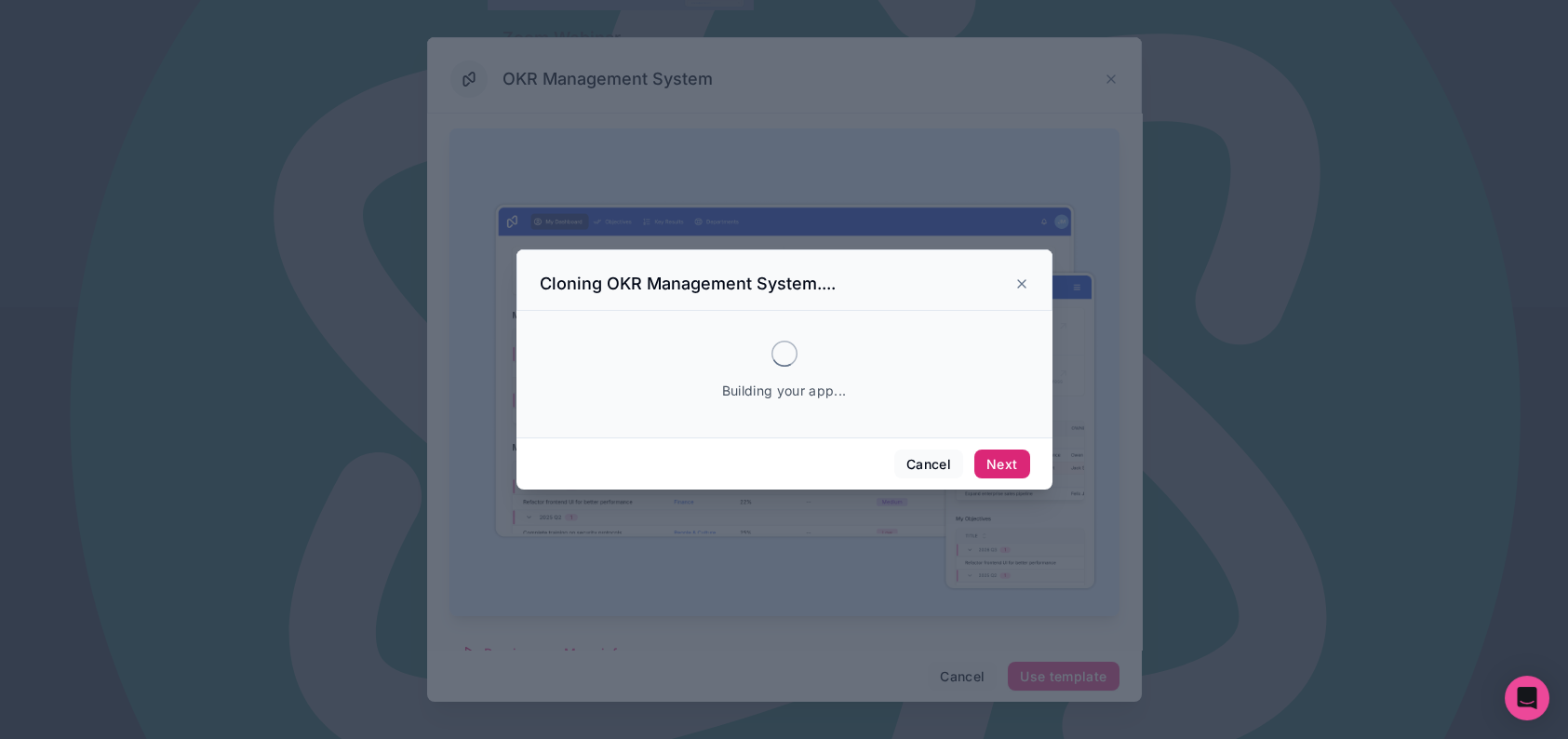
click at [1028, 480] on button "Next" at bounding box center [1002, 463] width 55 height 30
